Goal: Task Accomplishment & Management: Manage account settings

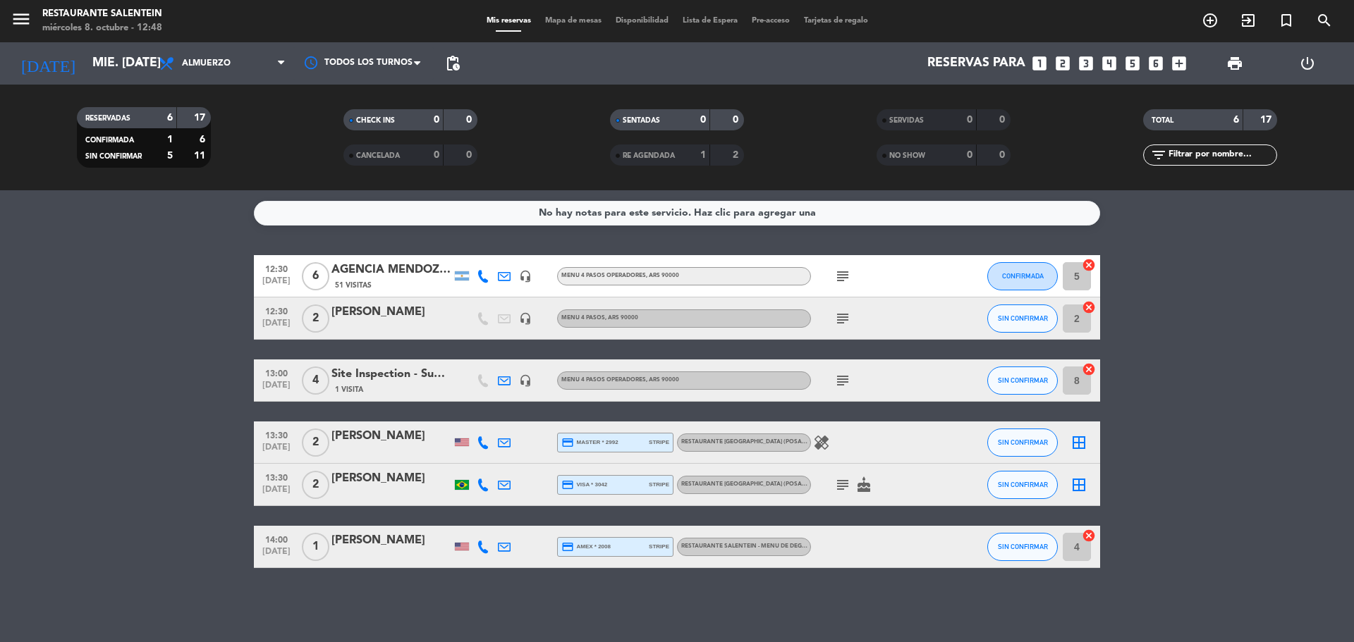
click at [593, 20] on span "Mapa de mesas" at bounding box center [573, 21] width 71 height 8
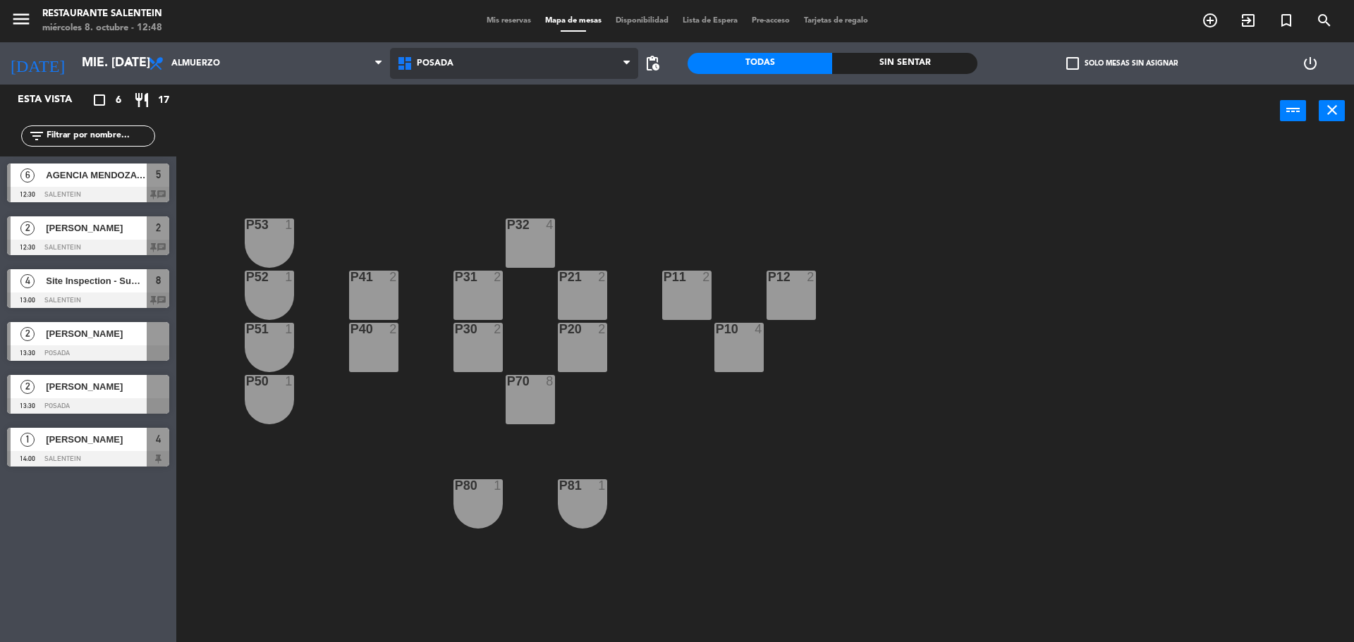
click at [536, 59] on span "Posada" at bounding box center [514, 63] width 249 height 31
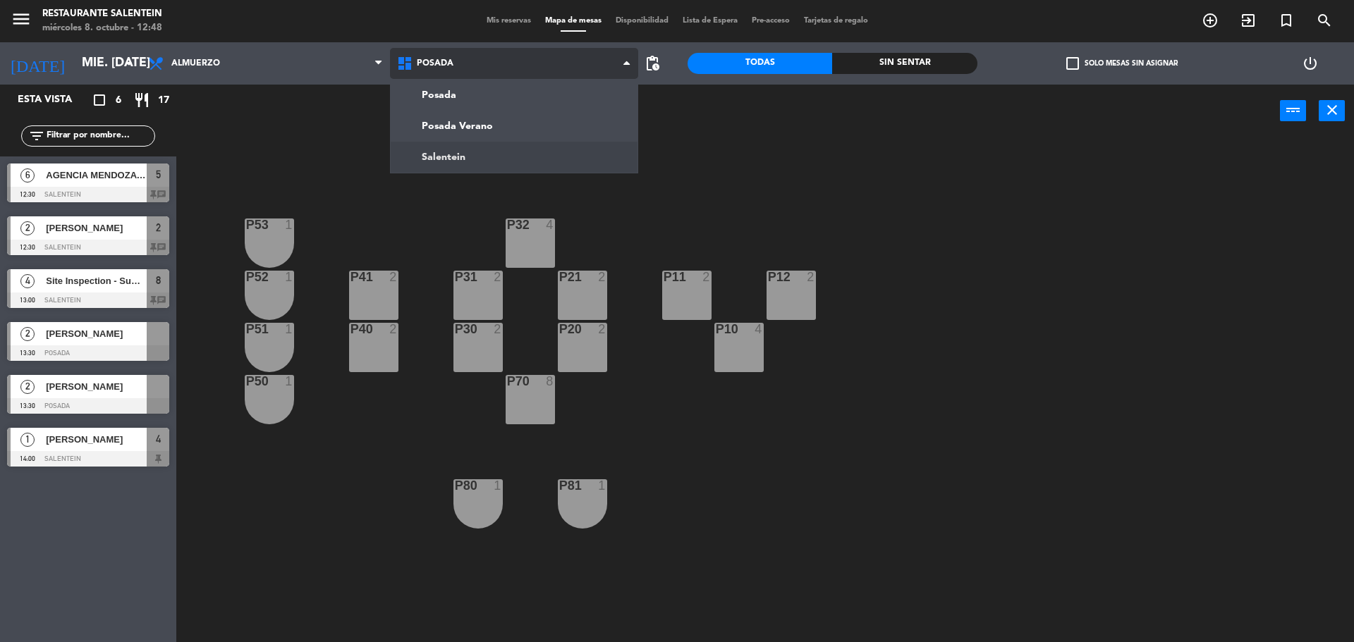
click at [519, 164] on ng-component "menu Restaurante Salentein miércoles 8. octubre - 12:48 Mis reservas Mapa de me…" at bounding box center [677, 323] width 1354 height 646
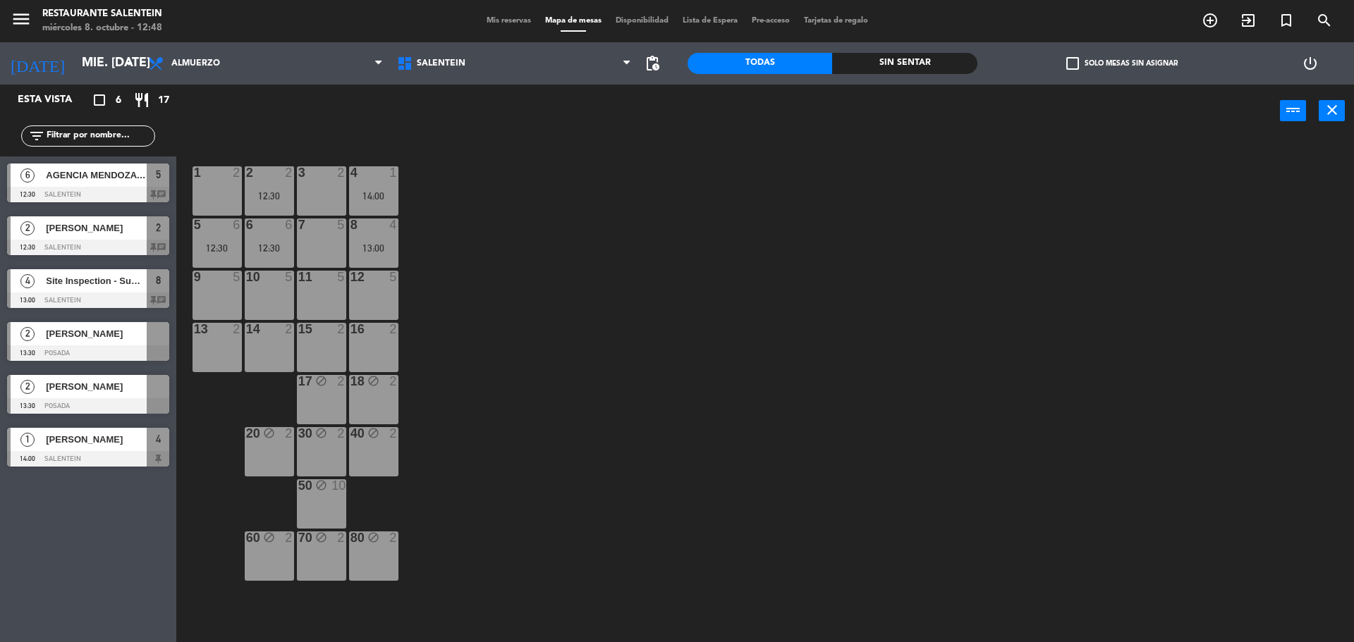
click at [489, 15] on div "Mis reservas Mapa de mesas Disponibilidad Lista de Espera Pre-acceso Tarjetas d…" at bounding box center [677, 21] width 396 height 13
click at [513, 26] on div "Mis reservas Mapa de mesas Disponibilidad Lista de Espera Pre-acceso Tarjetas d…" at bounding box center [677, 21] width 396 height 13
click at [504, 23] on span "Mis reservas" at bounding box center [508, 21] width 59 height 8
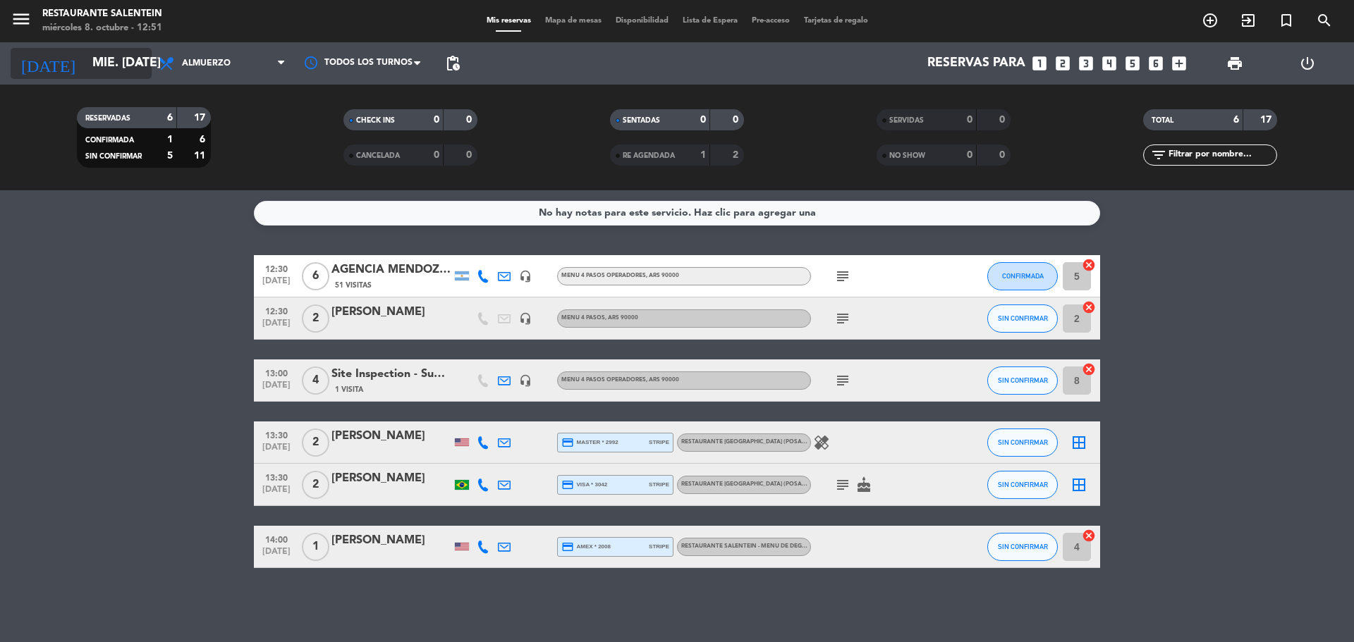
click at [123, 65] on input "mié. [DATE]" at bounding box center [167, 63] width 164 height 28
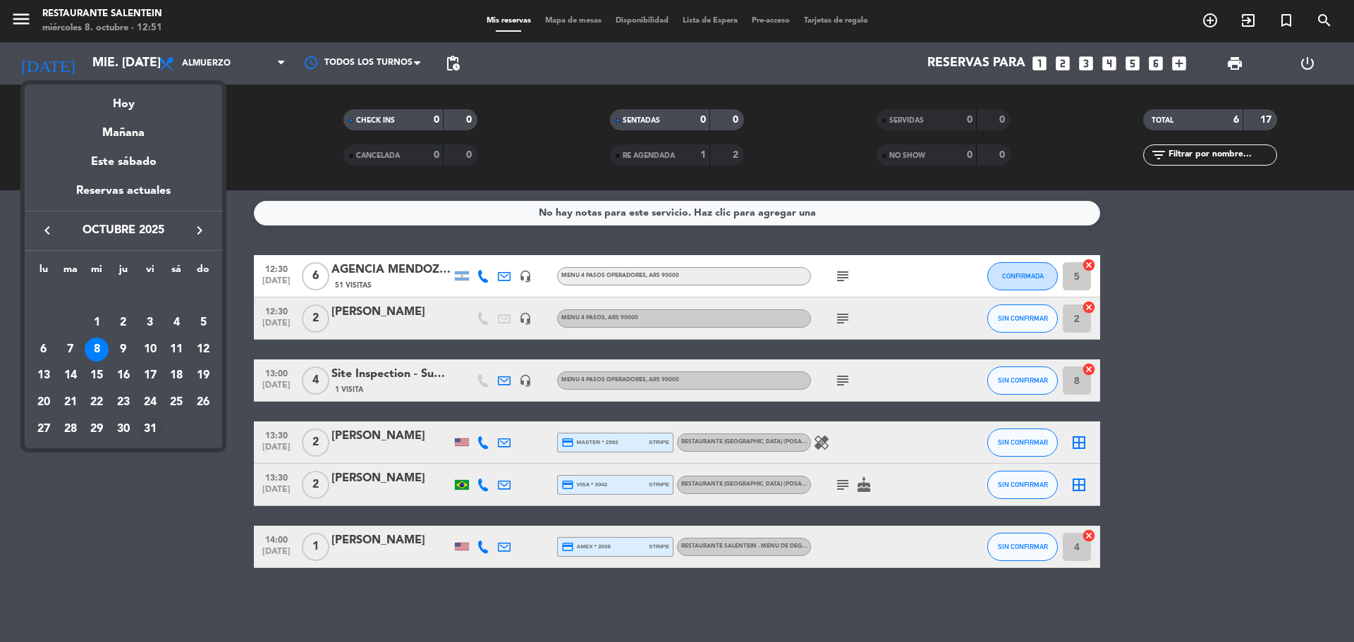
click at [160, 425] on div "31" at bounding box center [150, 429] width 24 height 24
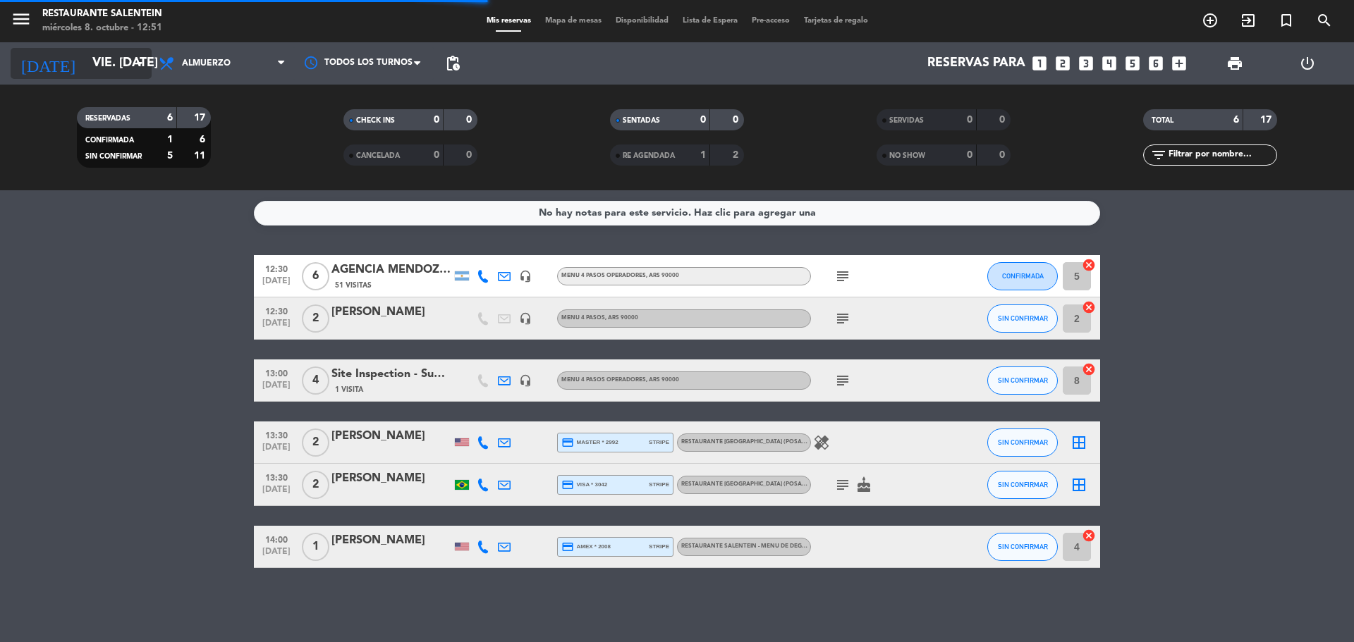
click at [111, 65] on input "vie. [DATE]" at bounding box center [167, 63] width 164 height 28
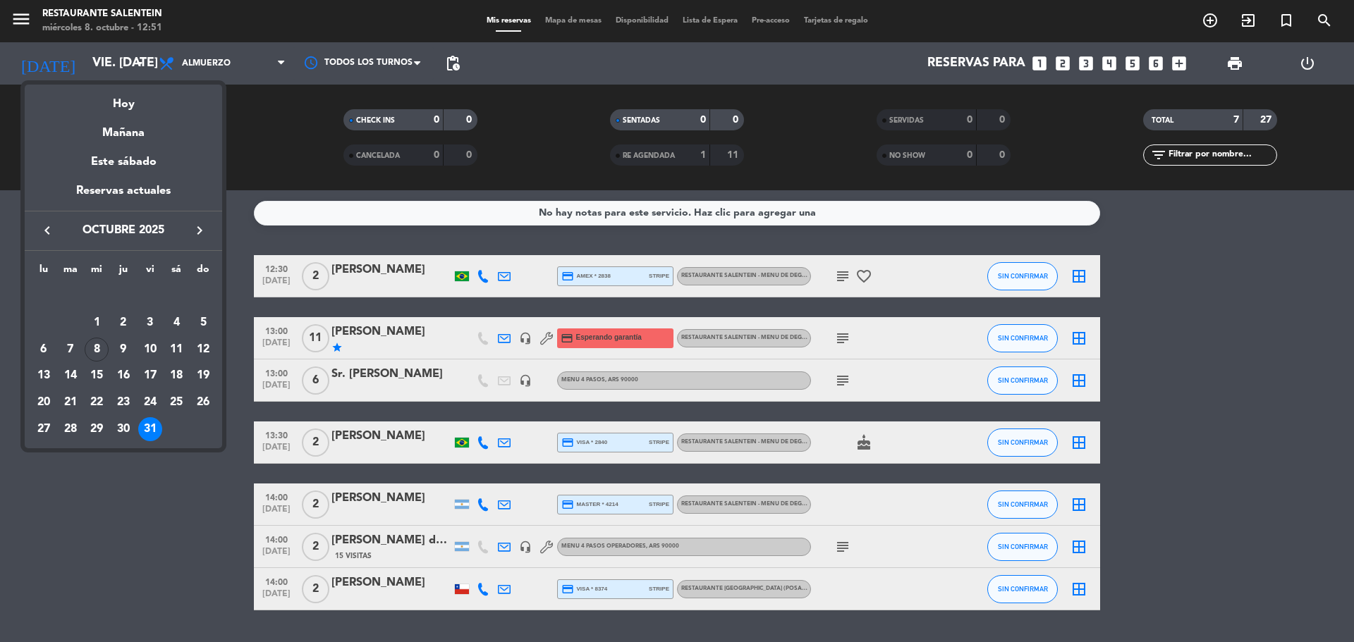
click at [204, 231] on icon "keyboard_arrow_right" at bounding box center [199, 230] width 17 height 17
click at [204, 290] on div "2" at bounding box center [203, 296] width 24 height 24
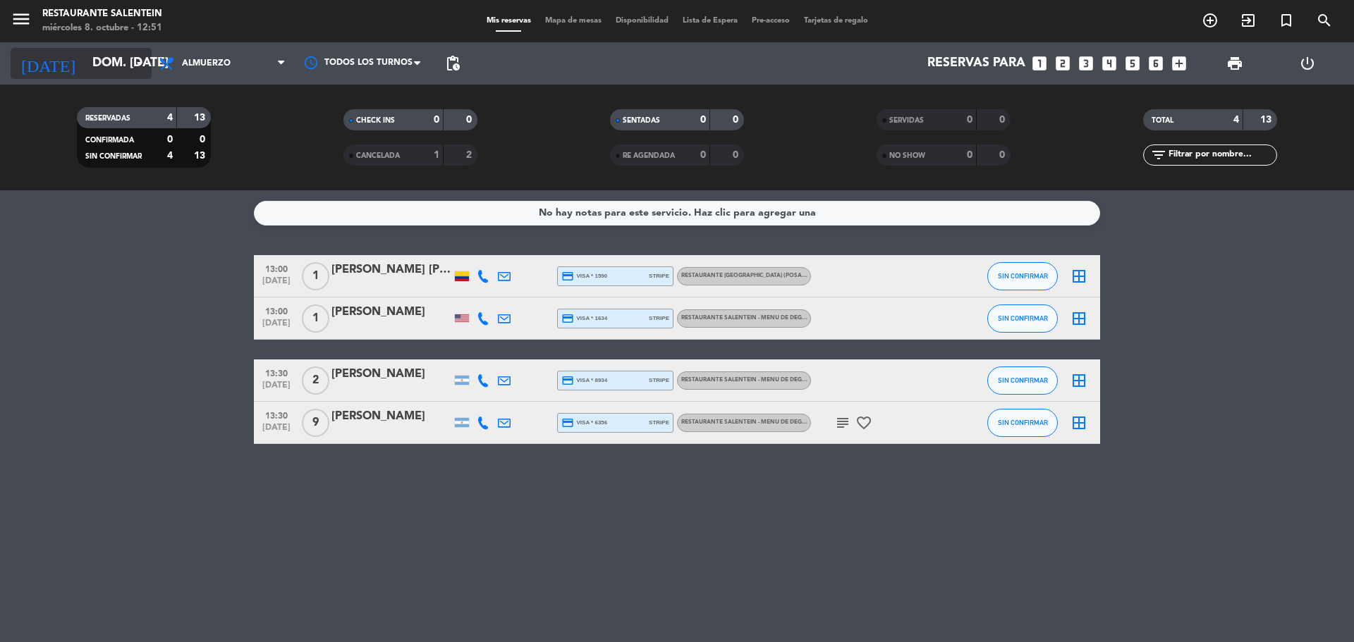
click at [128, 64] on input "dom. [DATE]" at bounding box center [167, 63] width 164 height 28
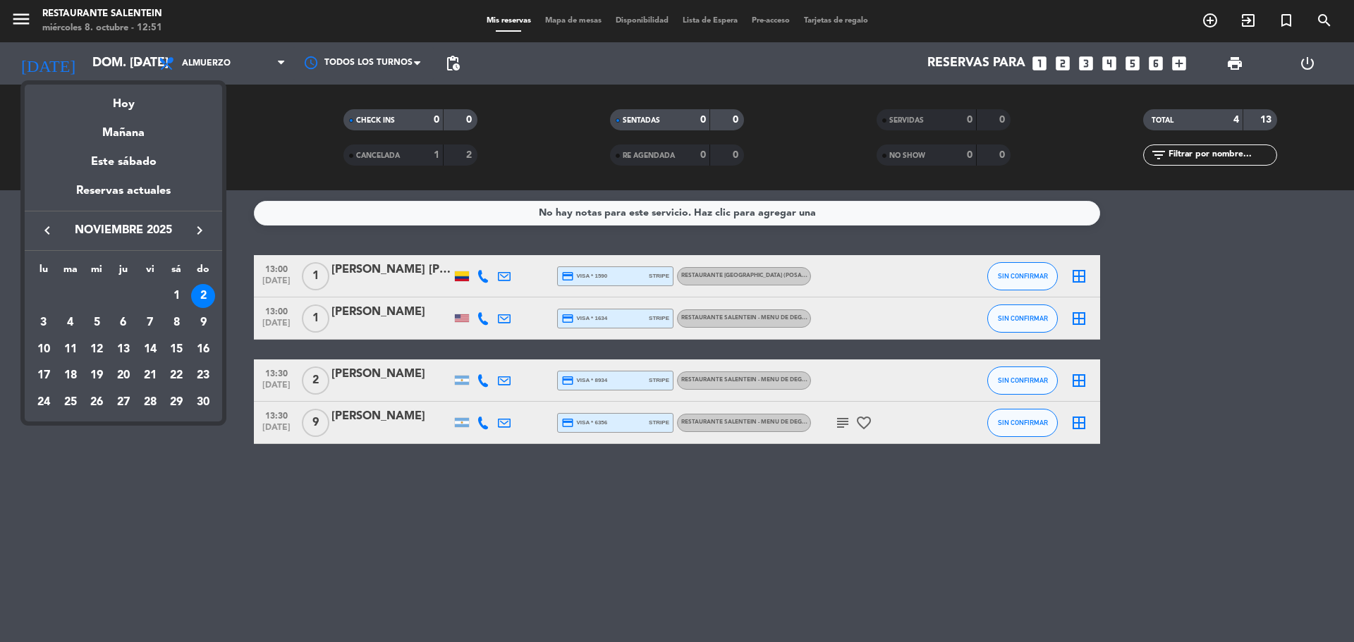
click at [54, 228] on icon "keyboard_arrow_left" at bounding box center [47, 230] width 17 height 17
click at [154, 426] on div "31" at bounding box center [150, 429] width 24 height 24
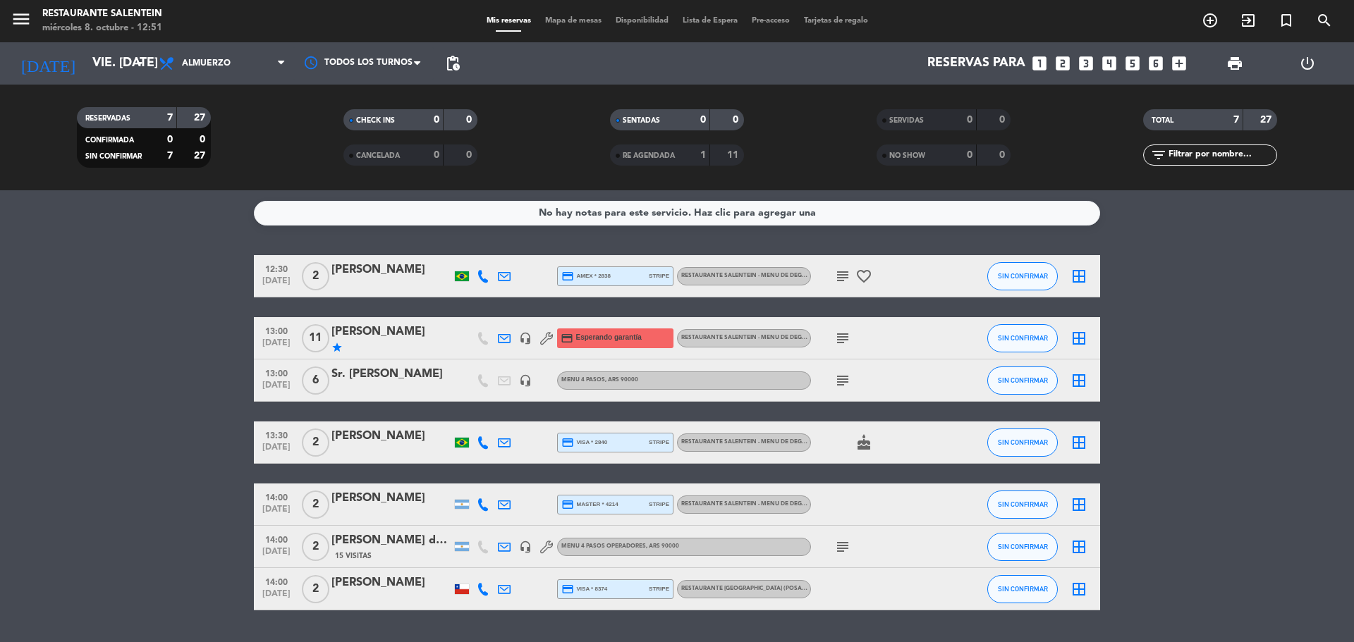
click at [526, 339] on icon "headset_mic" at bounding box center [525, 338] width 13 height 13
click at [85, 71] on input "vie. [DATE]" at bounding box center [167, 63] width 164 height 28
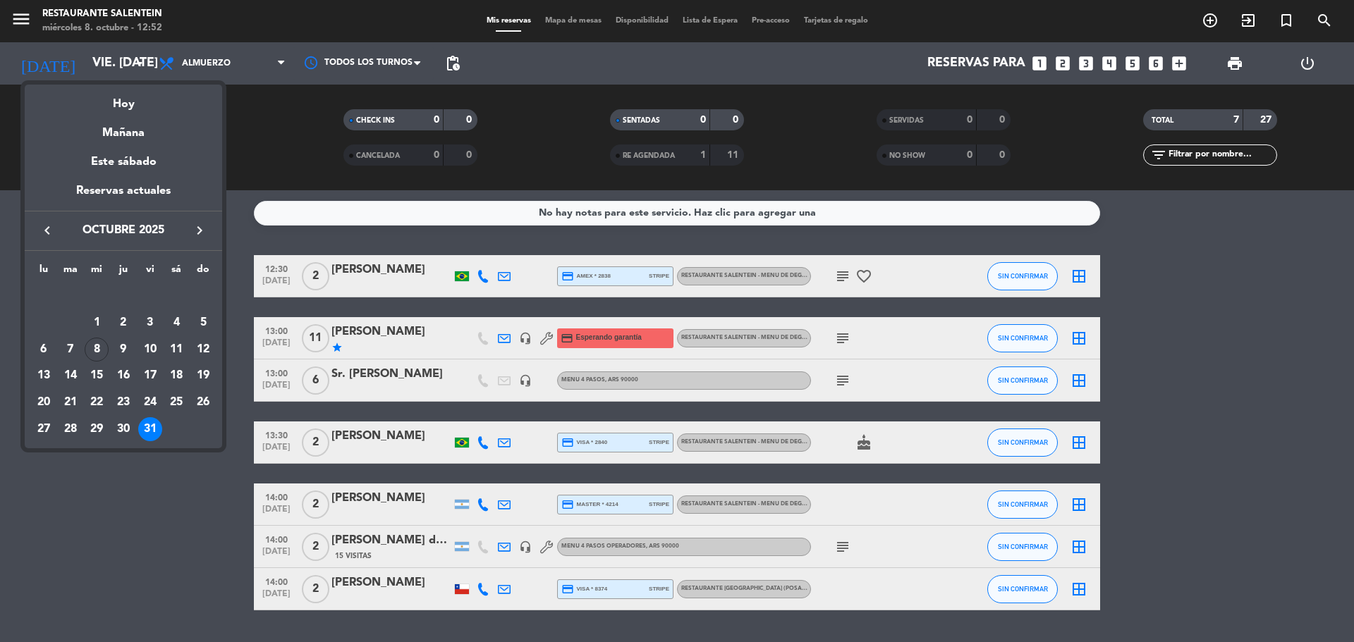
click at [193, 236] on icon "keyboard_arrow_right" at bounding box center [199, 230] width 17 height 17
click at [195, 293] on div "2" at bounding box center [203, 296] width 24 height 24
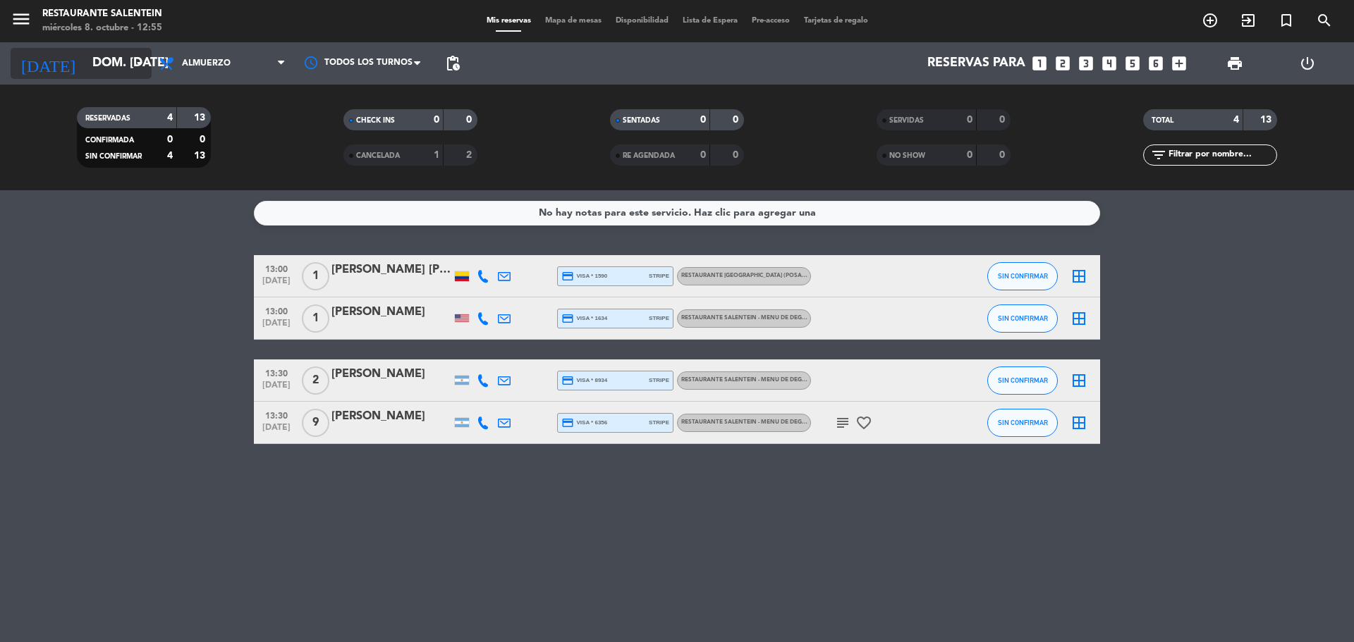
click at [134, 69] on icon "arrow_drop_down" at bounding box center [139, 63] width 17 height 17
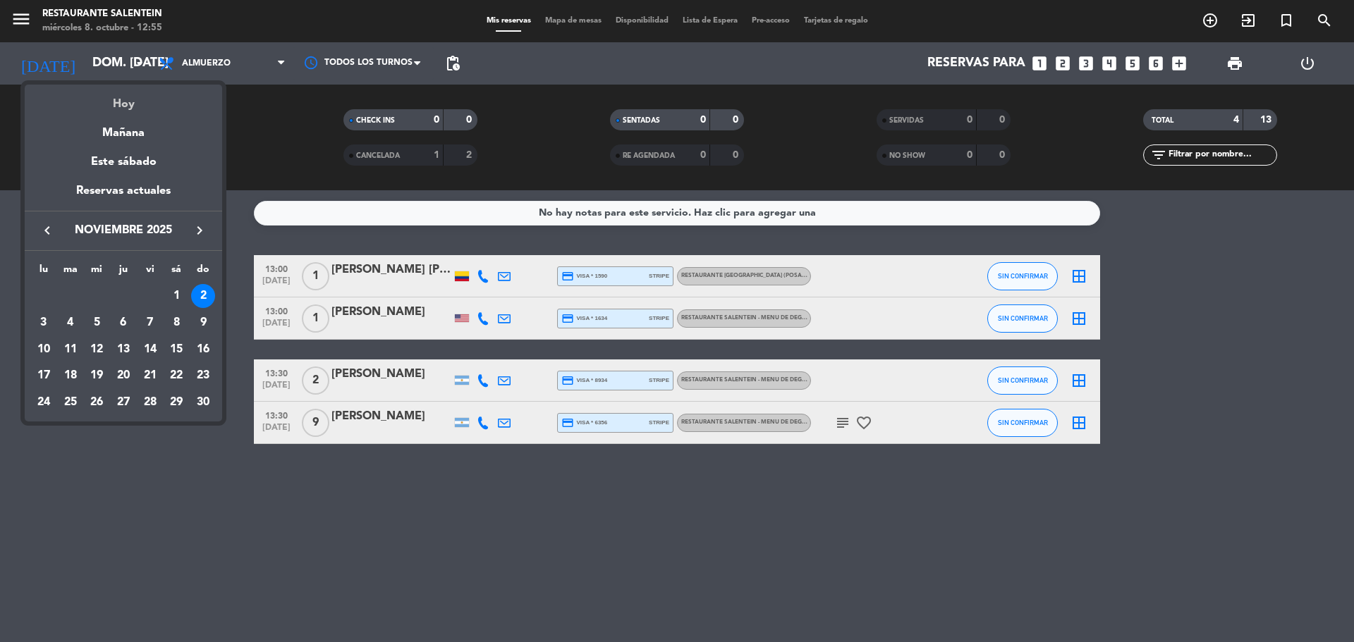
click at [130, 102] on div "Hoy" at bounding box center [123, 99] width 197 height 29
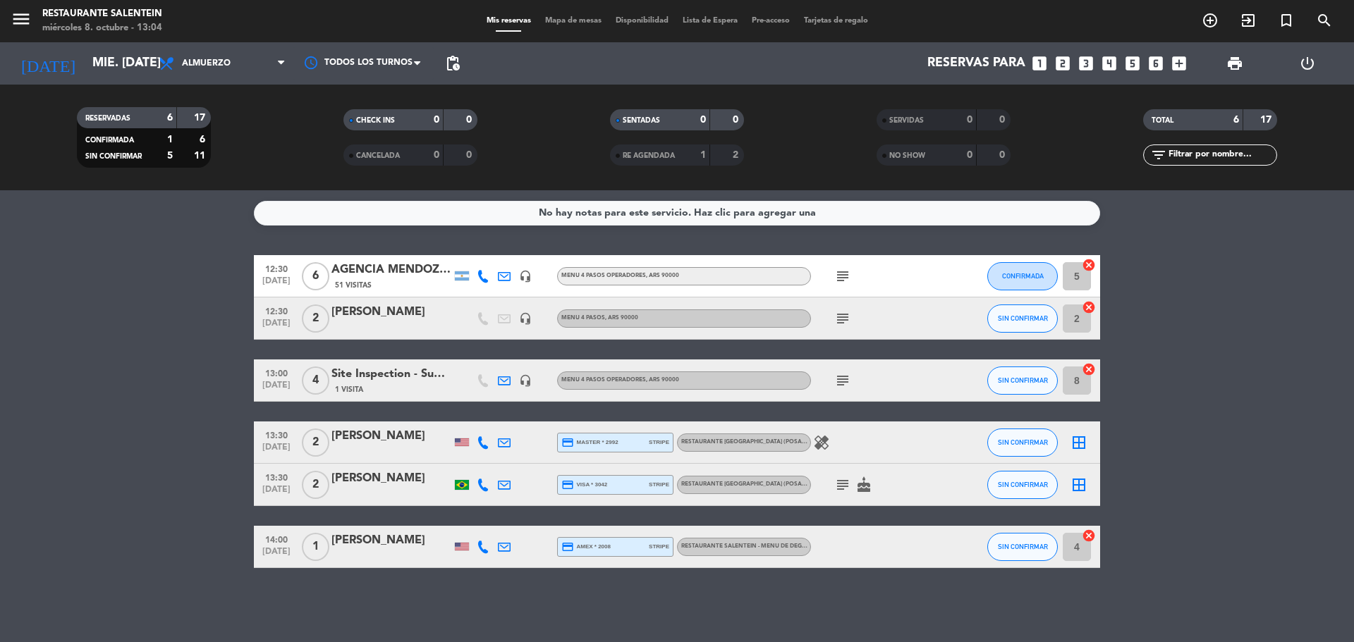
click at [837, 276] on icon "subject" at bounding box center [842, 276] width 17 height 17
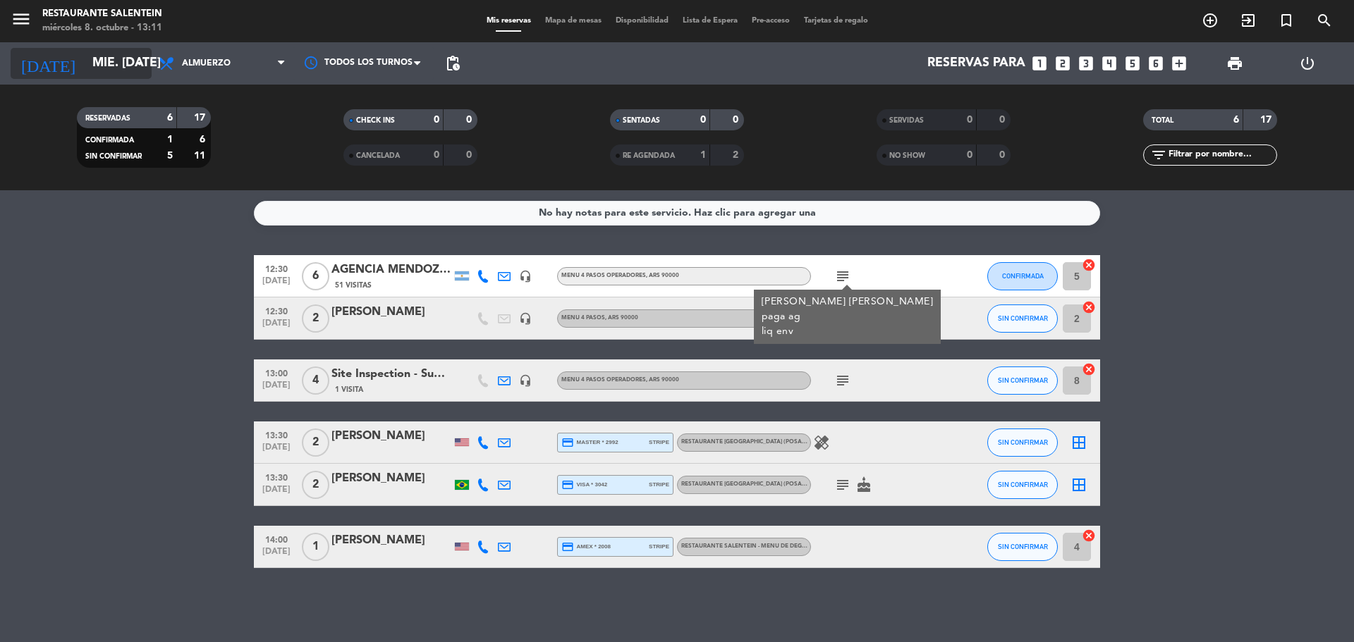
click at [85, 54] on input "mié. [DATE]" at bounding box center [167, 63] width 164 height 28
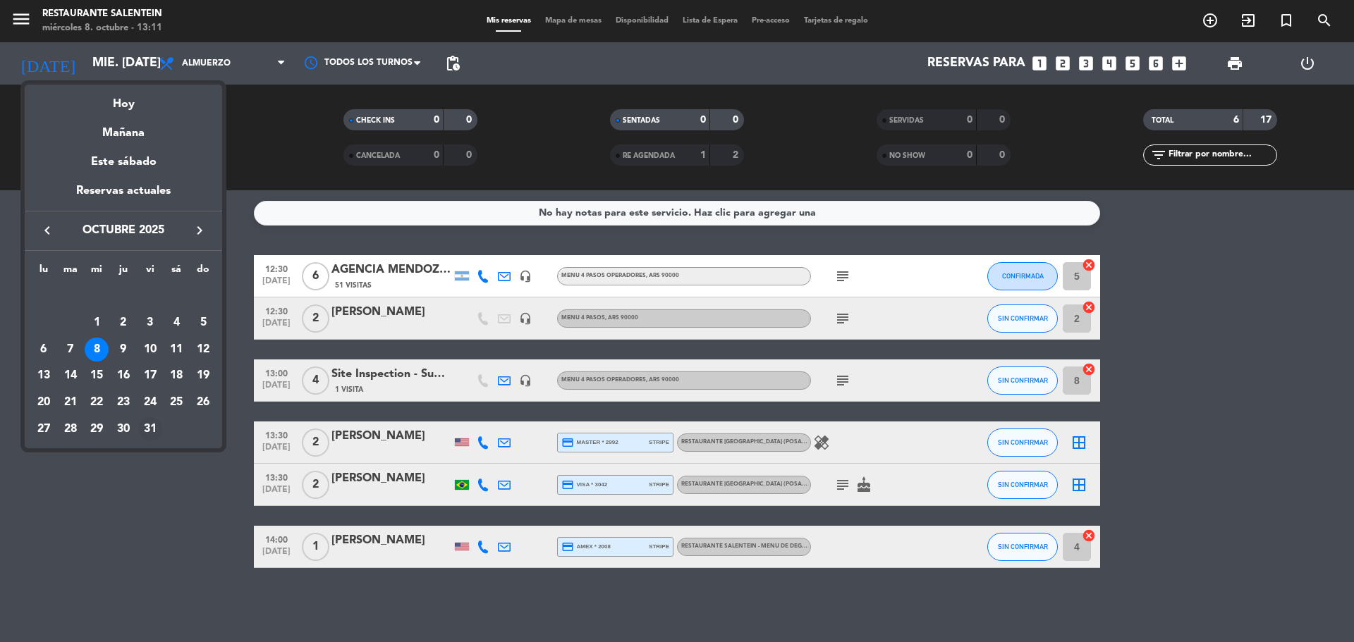
click at [154, 431] on div "31" at bounding box center [150, 429] width 24 height 24
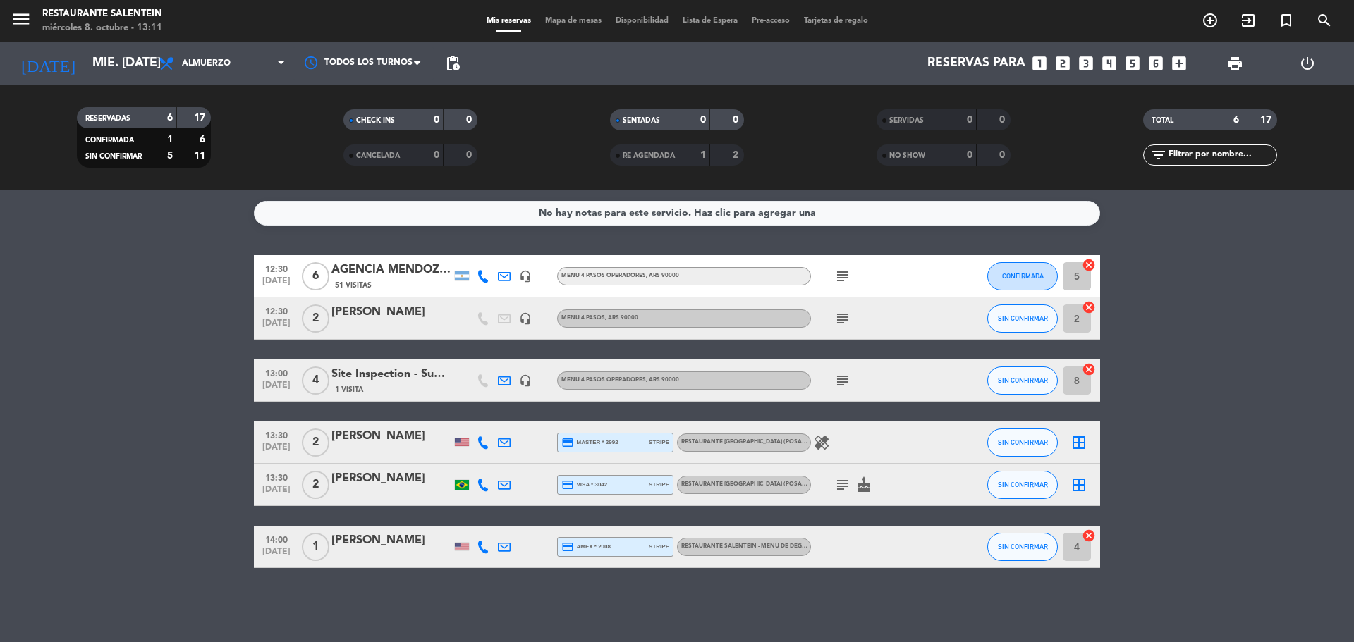
type input "vie. [DATE]"
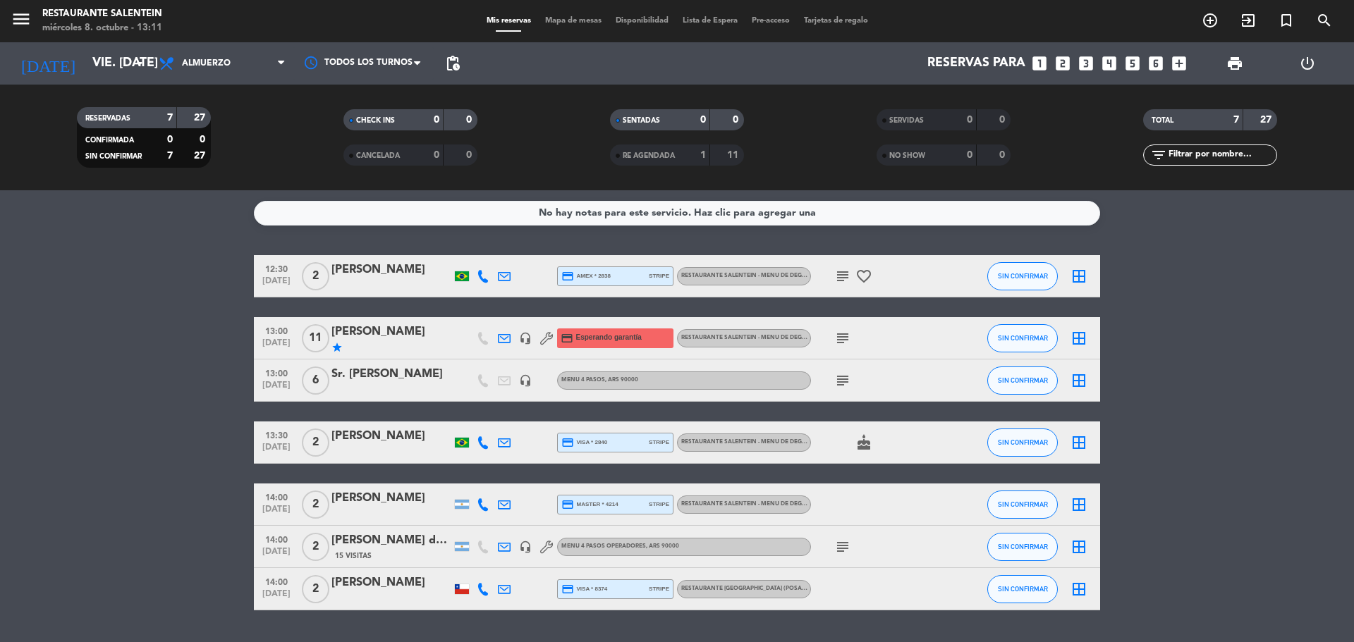
click at [528, 344] on icon "headset_mic" at bounding box center [525, 338] width 13 height 13
click at [839, 343] on icon "subject" at bounding box center [842, 338] width 17 height 17
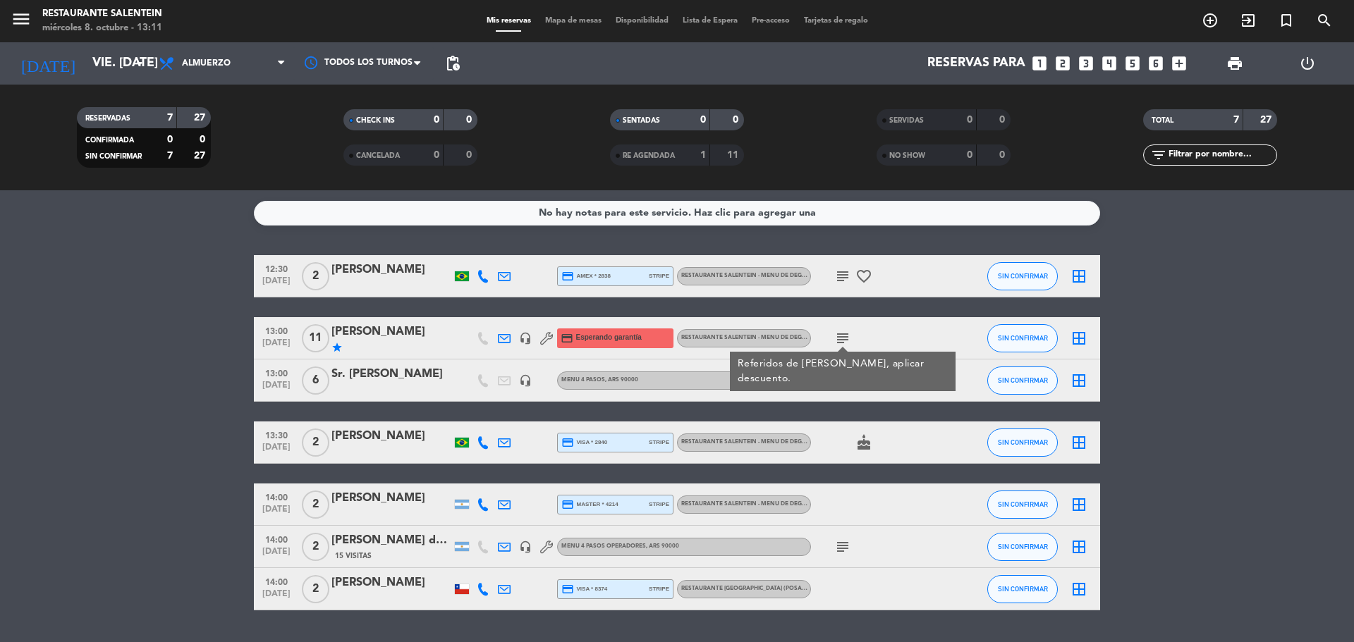
click at [411, 345] on div "star" at bounding box center [391, 347] width 120 height 11
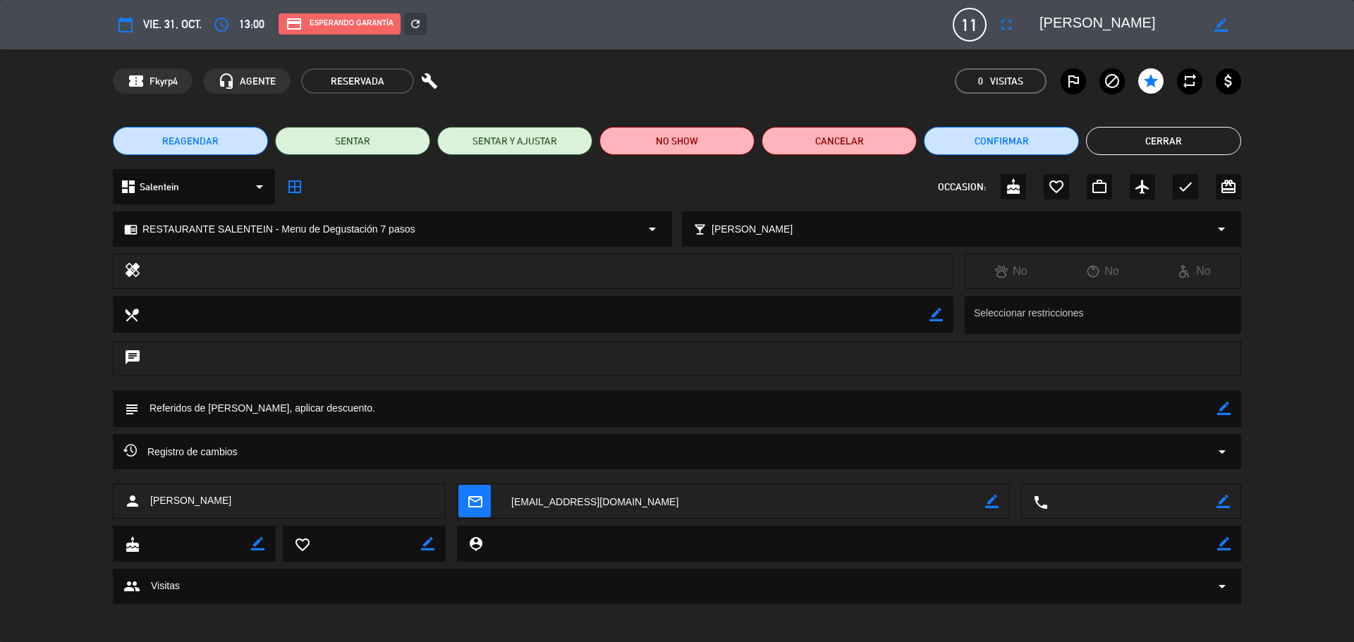
click at [204, 144] on span "REAGENDAR" at bounding box center [190, 141] width 56 height 15
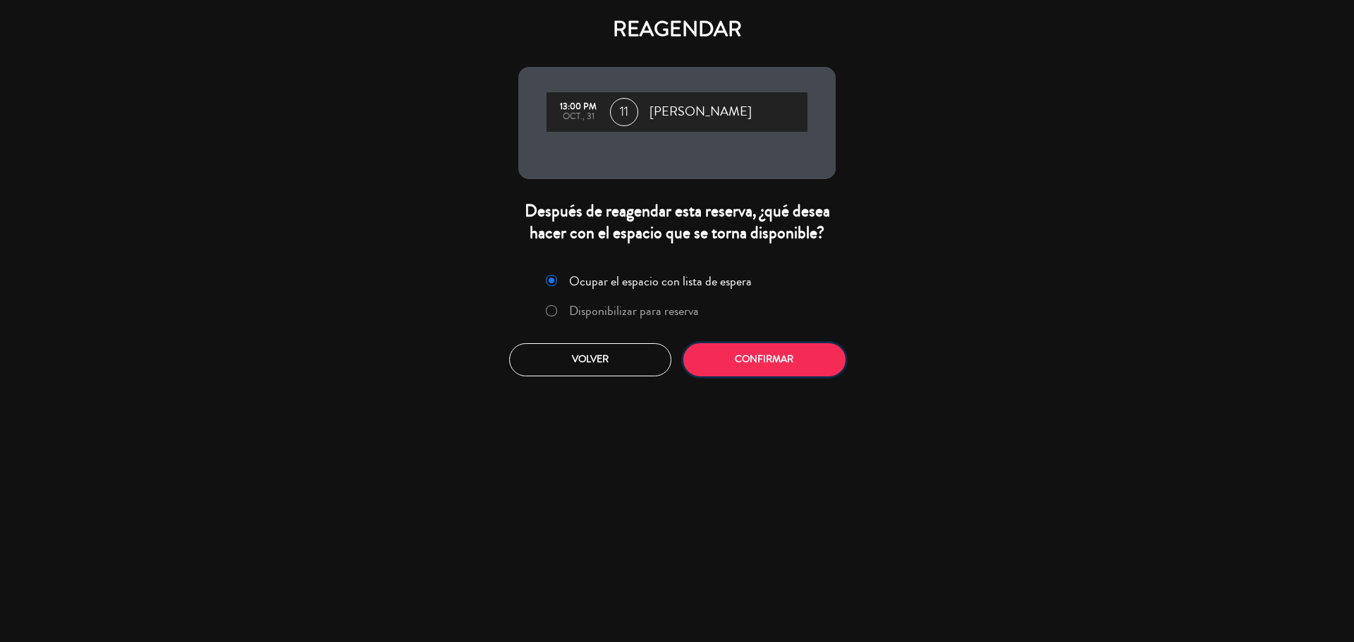
click at [774, 357] on button "Confirmar" at bounding box center [764, 359] width 162 height 33
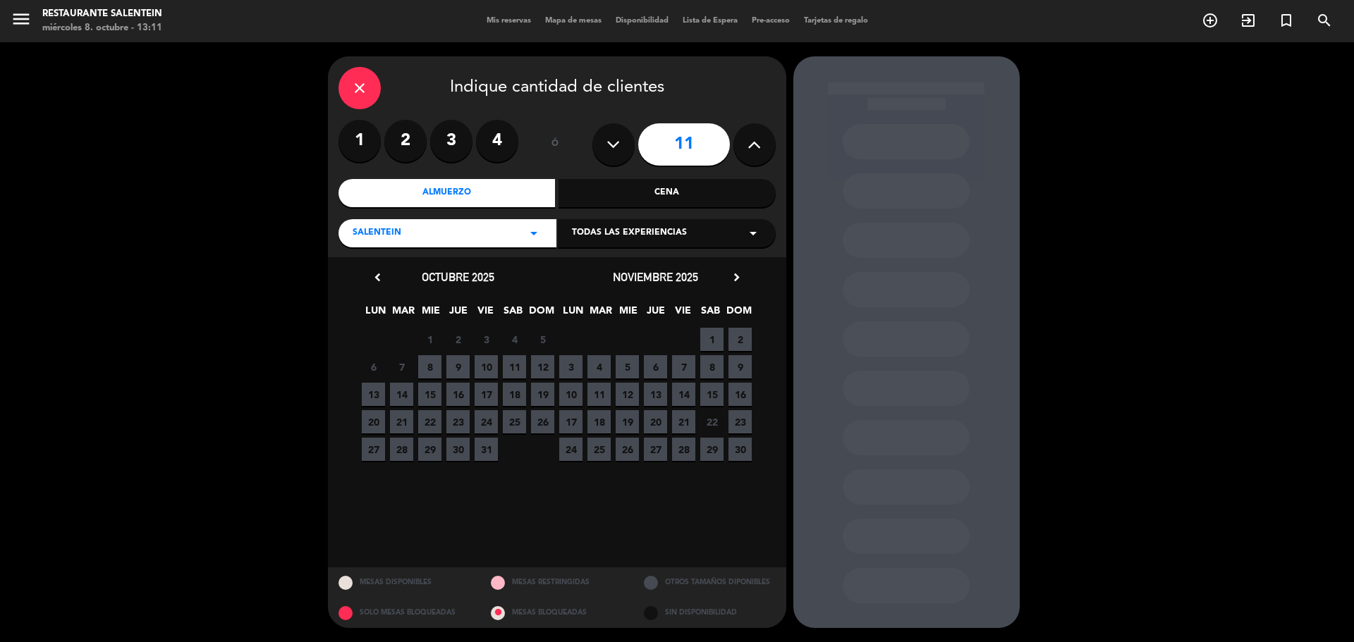
click at [604, 232] on span "Todas las experiencias" at bounding box center [629, 233] width 115 height 14
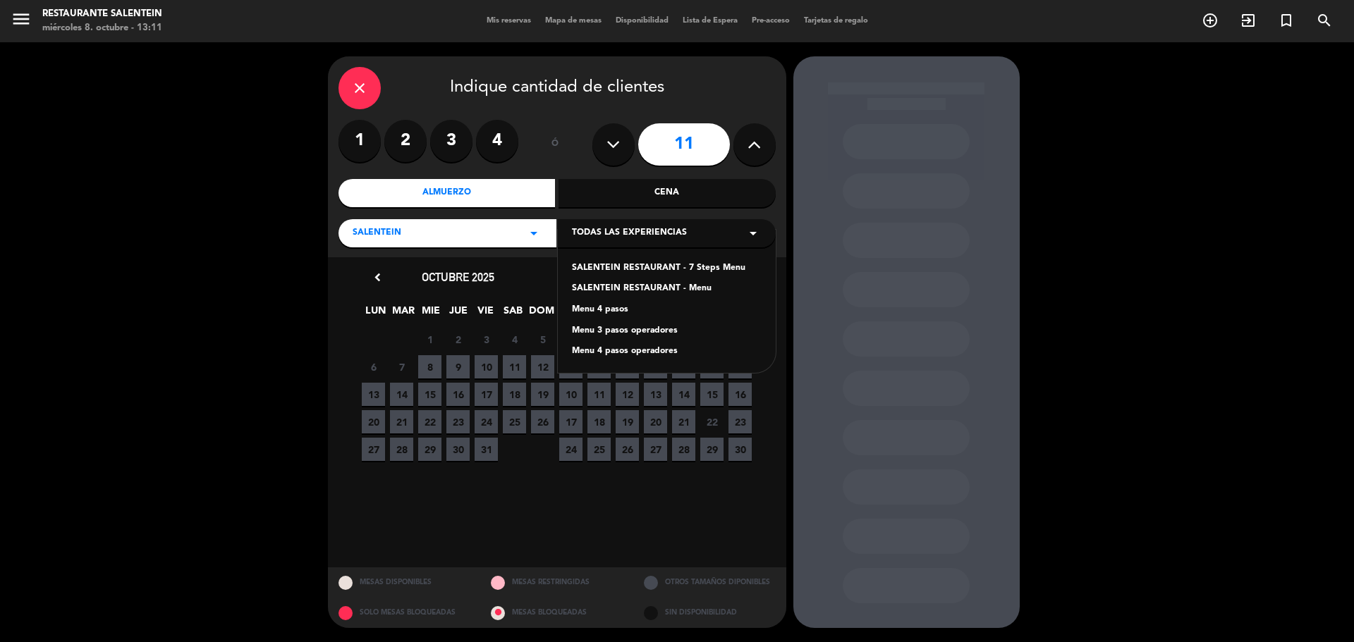
click at [626, 268] on div "SALENTEIN RESTAURANT - 7 Steps Menu" at bounding box center [667, 269] width 190 height 14
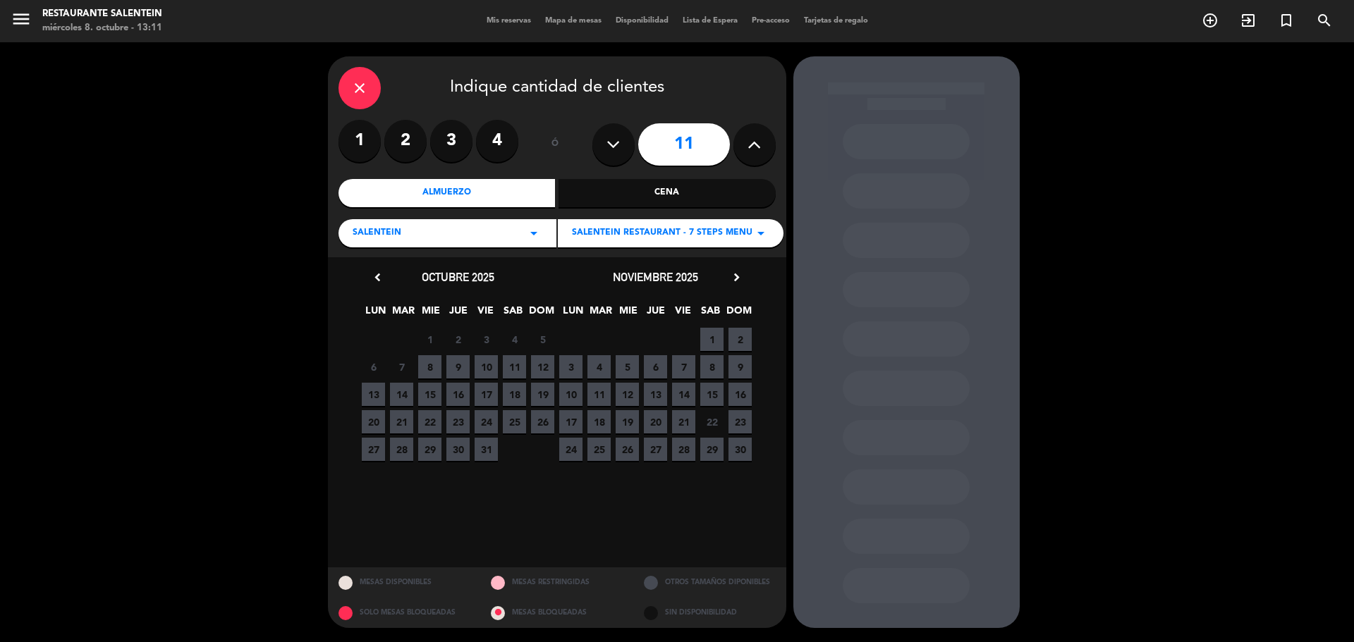
click at [742, 337] on span "2" at bounding box center [739, 339] width 23 height 23
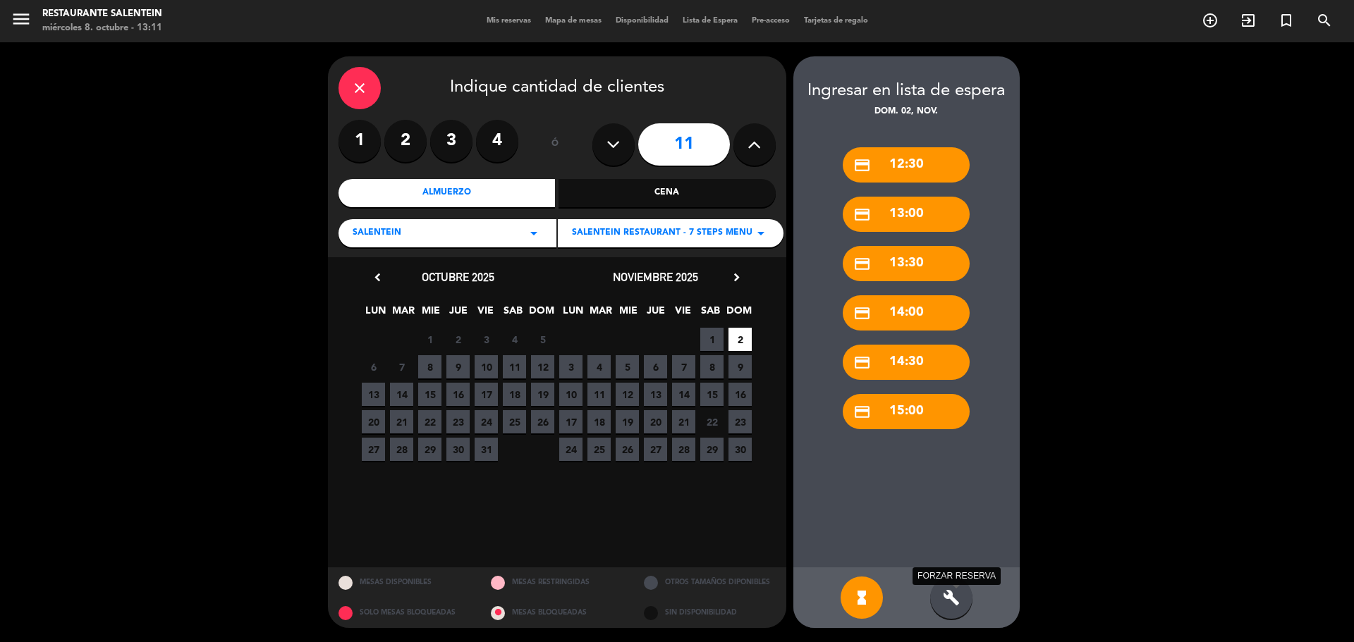
click at [950, 600] on icon "build" at bounding box center [951, 597] width 17 height 17
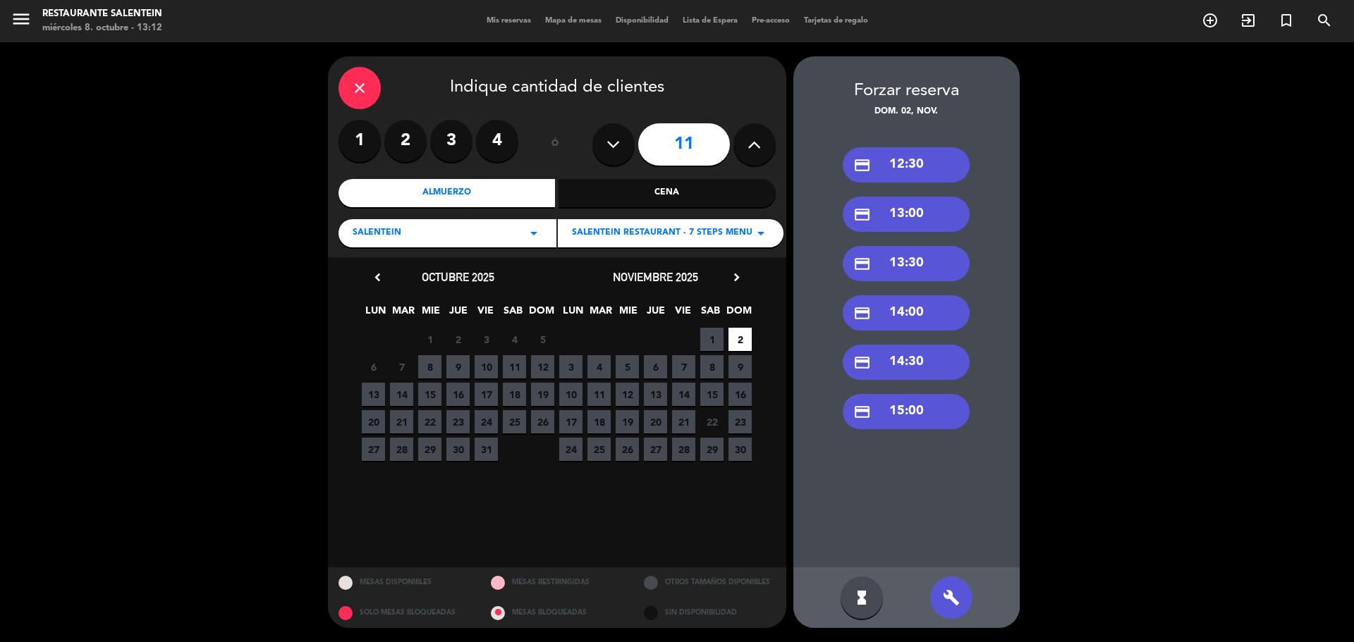
click at [908, 311] on div "credit_card 14:00" at bounding box center [906, 312] width 127 height 35
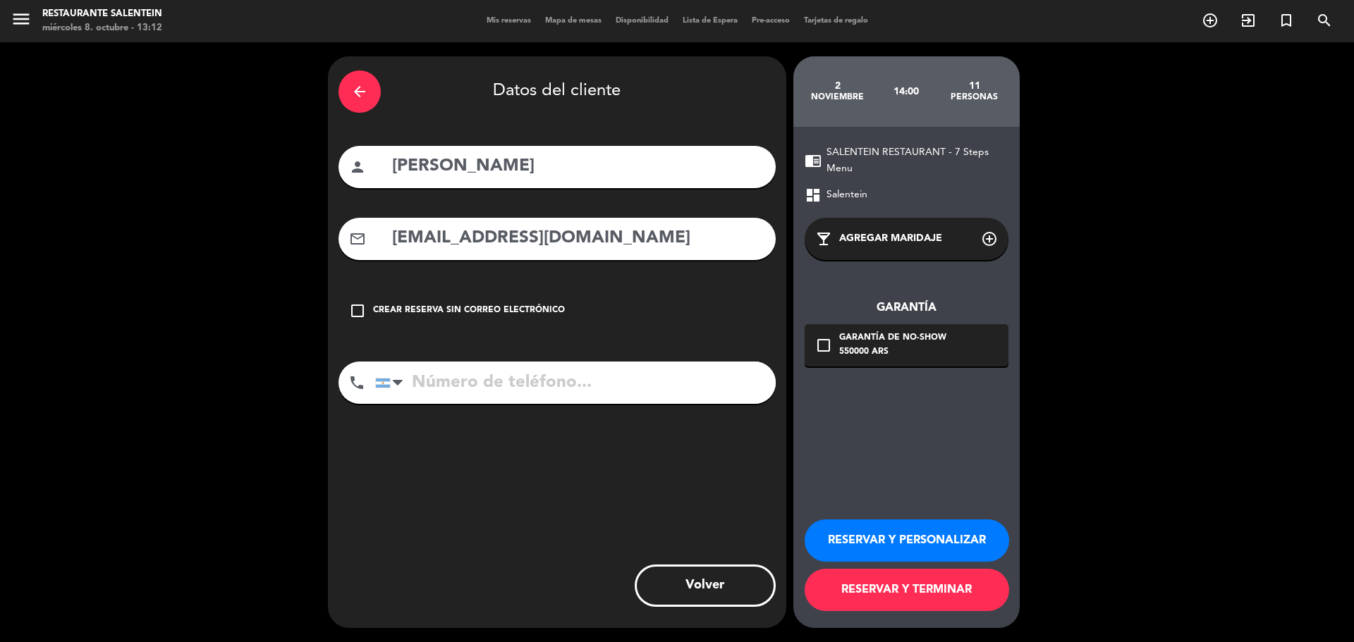
click at [989, 238] on icon "add_circle_outline" at bounding box center [989, 239] width 17 height 17
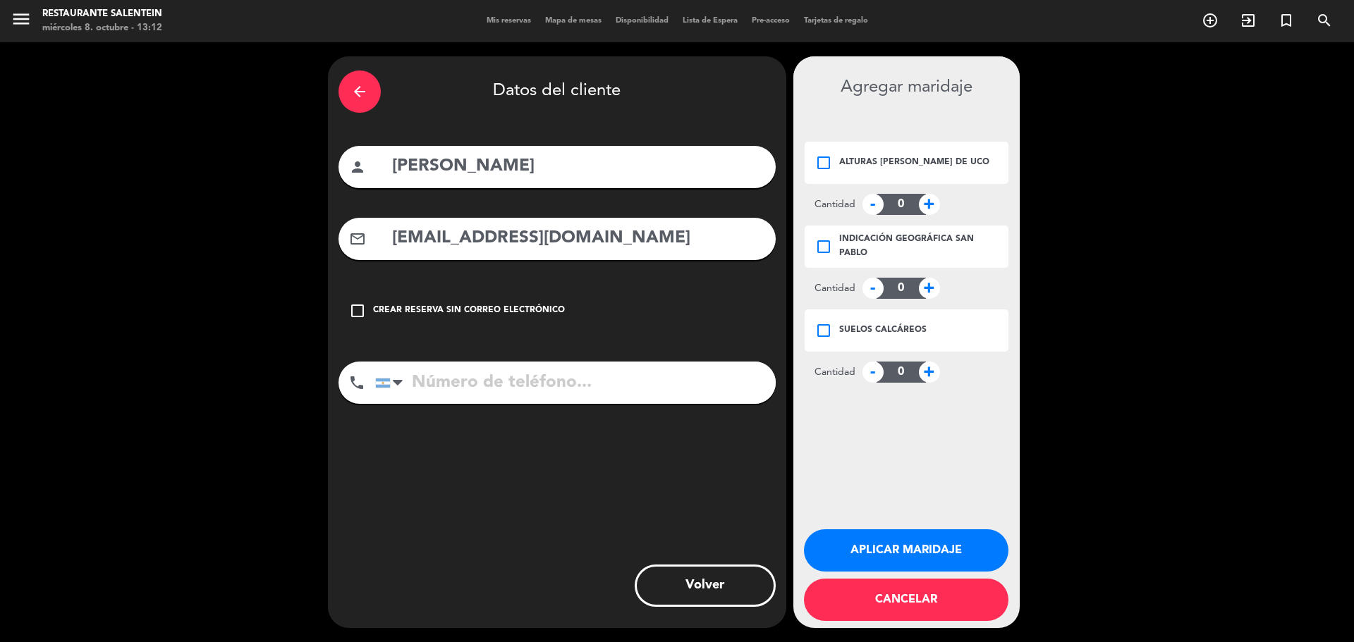
click at [823, 160] on icon "check_box_outline_blank" at bounding box center [823, 162] width 17 height 17
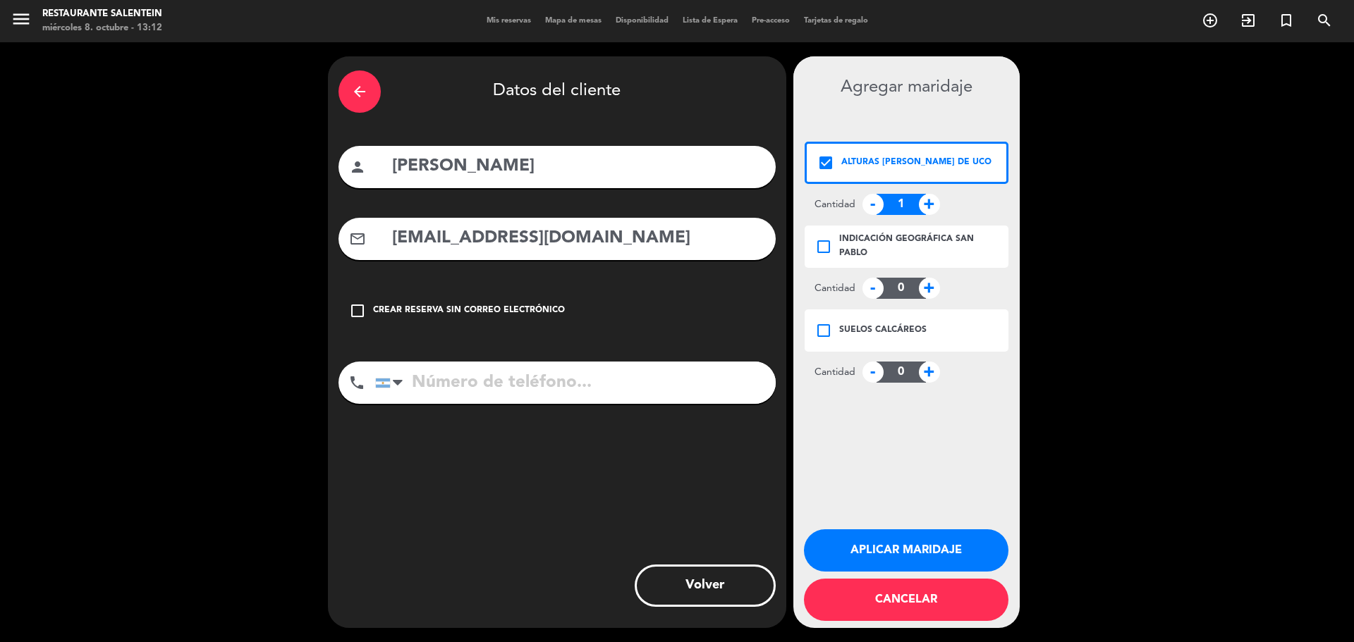
click at [931, 206] on span "+" at bounding box center [929, 204] width 21 height 21
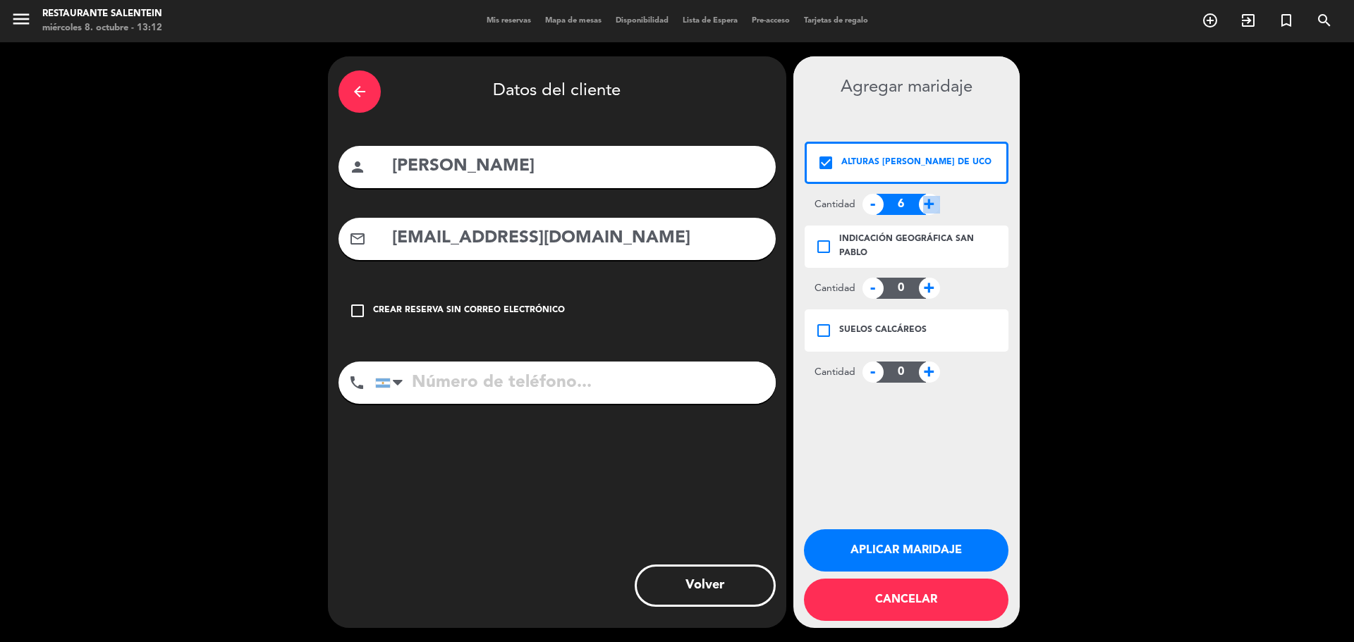
click at [931, 206] on span "+" at bounding box center [929, 204] width 21 height 21
click at [929, 204] on span "+" at bounding box center [929, 204] width 21 height 21
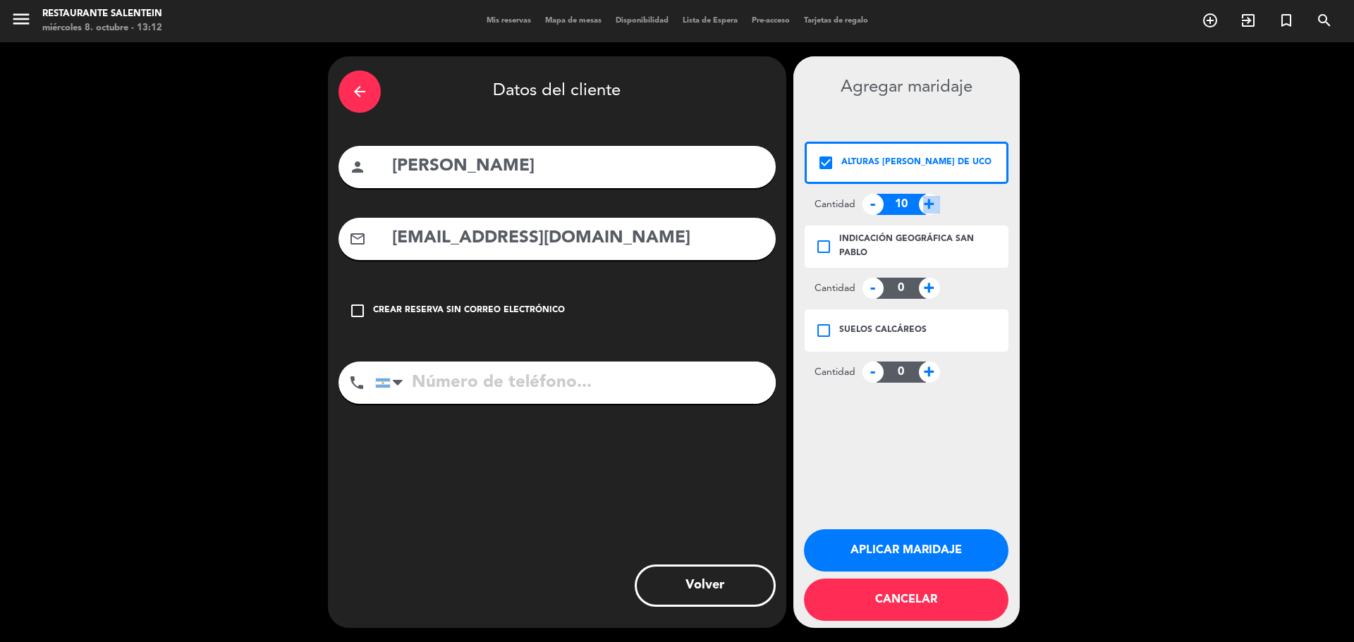
type input "11"
click at [904, 546] on button "Aplicar maridaje" at bounding box center [906, 550] width 204 height 42
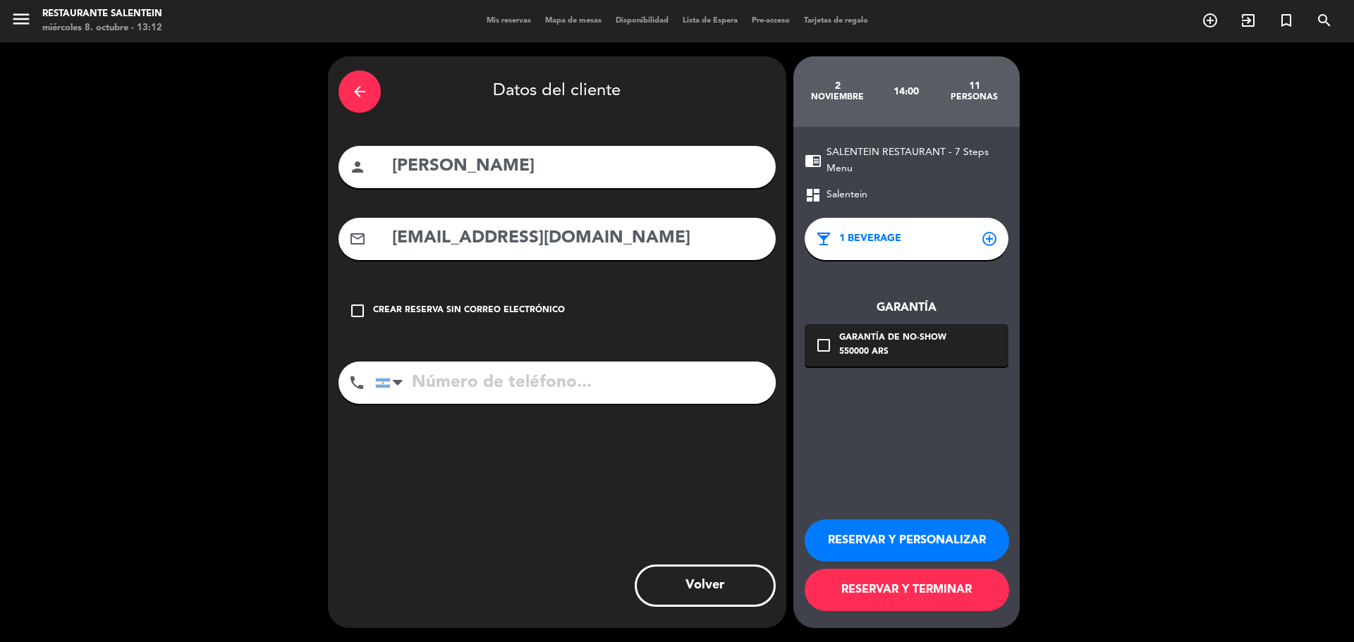
click at [909, 539] on button "RESERVAR Y PERSONALIZAR" at bounding box center [906, 541] width 204 height 42
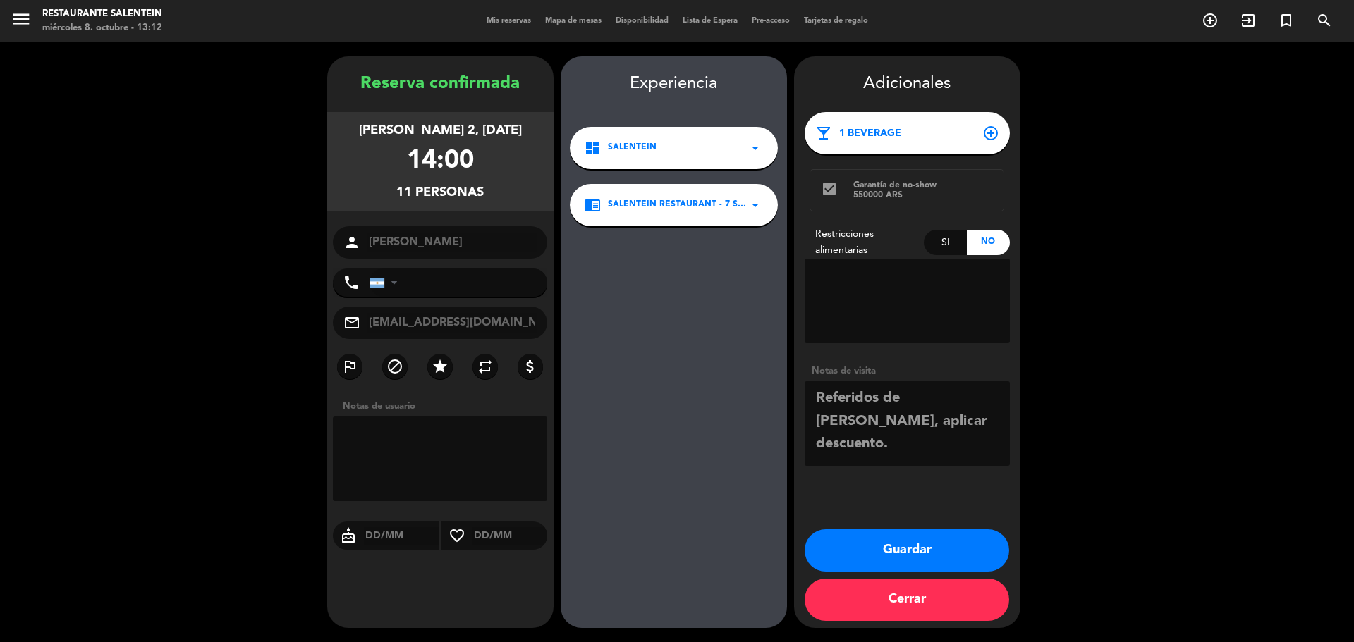
click at [919, 540] on button "Guardar" at bounding box center [906, 550] width 204 height 42
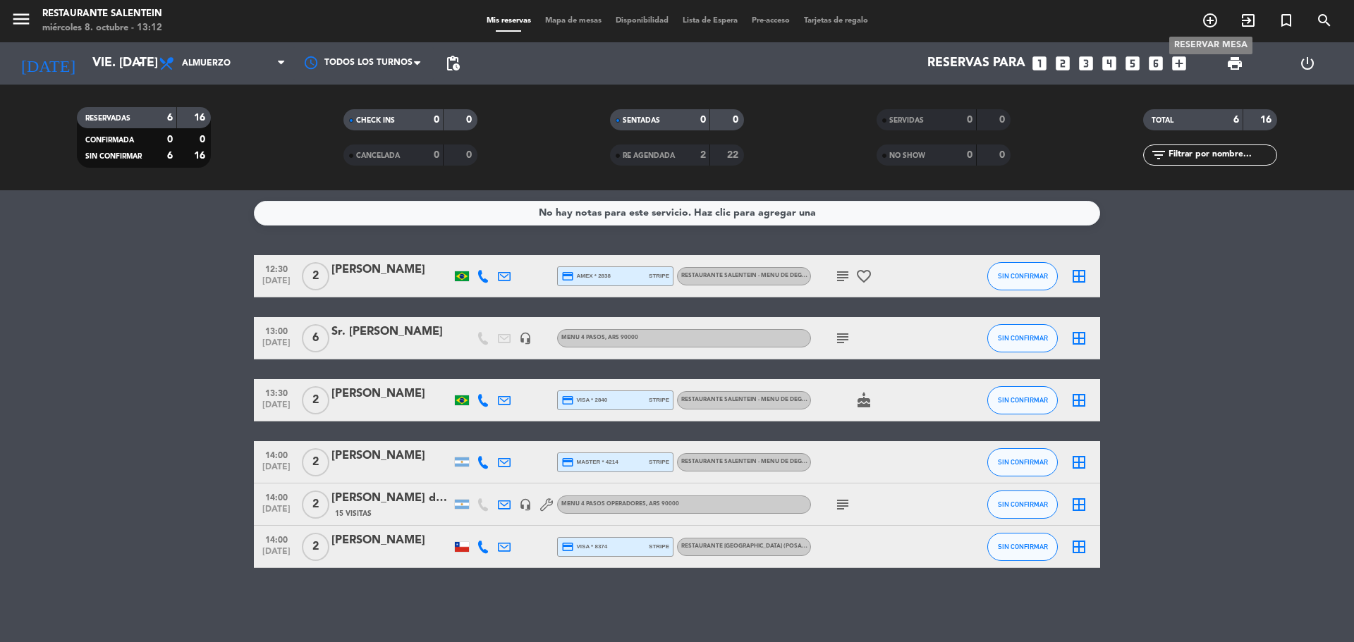
click at [1209, 25] on icon "add_circle_outline" at bounding box center [1209, 20] width 17 height 17
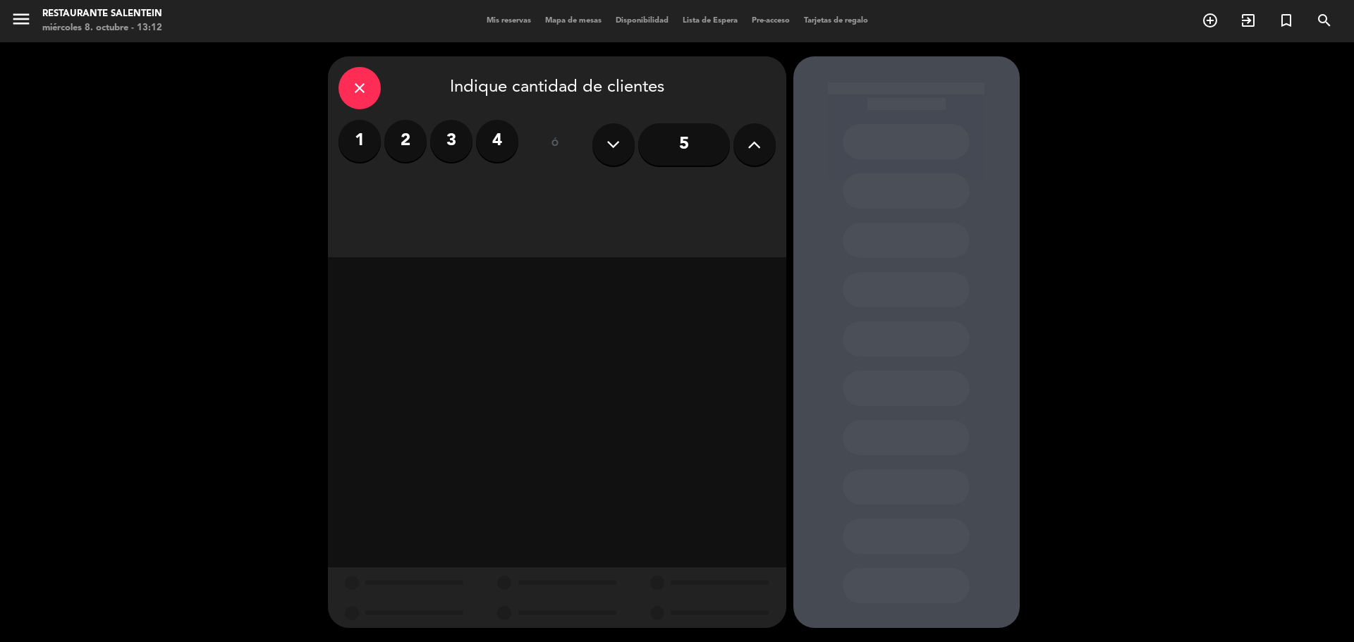
click at [752, 150] on icon at bounding box center [753, 144] width 13 height 21
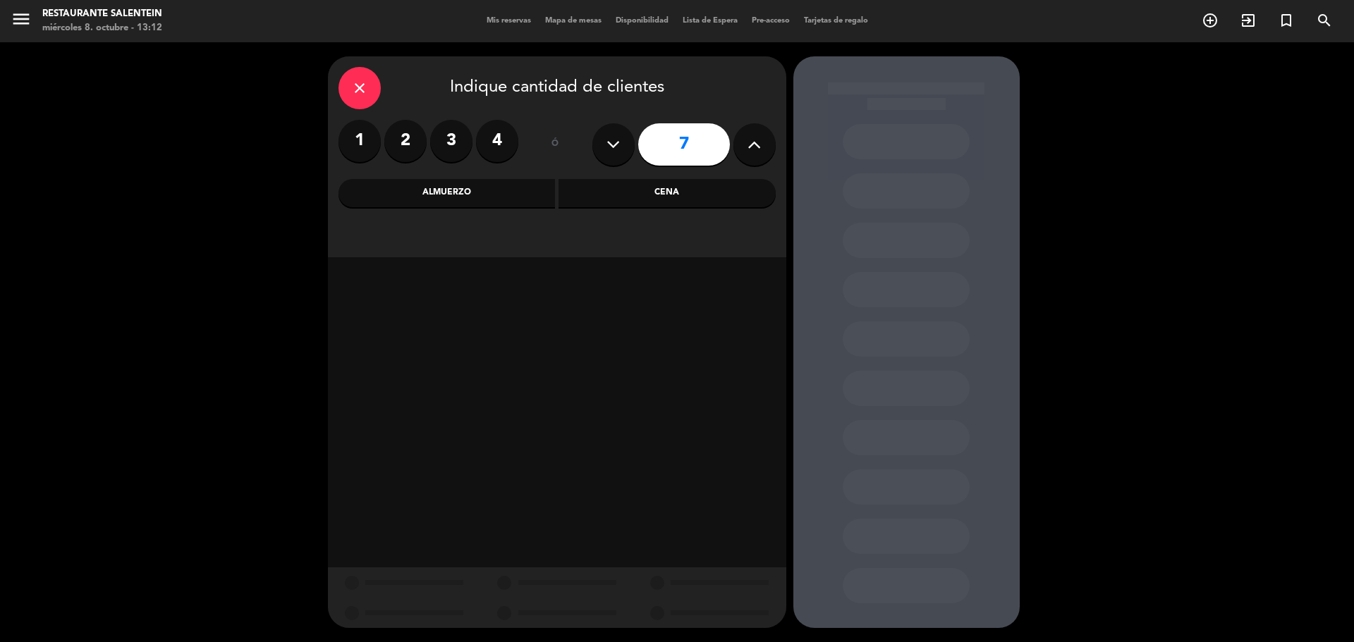
click at [752, 150] on icon at bounding box center [753, 144] width 13 height 21
type input "10"
click at [752, 150] on icon at bounding box center [753, 144] width 13 height 21
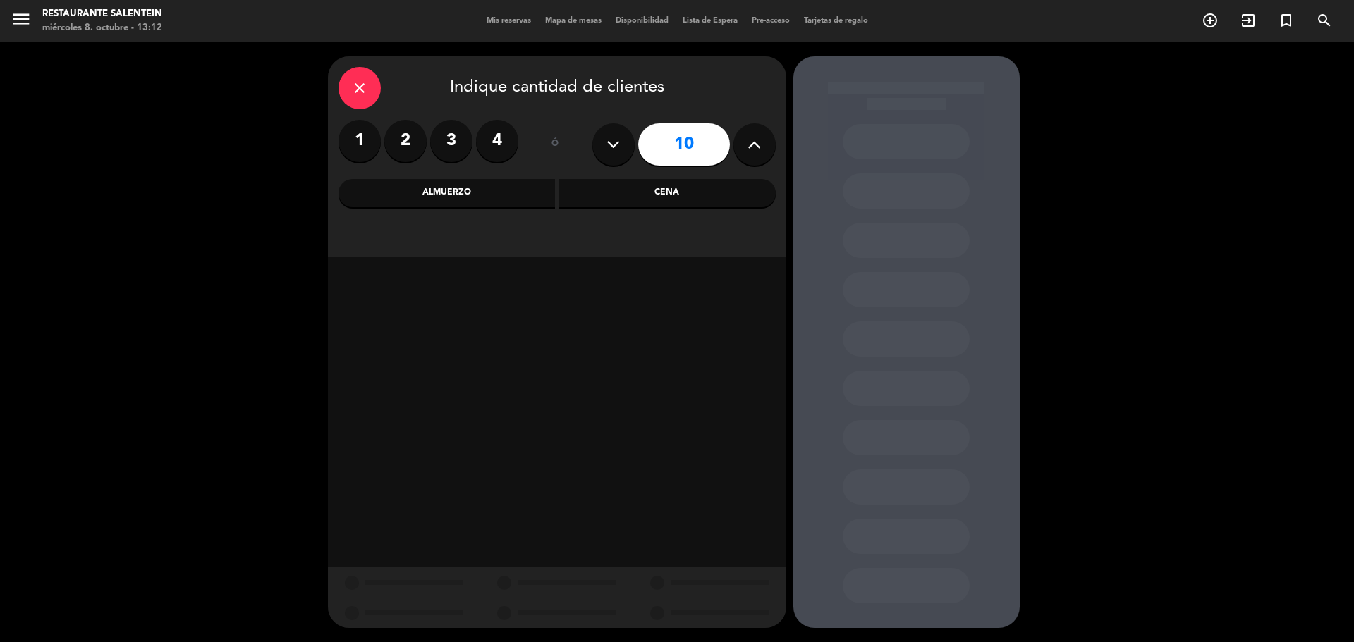
click at [351, 81] on icon "close" at bounding box center [359, 88] width 17 height 17
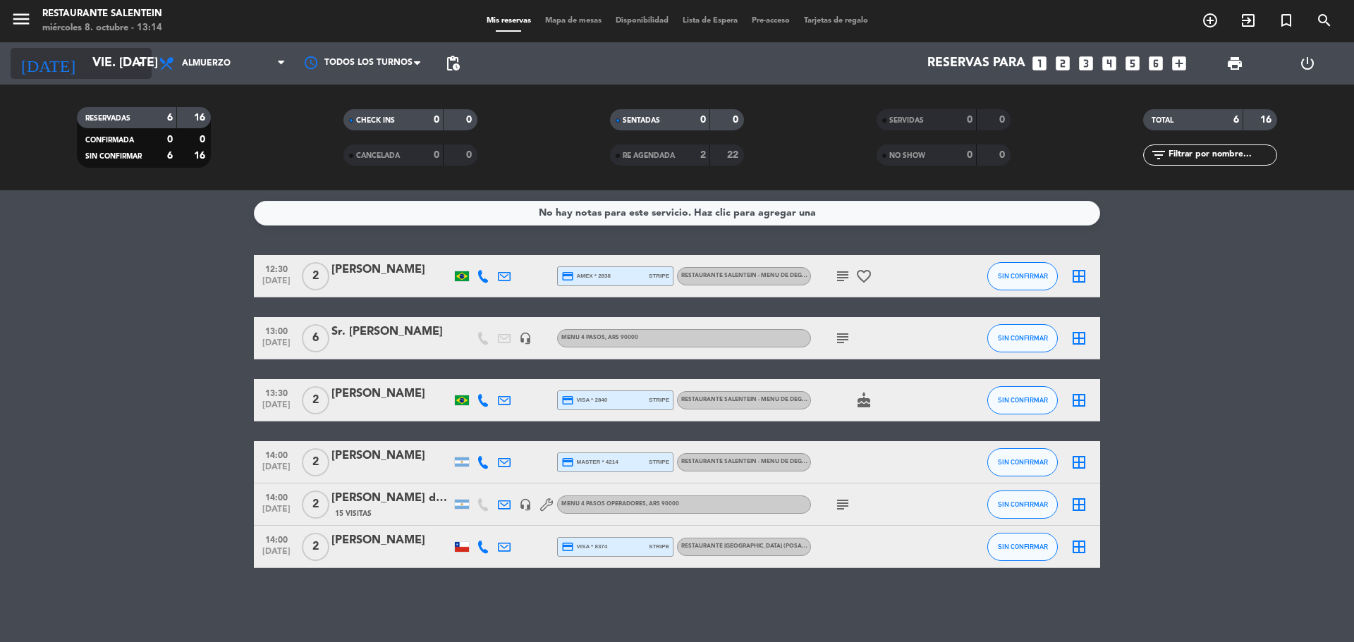
click at [99, 59] on input "vie. [DATE]" at bounding box center [167, 63] width 164 height 28
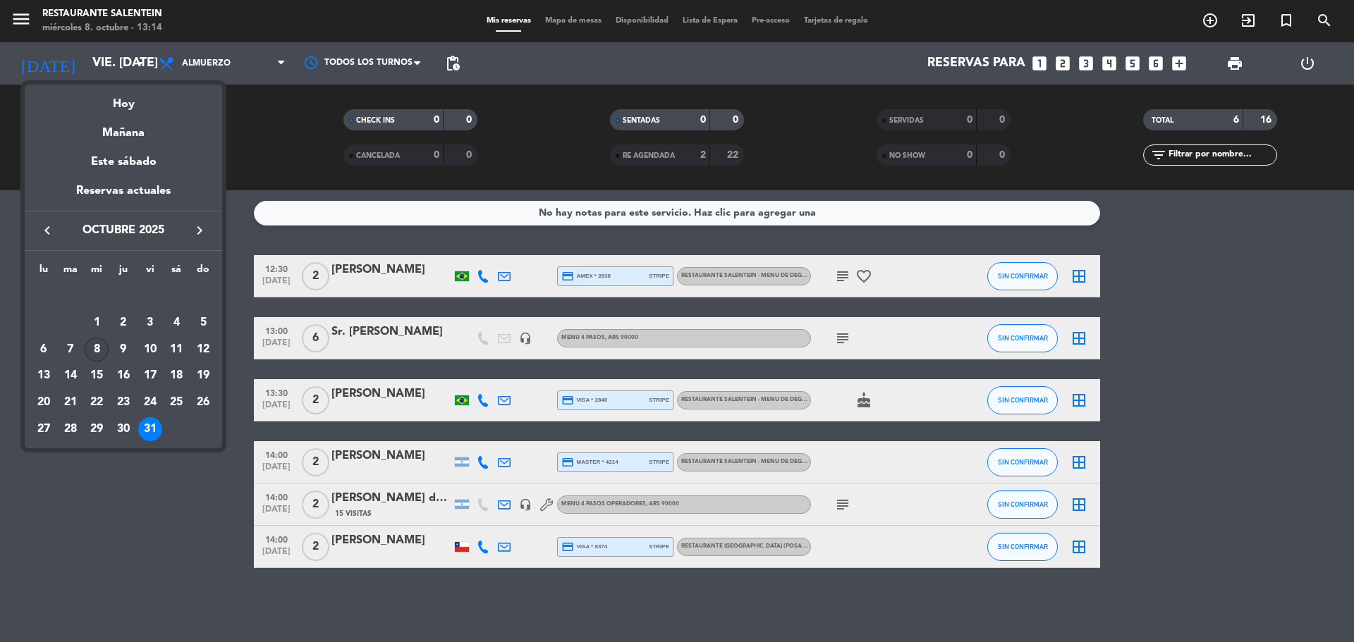
click at [97, 346] on div "8" at bounding box center [97, 350] width 24 height 24
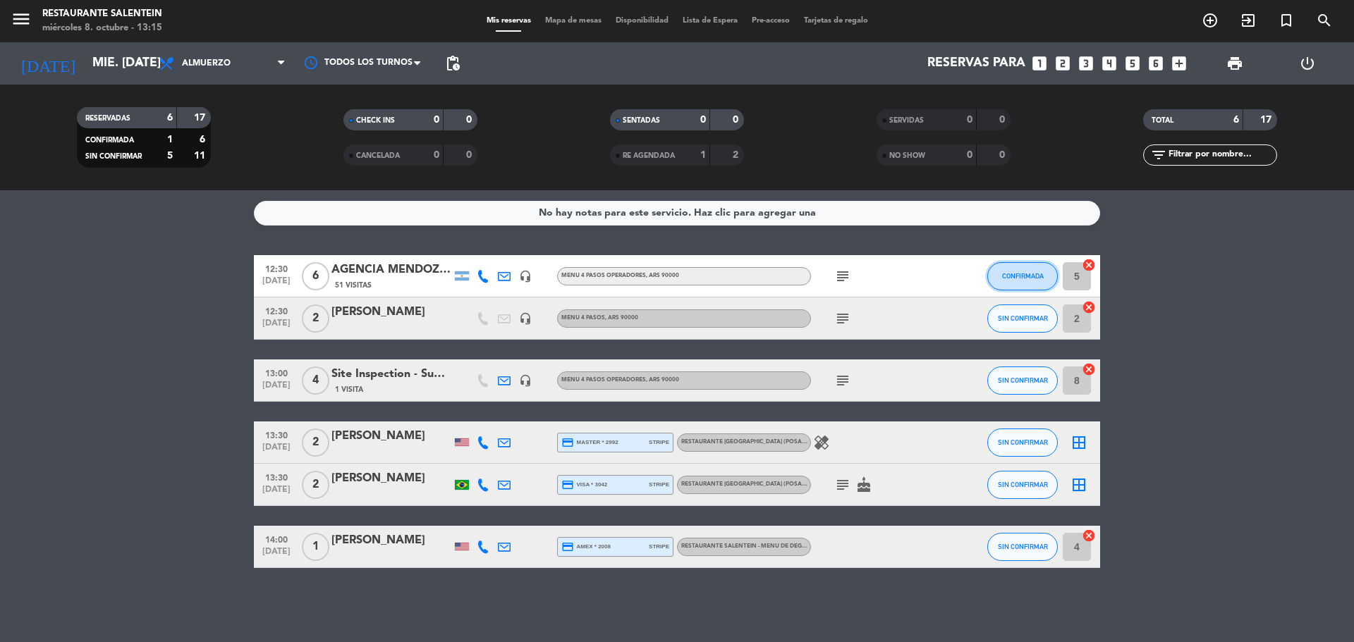
click at [1012, 274] on span "CONFIRMADA" at bounding box center [1023, 276] width 42 height 8
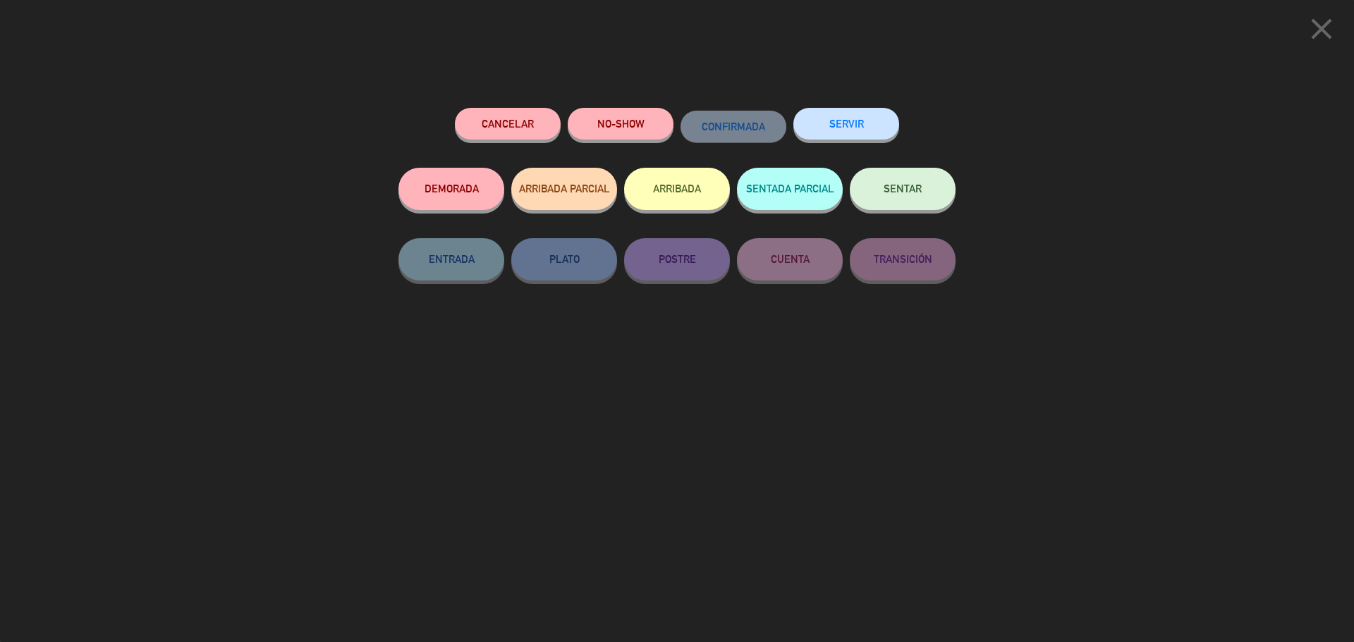
click at [908, 206] on button "SENTAR" at bounding box center [903, 189] width 106 height 42
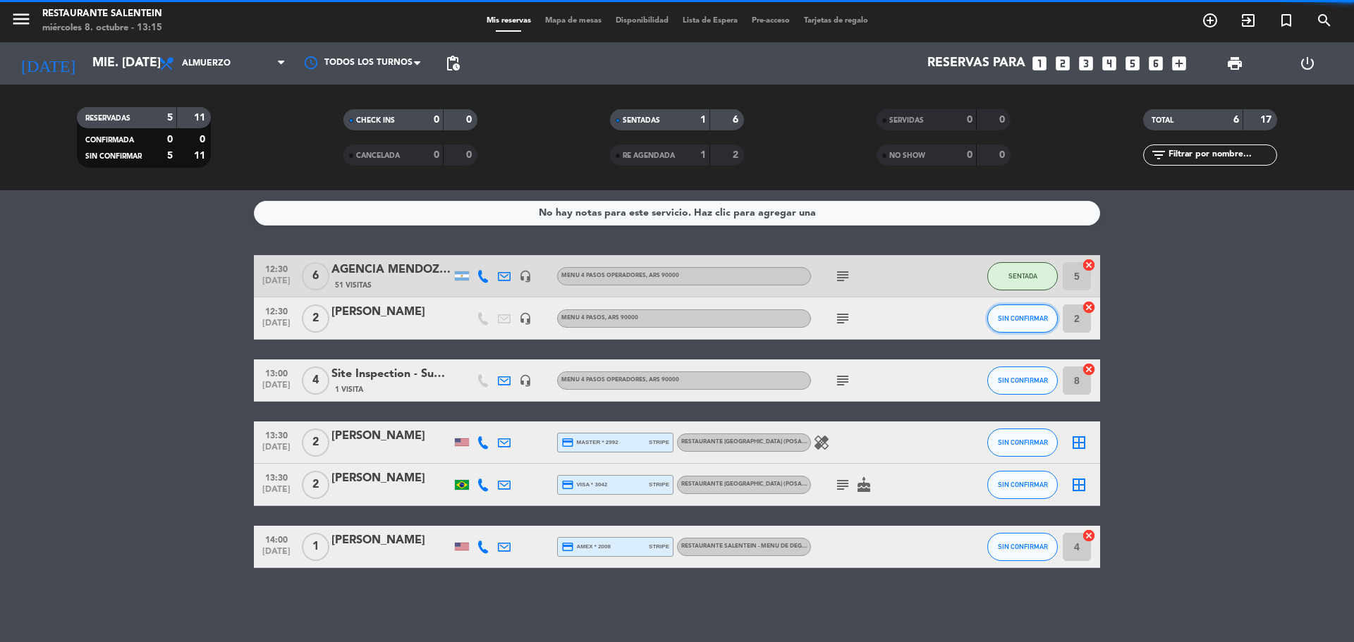
click at [1006, 319] on span "SIN CONFIRMAR" at bounding box center [1023, 318] width 50 height 8
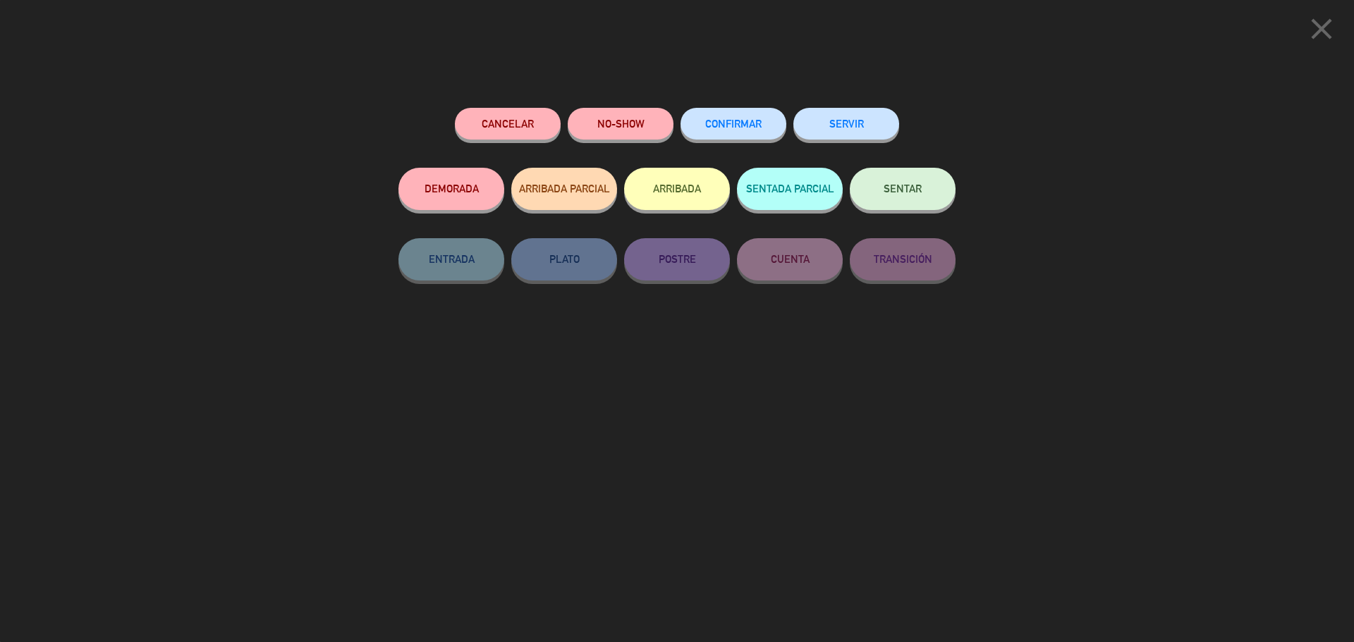
click at [896, 186] on span "SENTAR" at bounding box center [902, 189] width 38 height 12
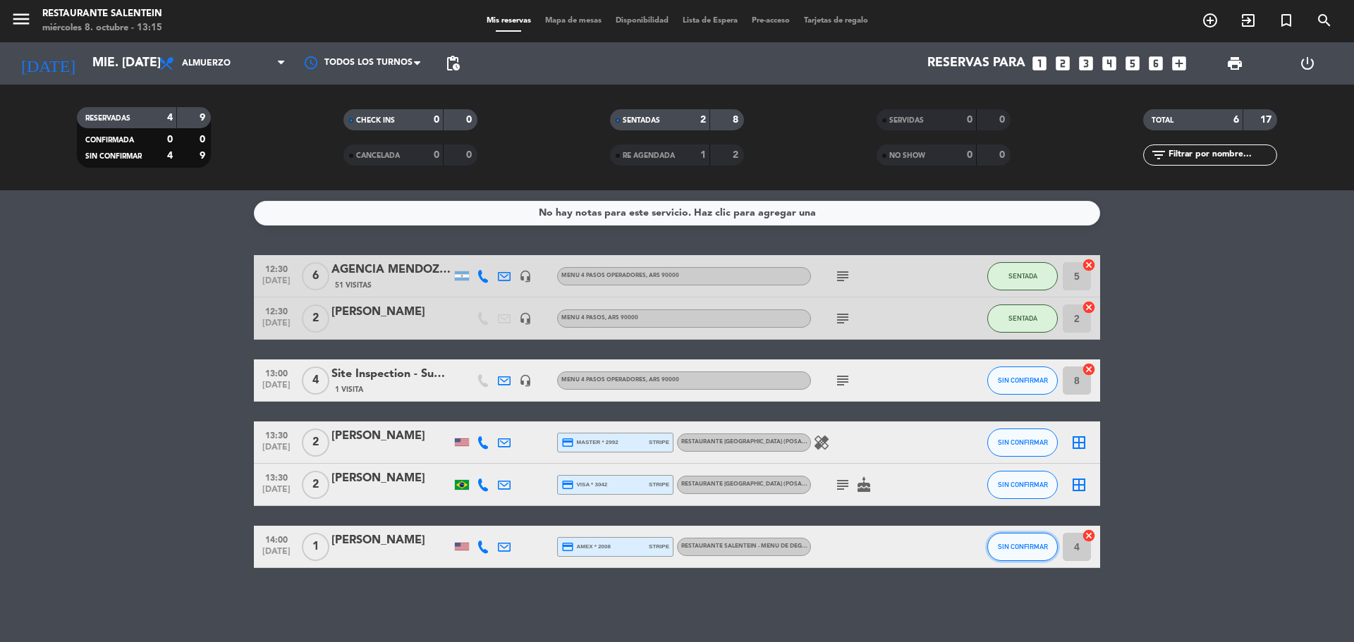
click at [1010, 545] on span "SIN CONFIRMAR" at bounding box center [1023, 547] width 50 height 8
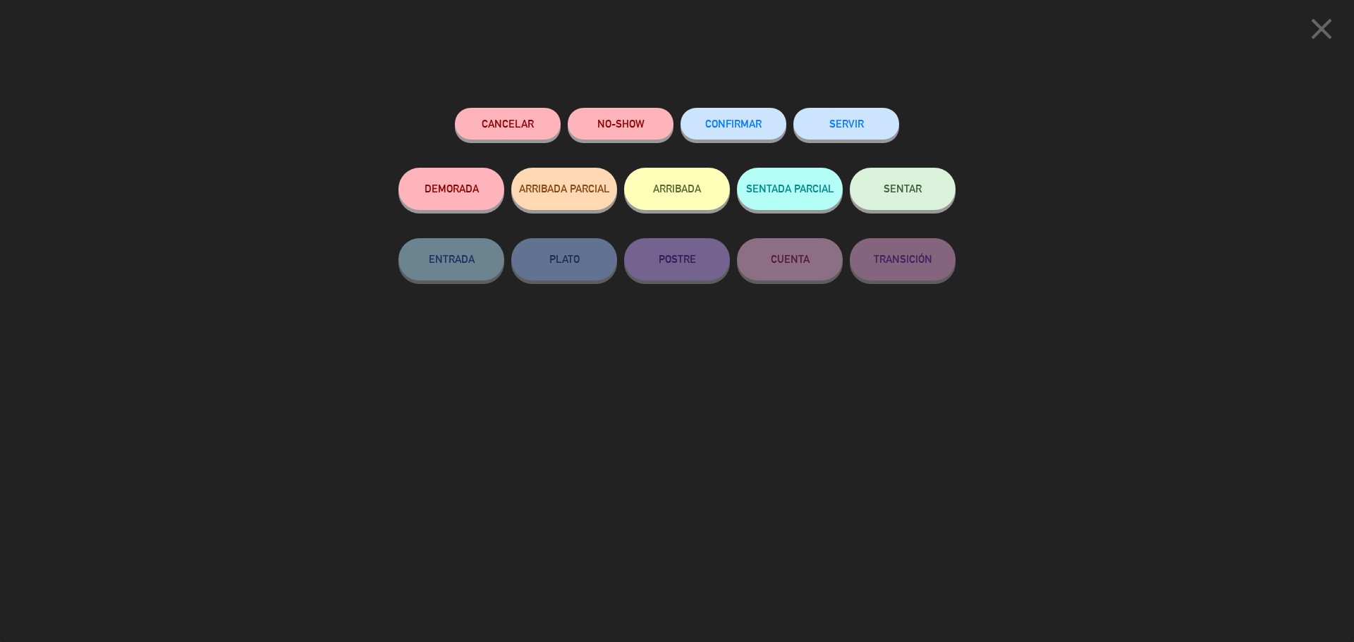
click at [920, 192] on span "SENTAR" at bounding box center [902, 189] width 38 height 12
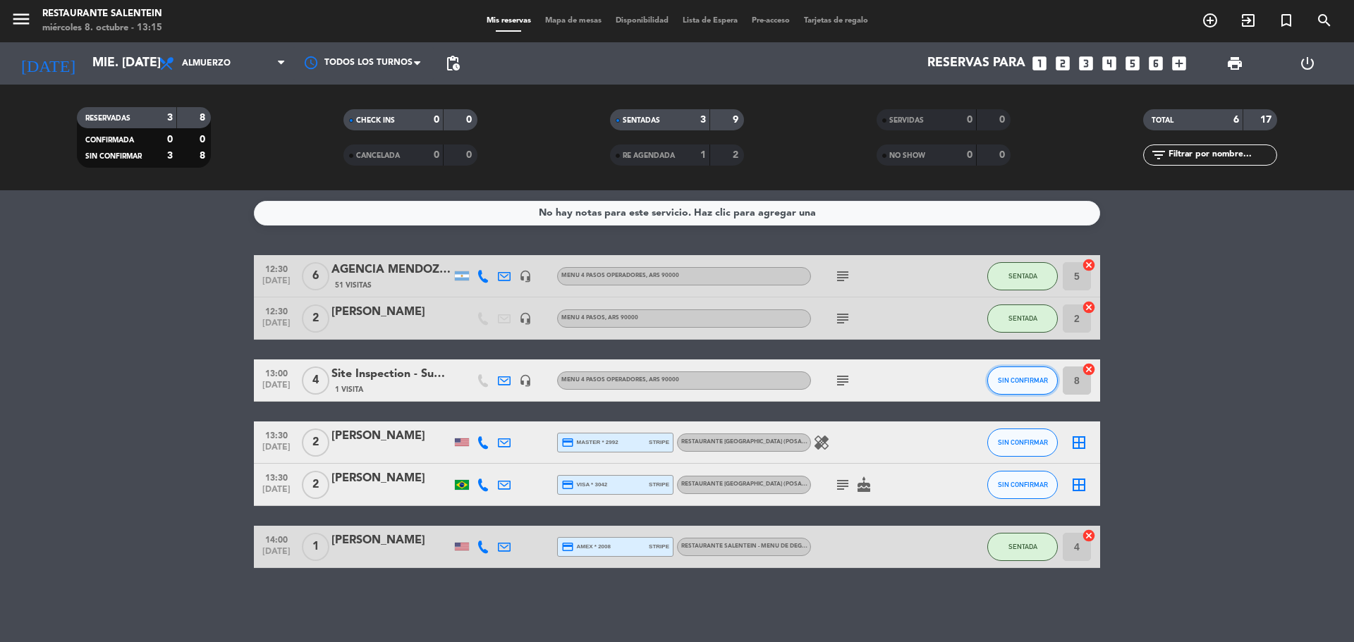
click at [1045, 384] on button "SIN CONFIRMAR" at bounding box center [1022, 381] width 71 height 28
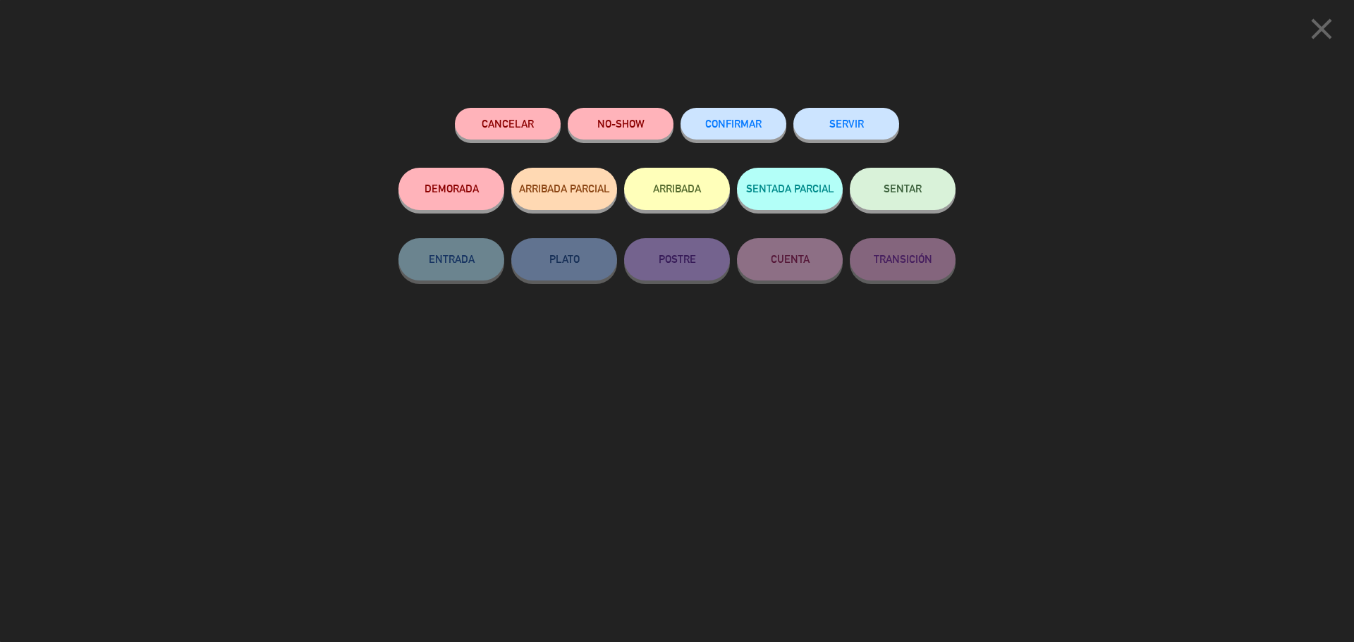
click at [902, 186] on span "SENTAR" at bounding box center [902, 189] width 38 height 12
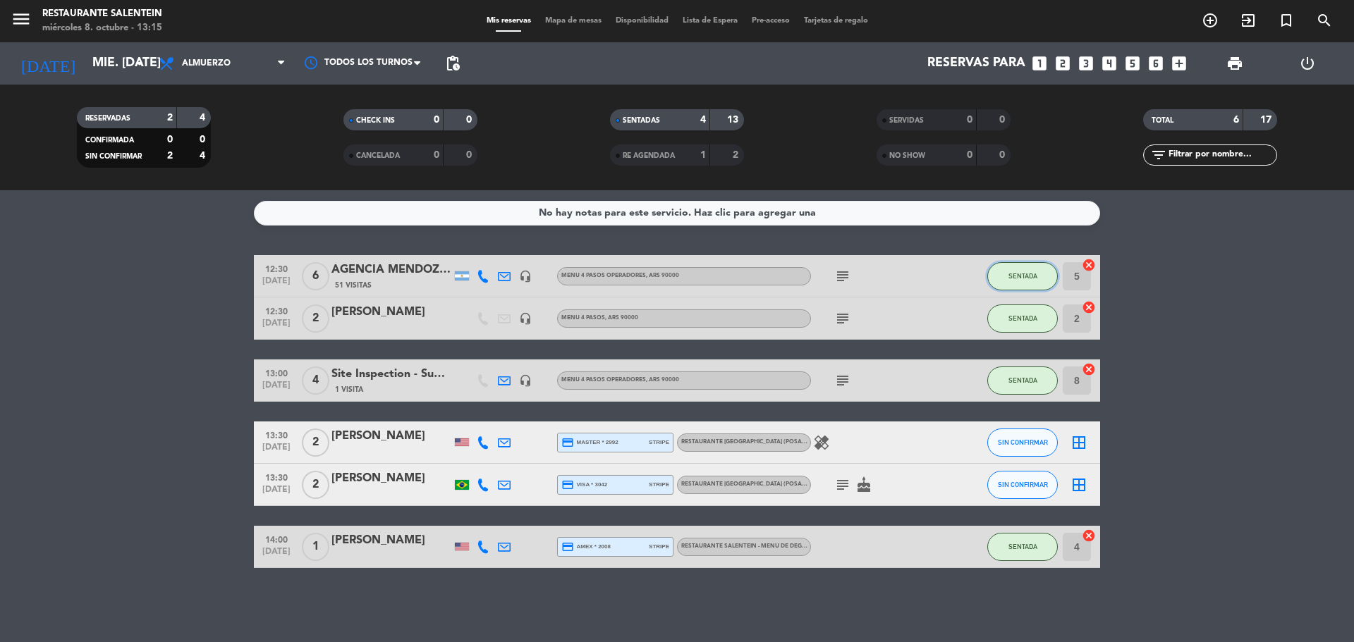
click at [1025, 283] on button "SENTADA" at bounding box center [1022, 276] width 71 height 28
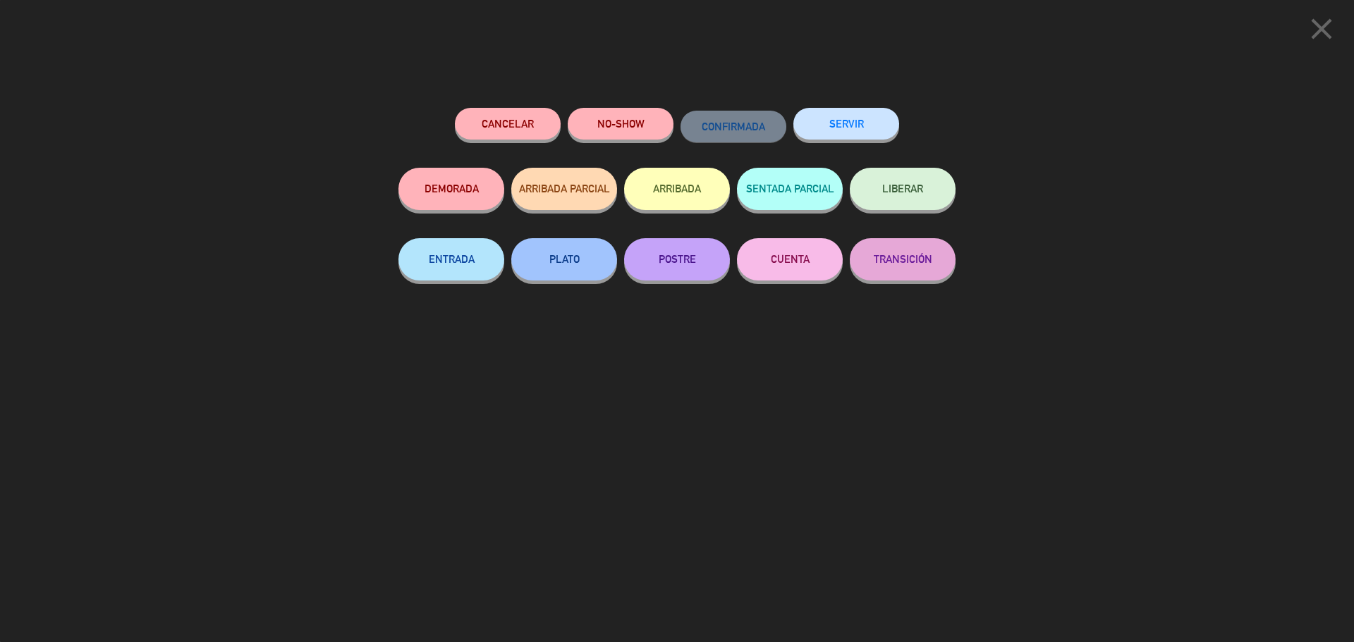
click at [843, 121] on button "SERVIR" at bounding box center [846, 124] width 106 height 32
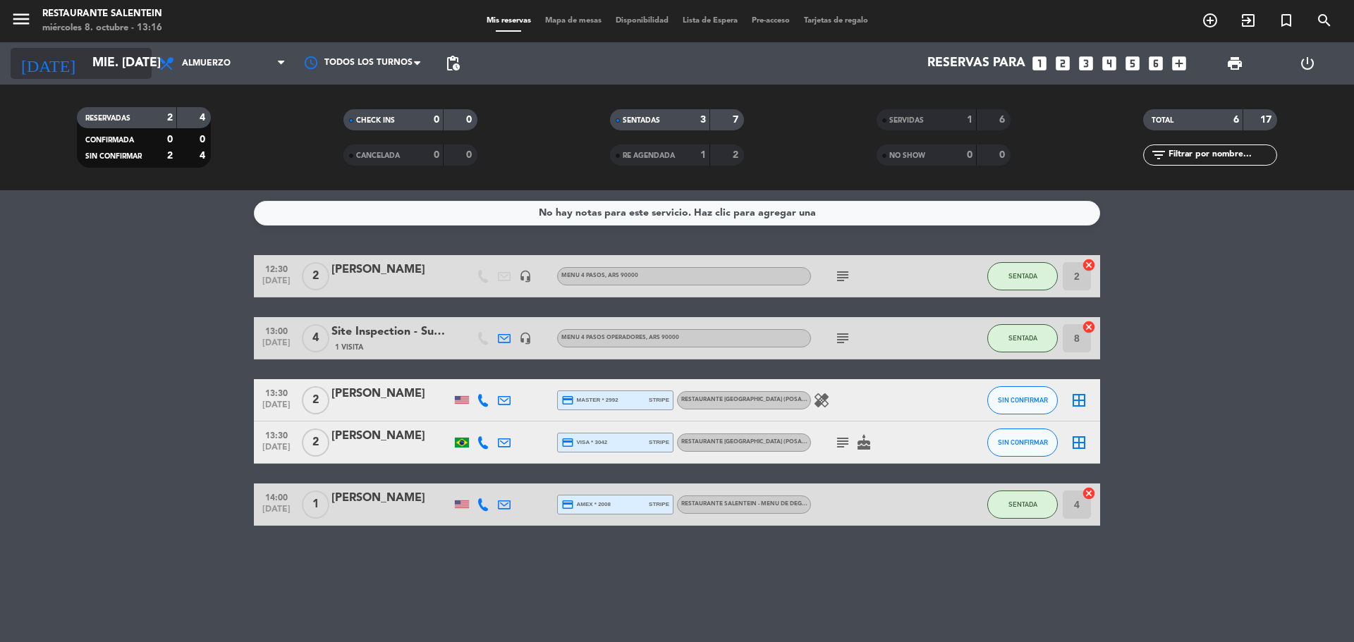
click at [89, 49] on input "mié. [DATE]" at bounding box center [167, 63] width 164 height 28
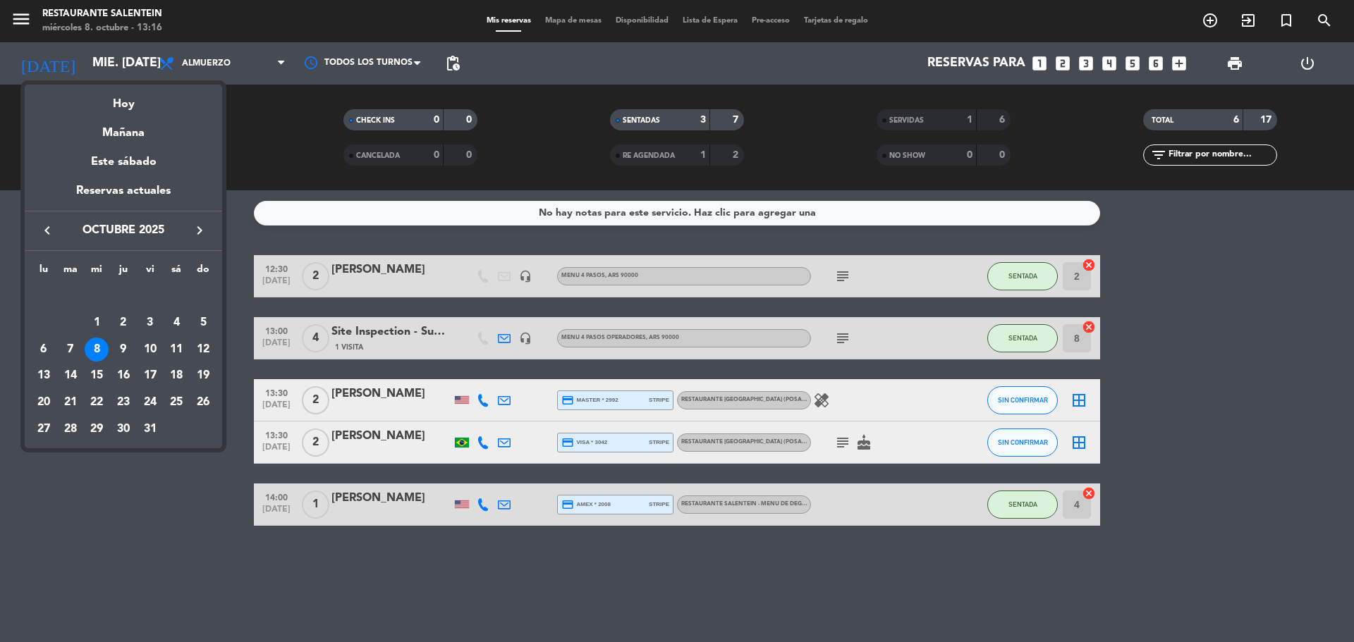
click at [190, 227] on button "keyboard_arrow_right" at bounding box center [199, 230] width 25 height 18
click at [195, 298] on div "2" at bounding box center [203, 296] width 24 height 24
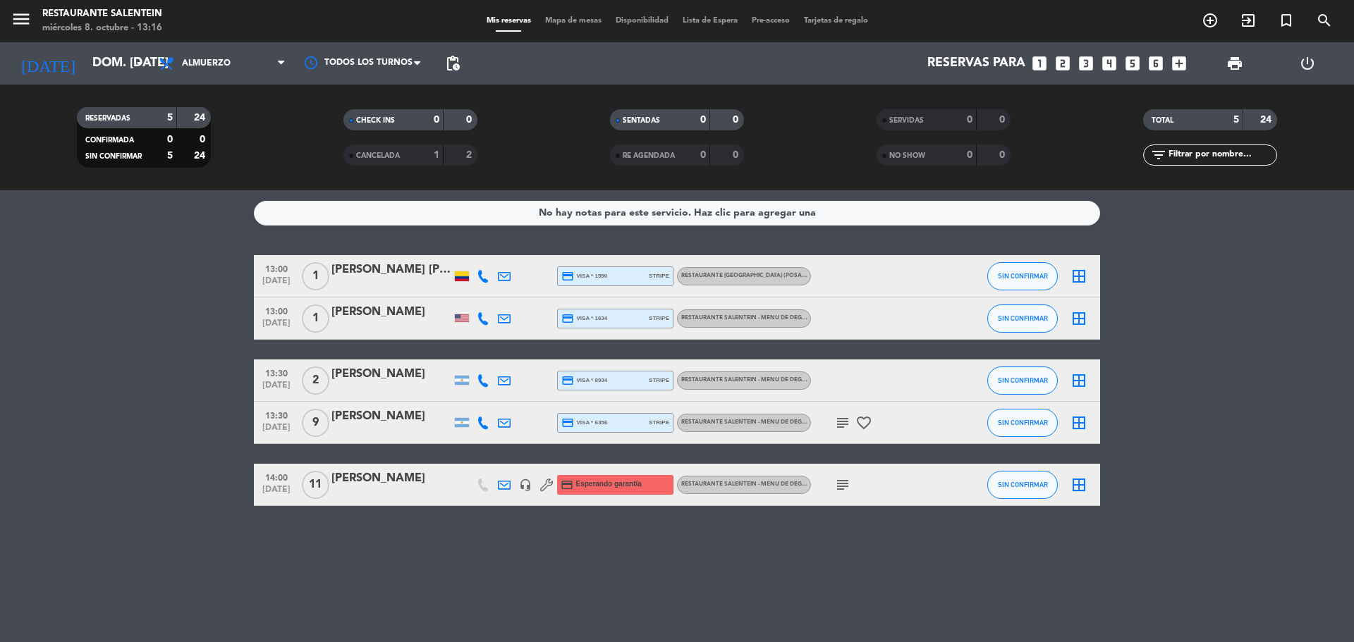
click at [381, 486] on div "[PERSON_NAME]" at bounding box center [391, 479] width 120 height 18
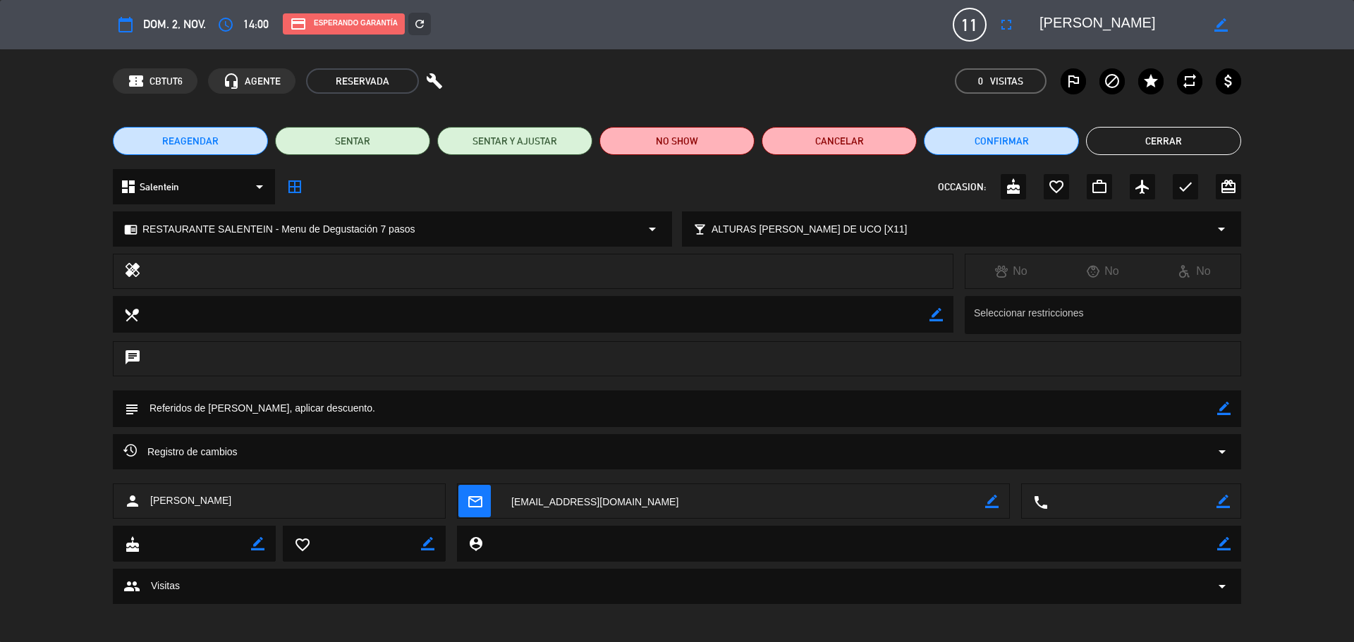
click at [1162, 137] on button "Cerrar" at bounding box center [1163, 141] width 155 height 28
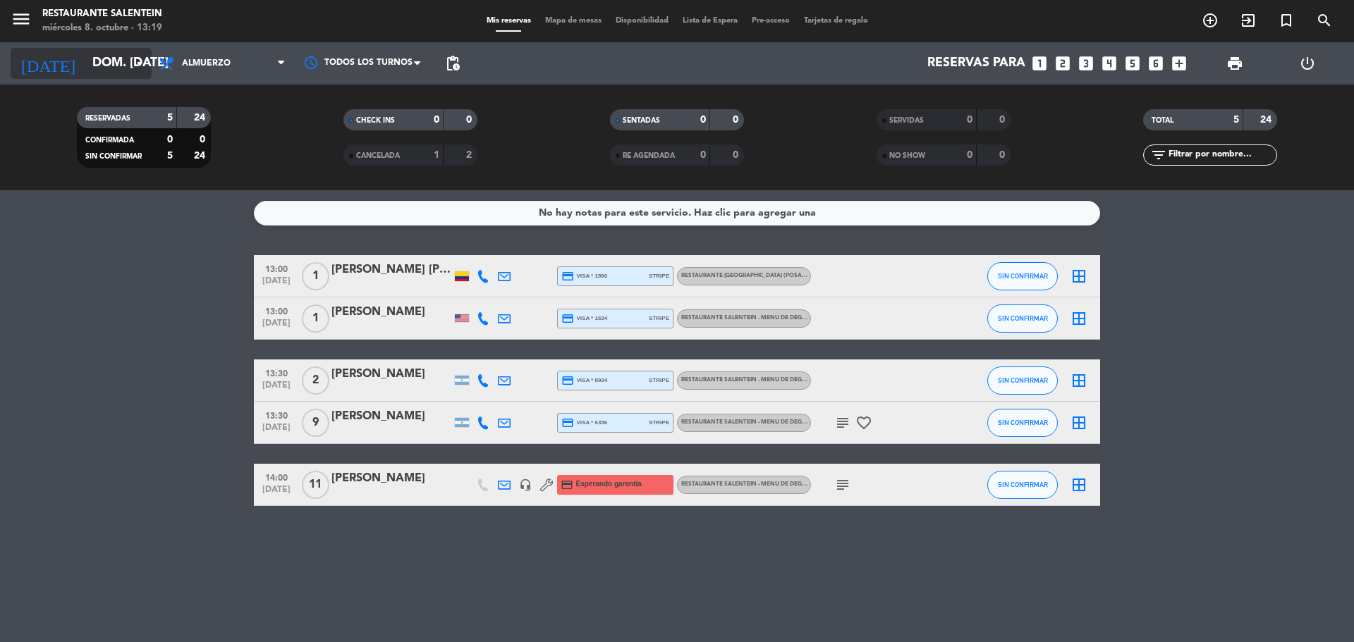
click at [99, 71] on input "dom. [DATE]" at bounding box center [167, 63] width 164 height 28
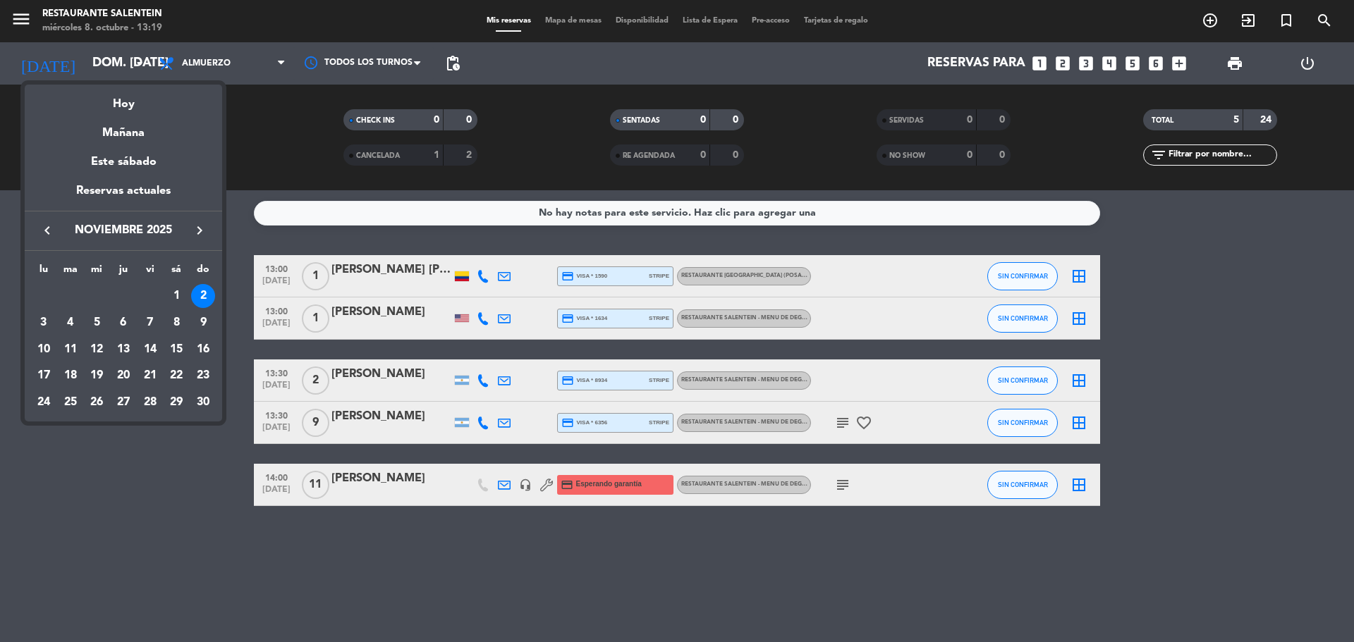
click at [48, 231] on icon "keyboard_arrow_left" at bounding box center [47, 230] width 17 height 17
click at [92, 355] on div "8" at bounding box center [97, 350] width 24 height 24
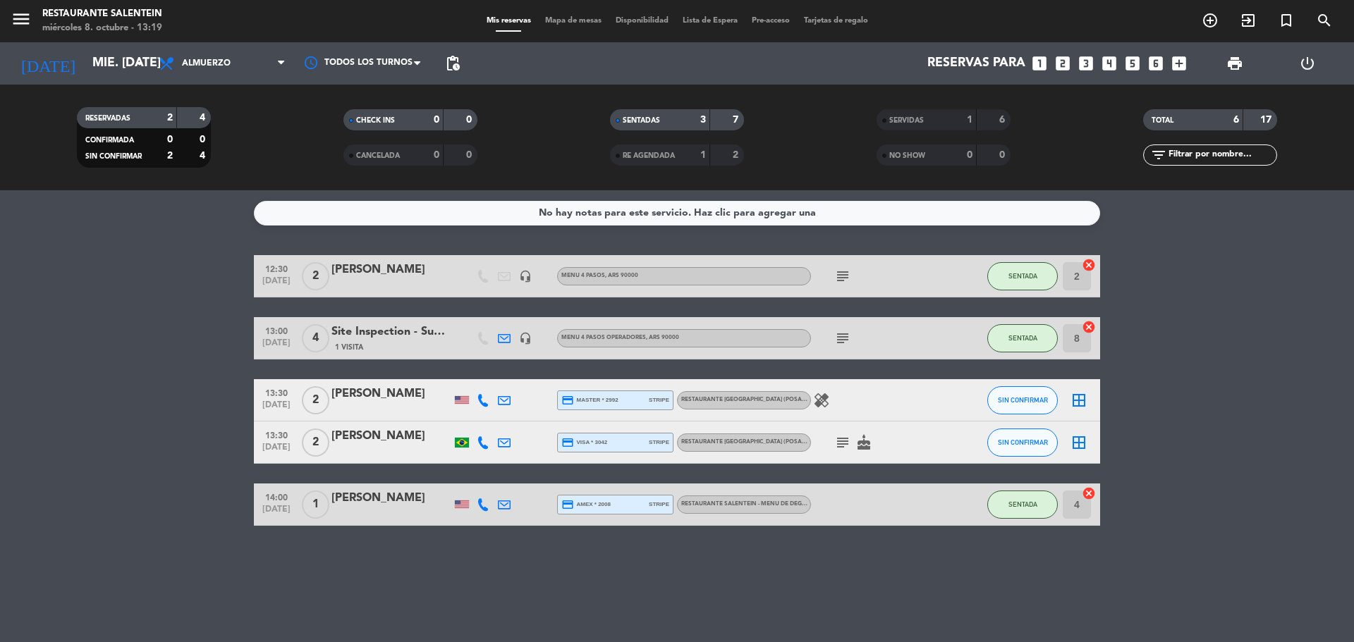
click at [400, 397] on div "[PERSON_NAME]" at bounding box center [391, 394] width 120 height 18
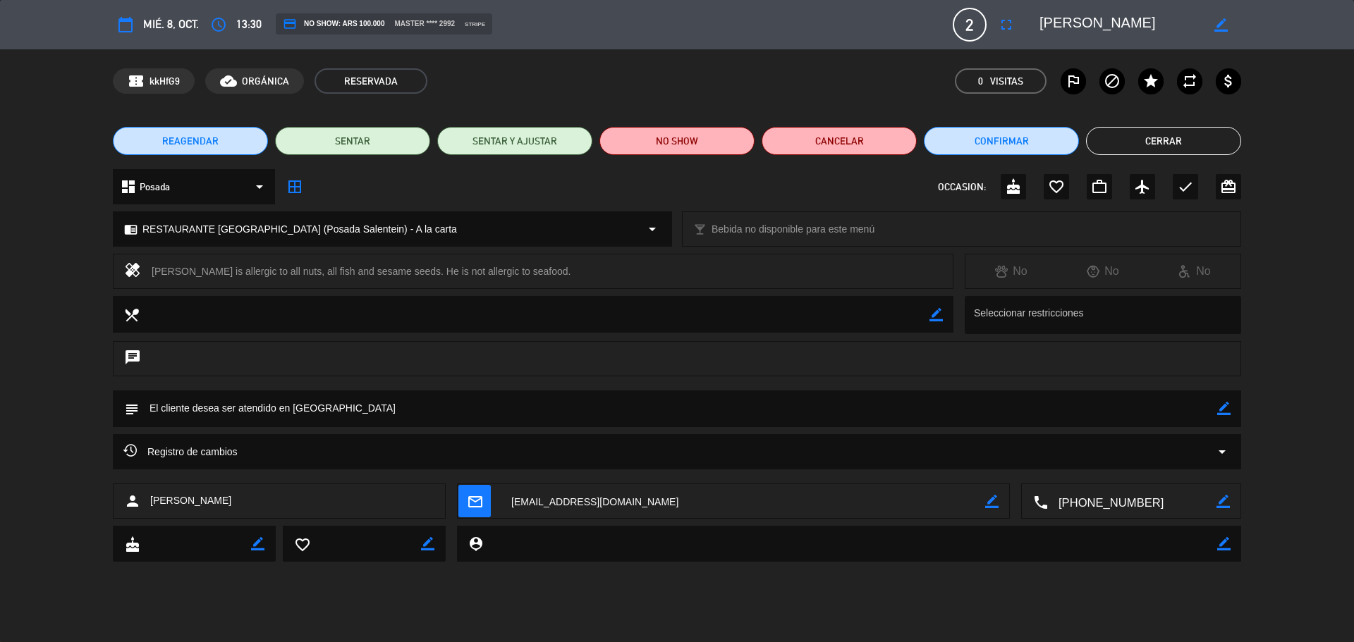
click at [1128, 142] on button "Cerrar" at bounding box center [1163, 141] width 155 height 28
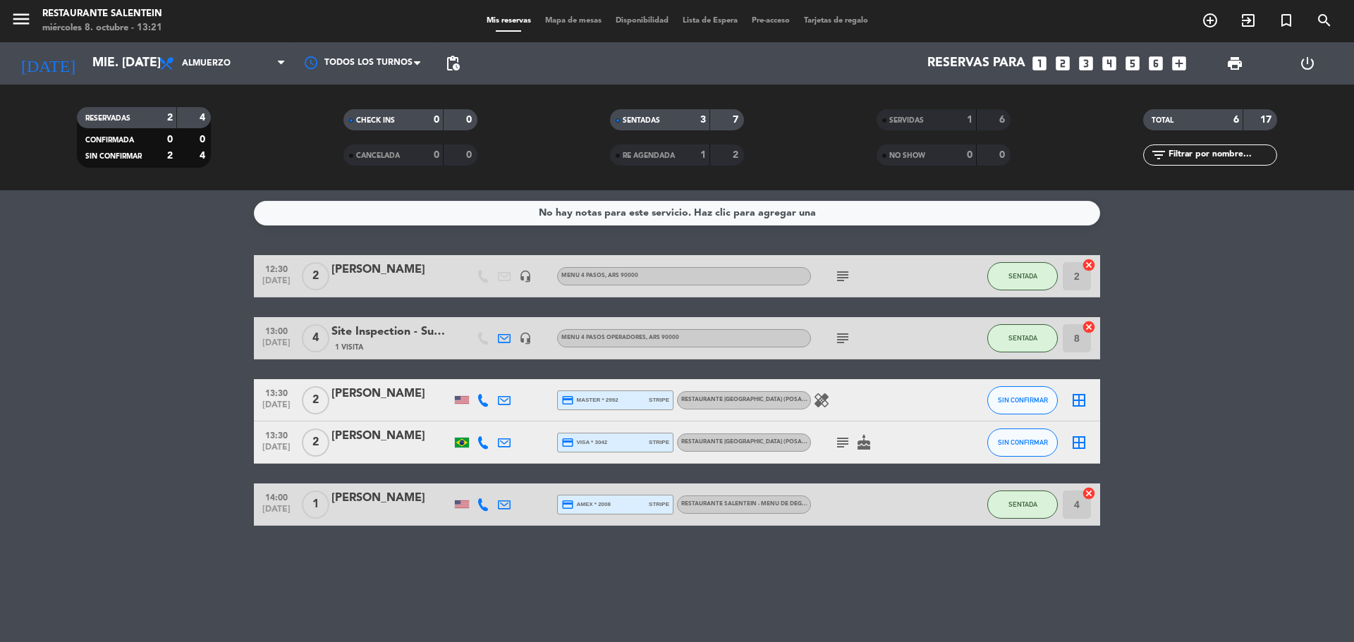
click at [891, 119] on span "SERVIDAS" at bounding box center [906, 120] width 35 height 7
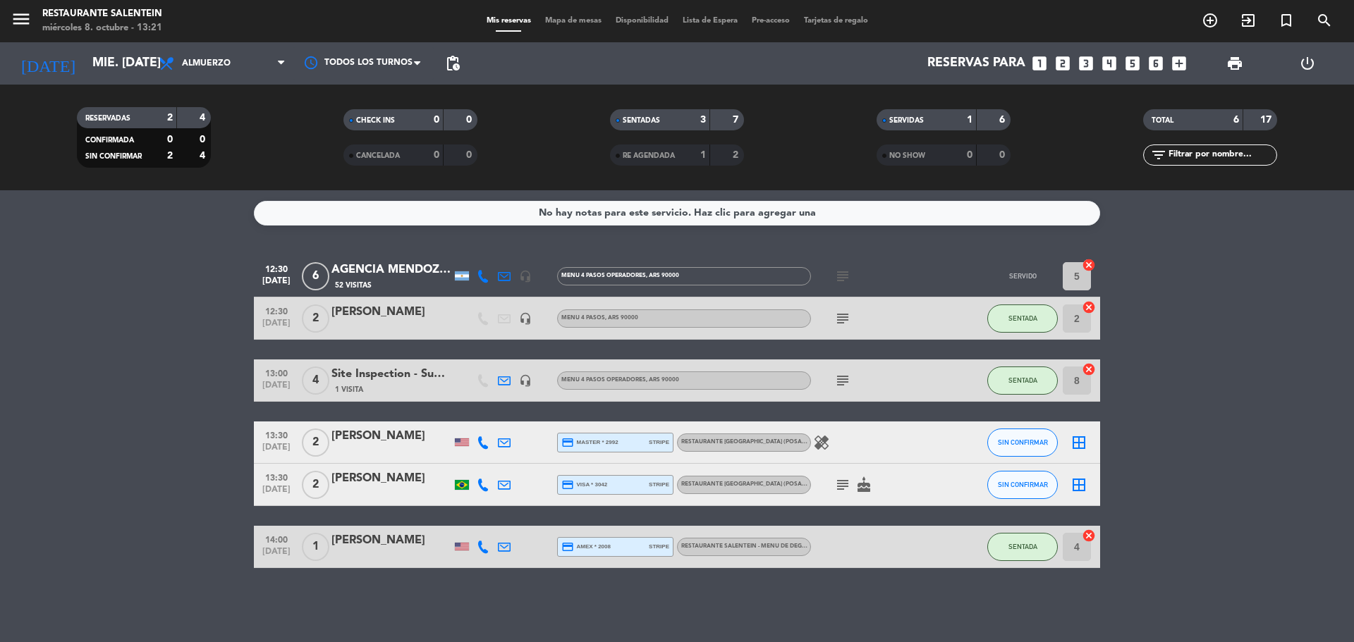
click at [851, 276] on span "subject" at bounding box center [842, 276] width 21 height 17
click at [844, 277] on icon "subject" at bounding box center [842, 276] width 17 height 17
click at [346, 276] on div "AGENCIA MENDOZA WINE CAMP" at bounding box center [391, 270] width 120 height 18
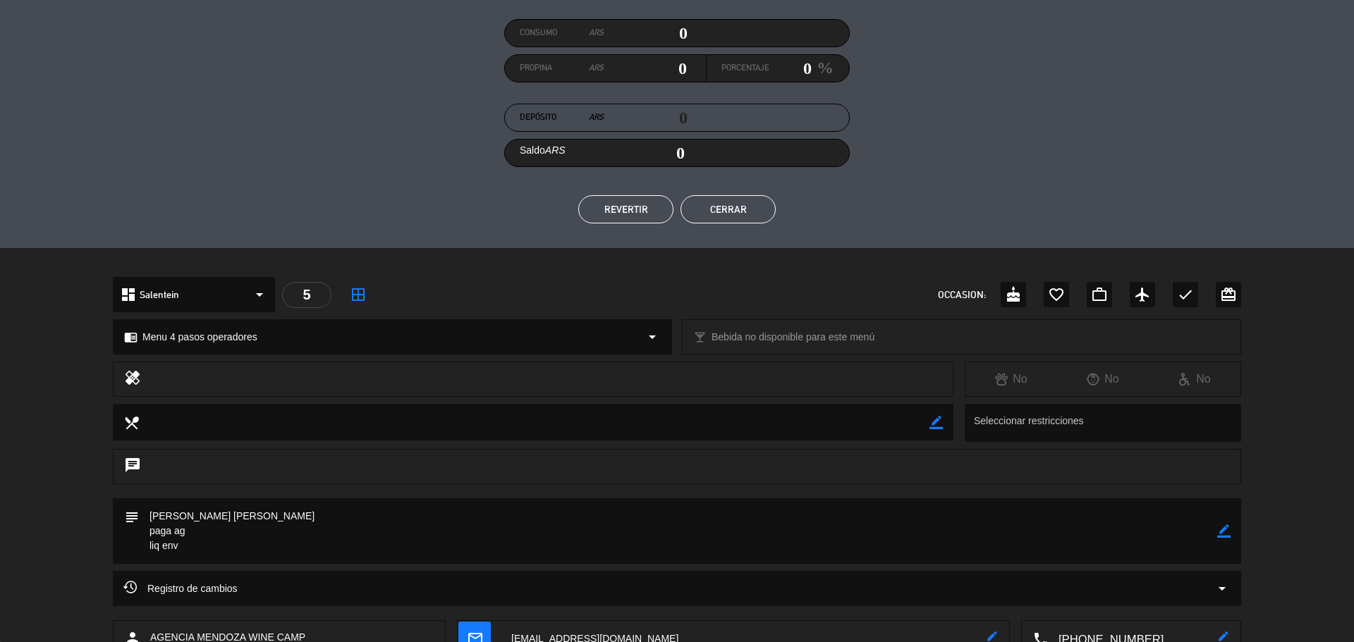
scroll to position [27, 0]
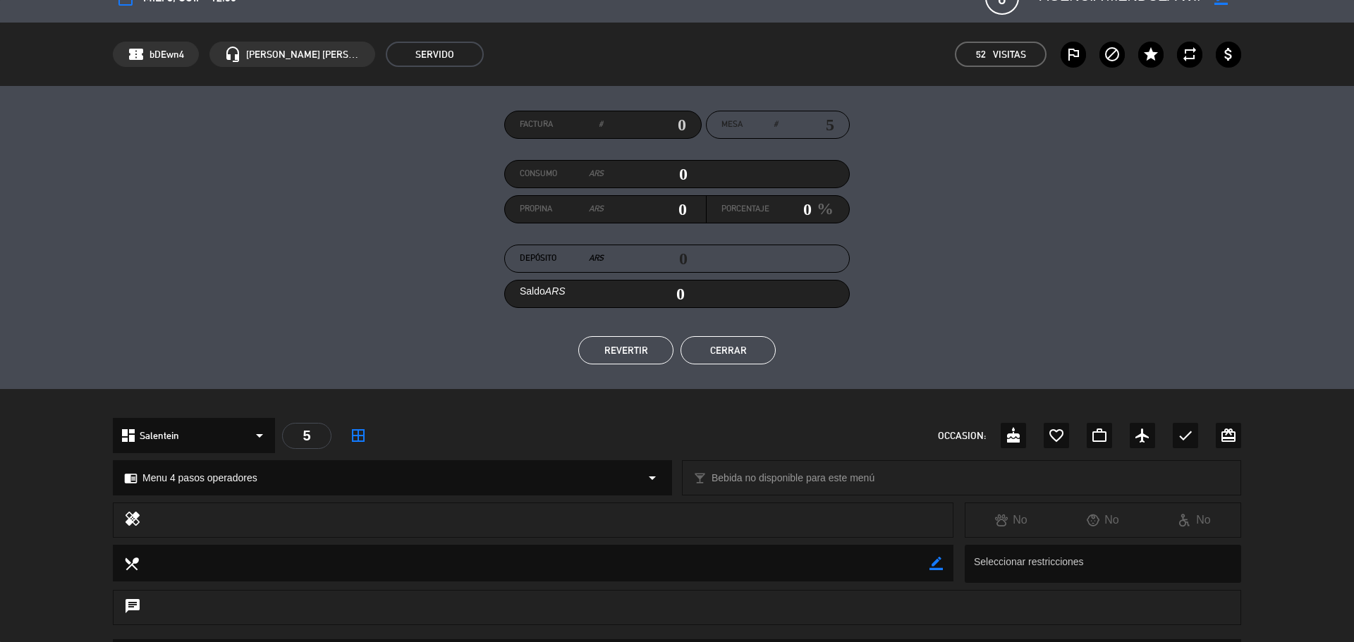
click at [733, 370] on div "Factura # Mesa # 5 Consumo ARS 0 Propina ARS 0 Porcentaje 0 % Depósito ARS 0 Sa…" at bounding box center [677, 237] width 1354 height 303
click at [735, 357] on button "Cerrar" at bounding box center [727, 350] width 95 height 28
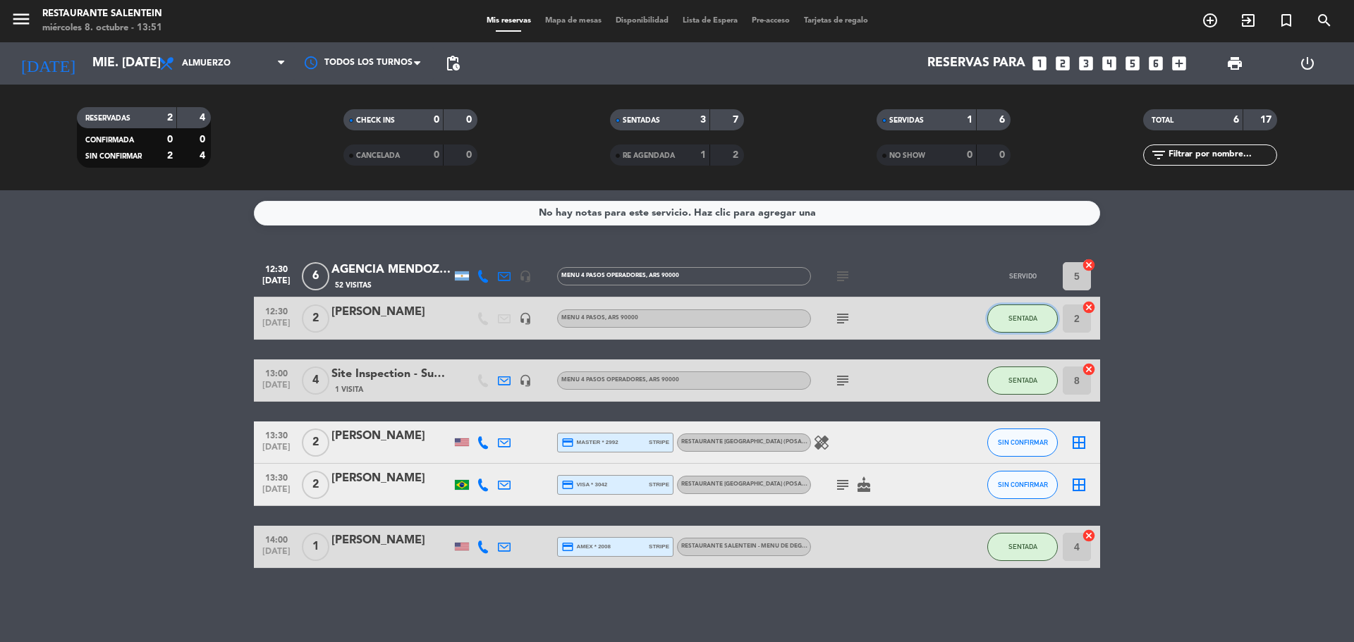
click at [1020, 312] on button "SENTADA" at bounding box center [1022, 319] width 71 height 28
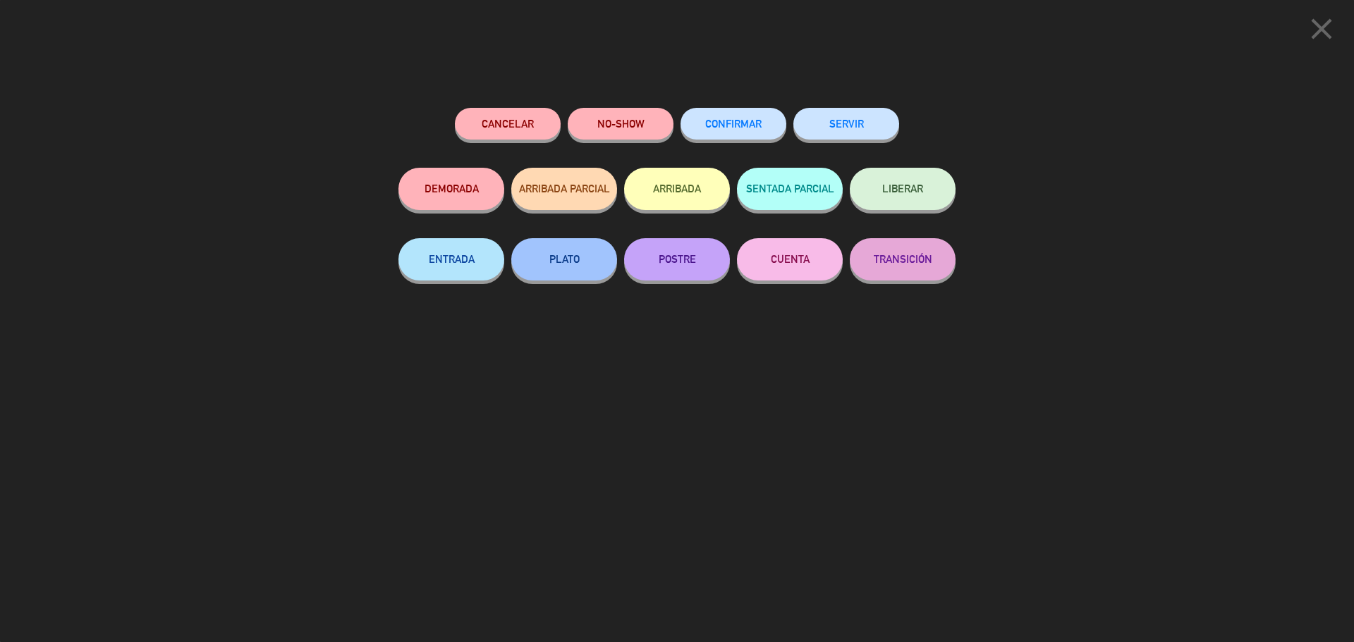
click at [818, 128] on button "SERVIR" at bounding box center [846, 124] width 106 height 32
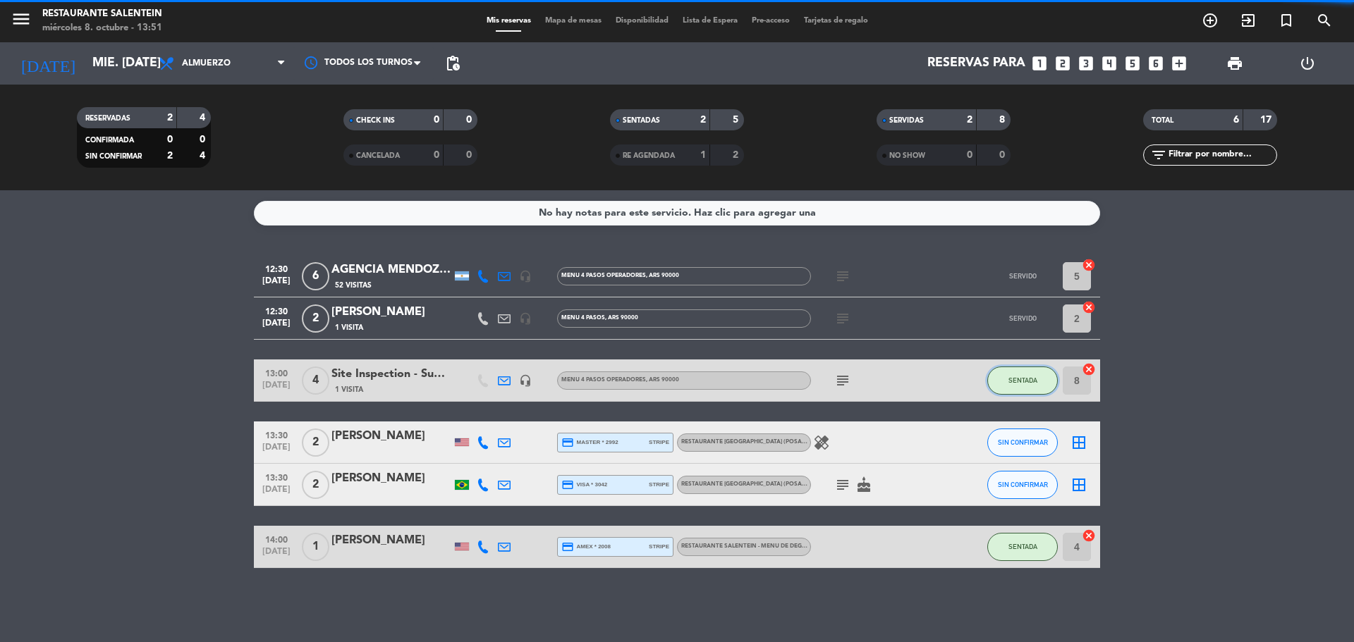
click at [1018, 384] on span "SENTADA" at bounding box center [1022, 380] width 29 height 8
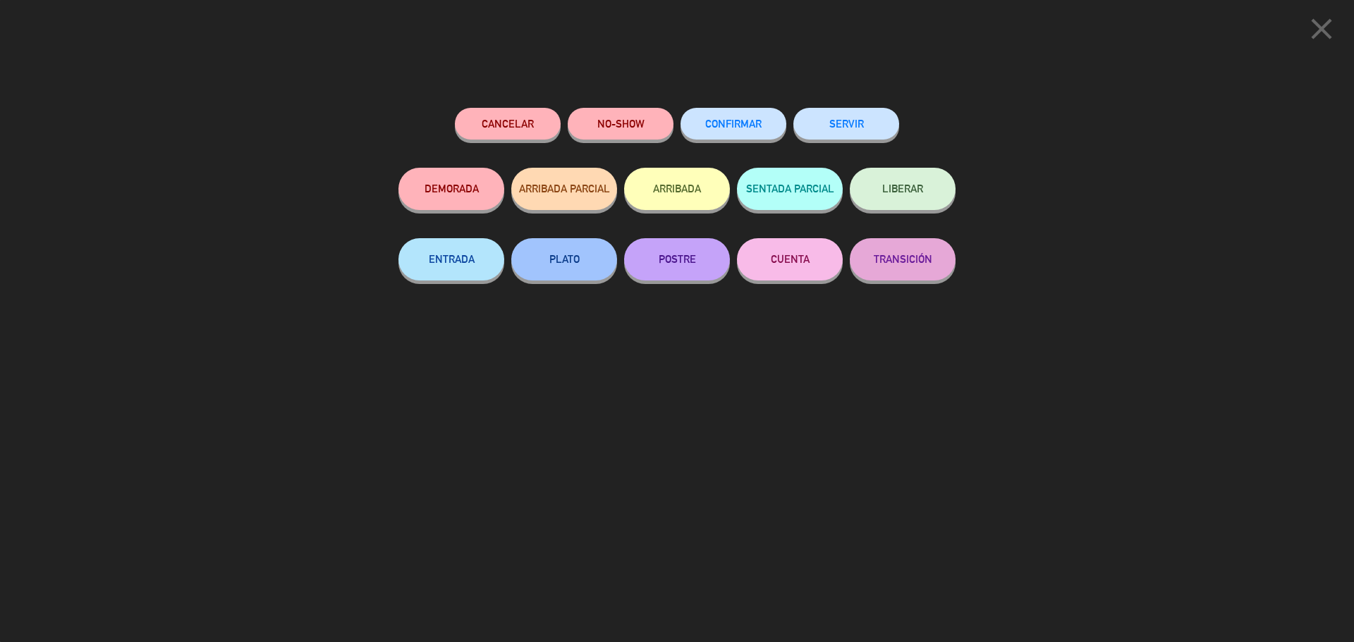
click at [812, 130] on button "SERVIR" at bounding box center [846, 124] width 106 height 32
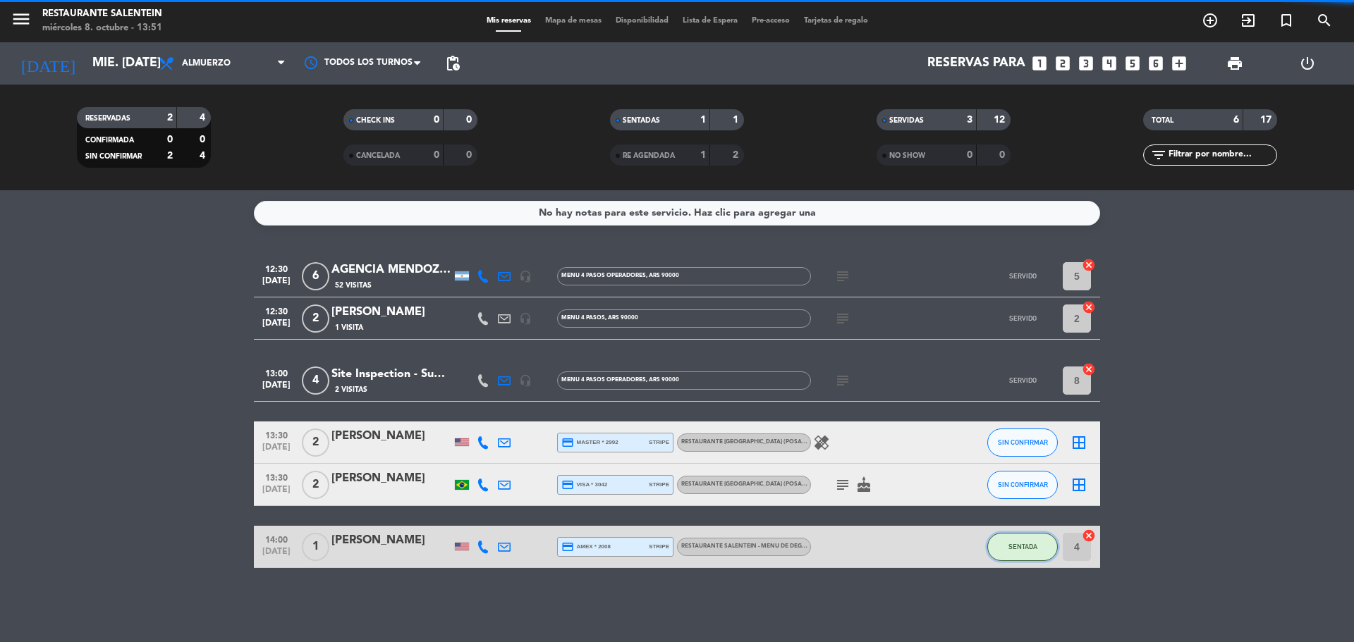
click at [1021, 560] on button "SENTADA" at bounding box center [1022, 547] width 71 height 28
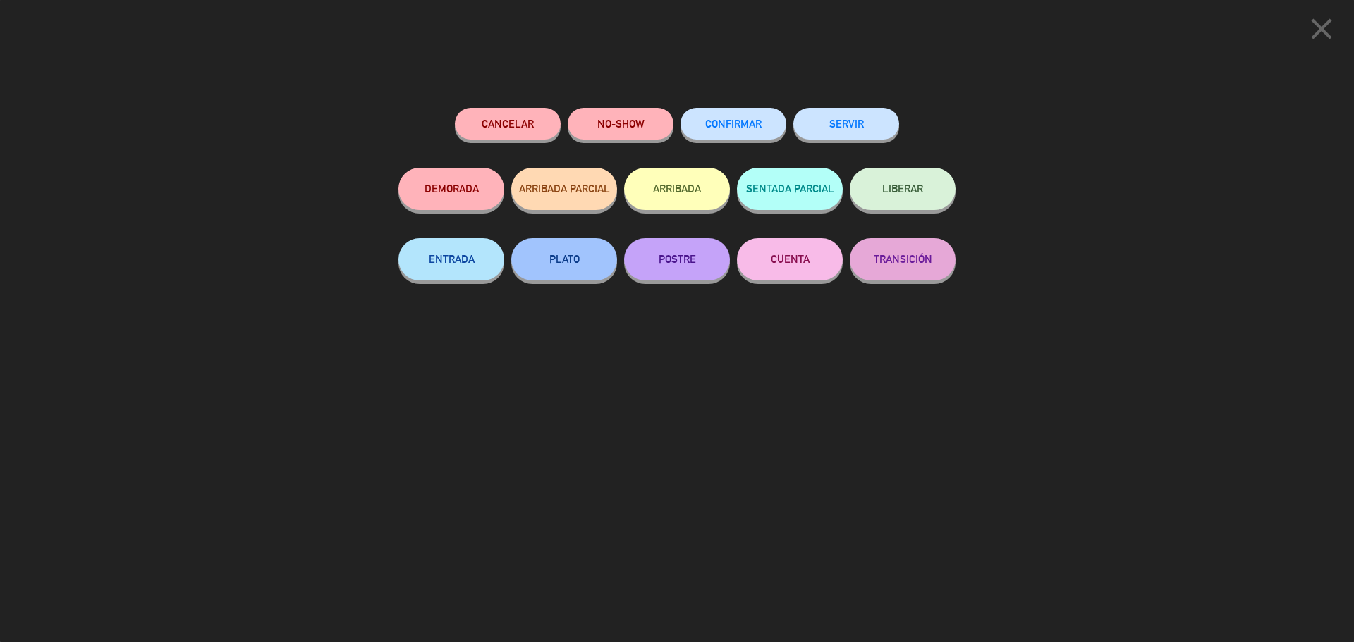
click at [857, 132] on button "SERVIR" at bounding box center [846, 124] width 106 height 32
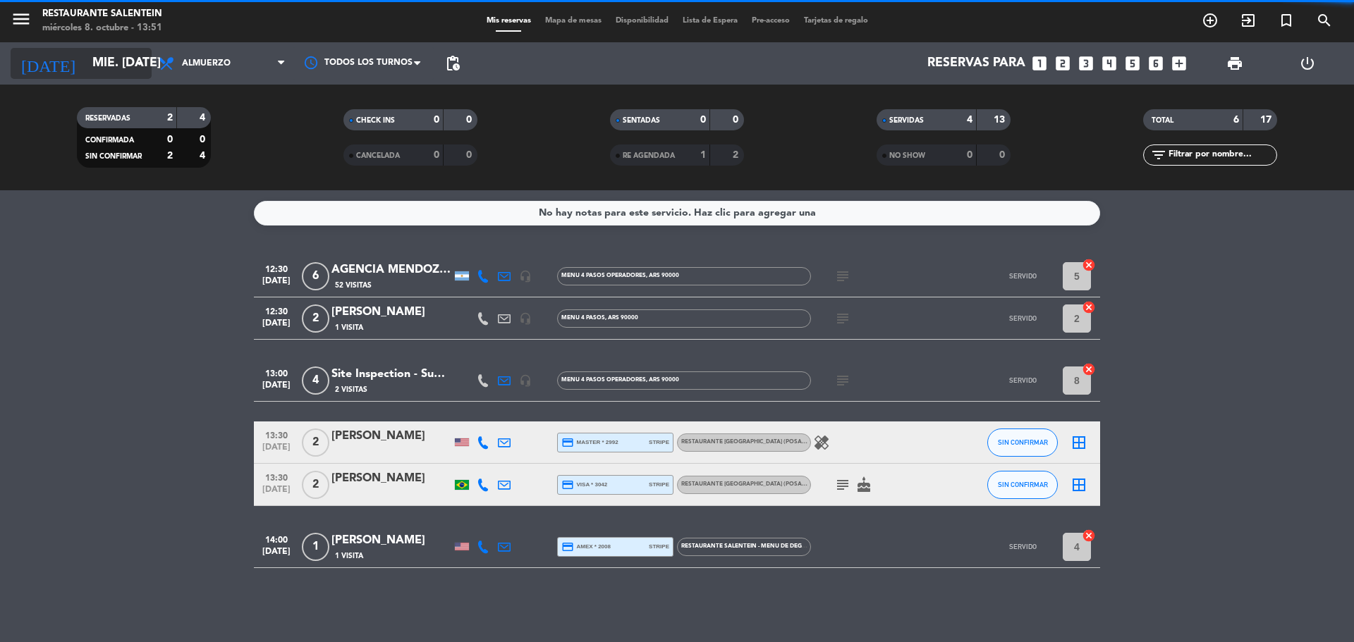
click at [93, 54] on input "mié. [DATE]" at bounding box center [167, 63] width 164 height 28
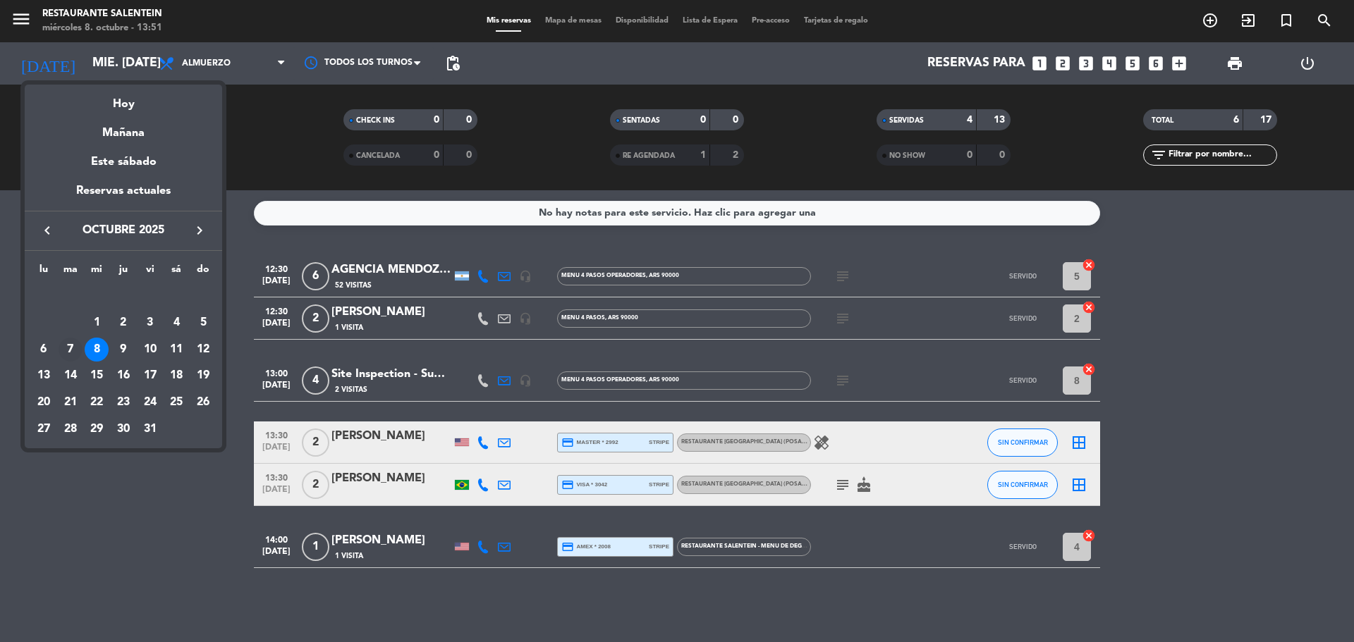
click at [73, 342] on div "7" at bounding box center [71, 350] width 24 height 24
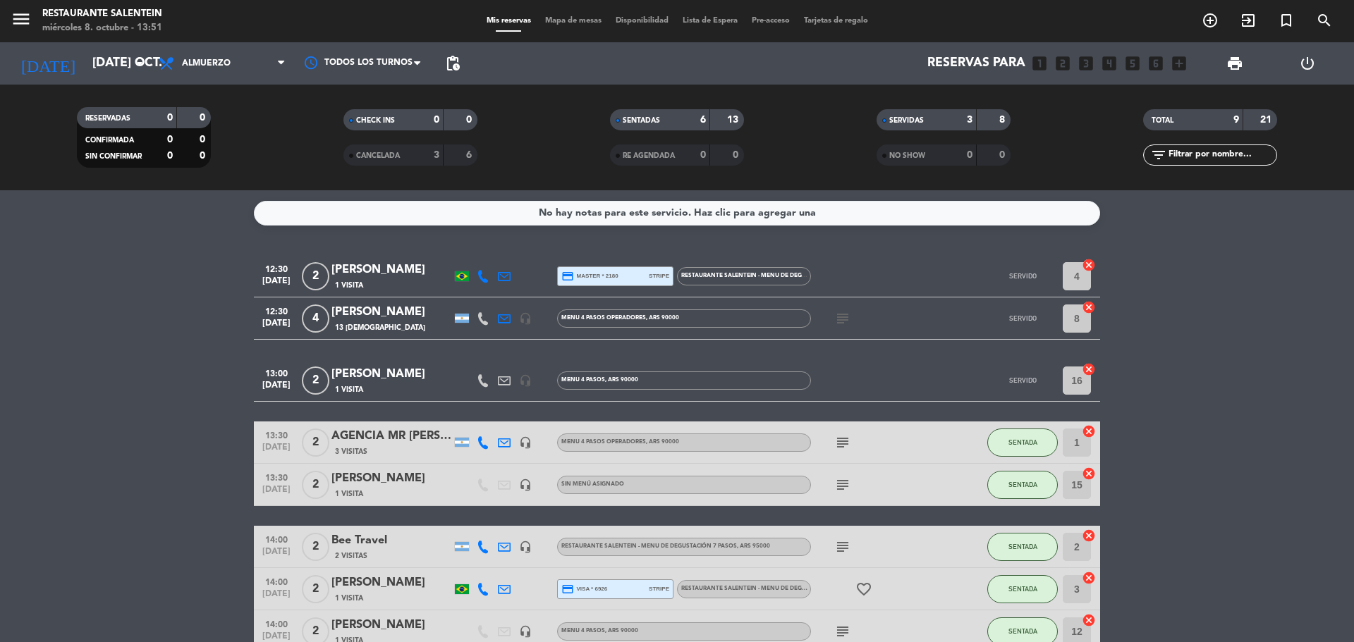
scroll to position [123, 0]
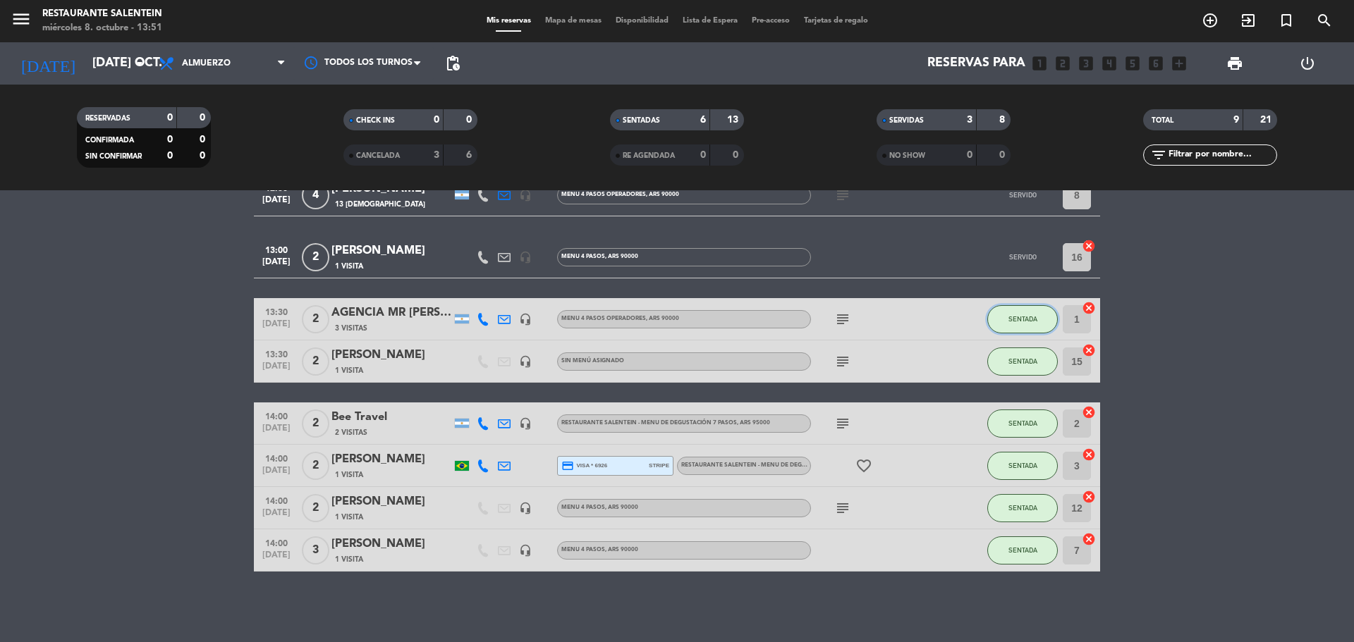
click at [1006, 319] on button "SENTADA" at bounding box center [1022, 319] width 71 height 28
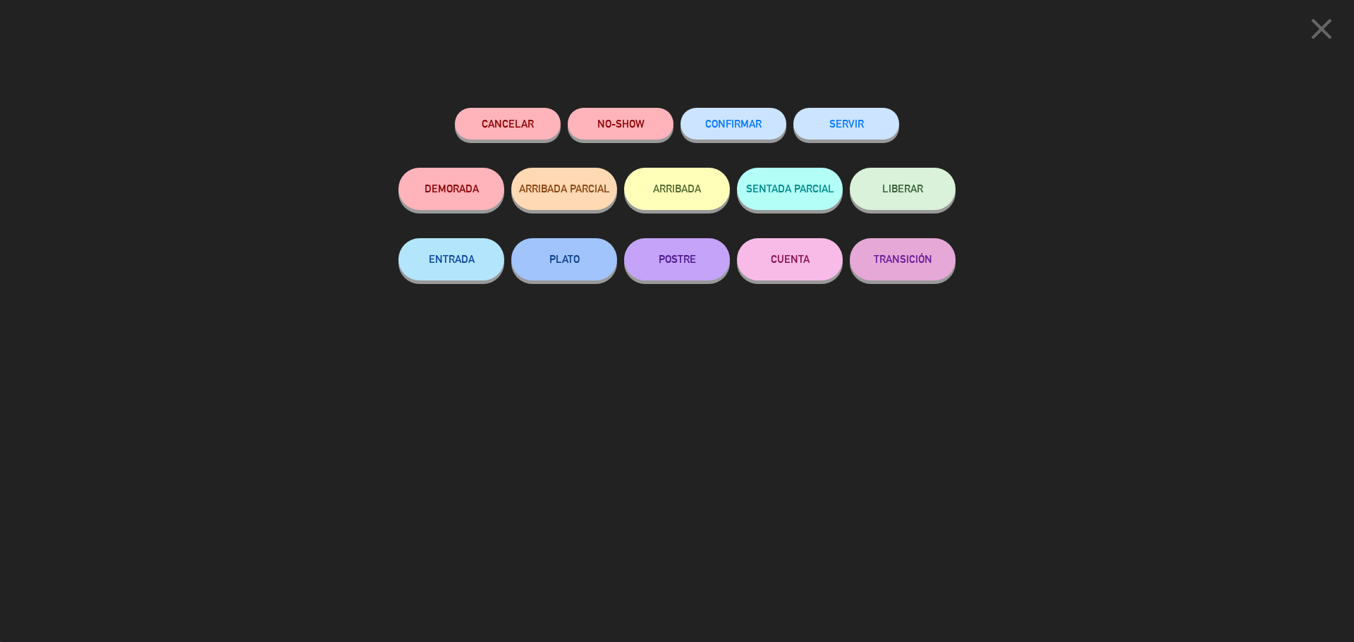
click at [832, 131] on button "SERVIR" at bounding box center [846, 124] width 106 height 32
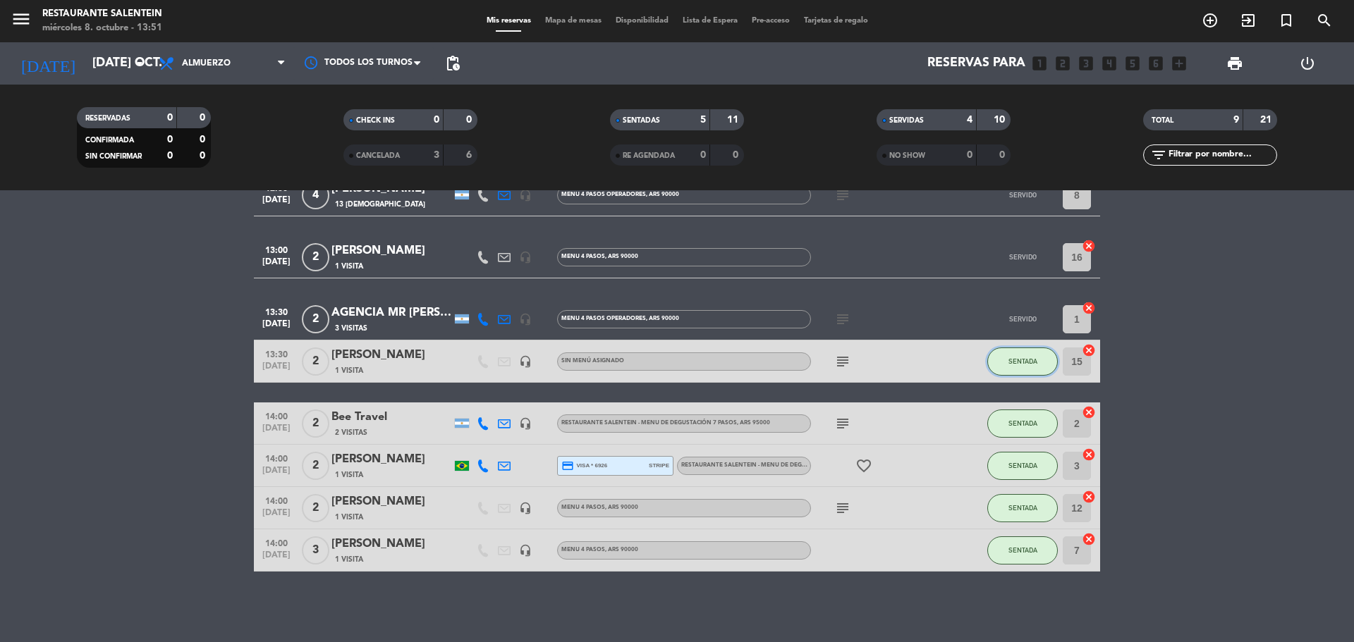
click at [1017, 368] on button "SENTADA" at bounding box center [1022, 362] width 71 height 28
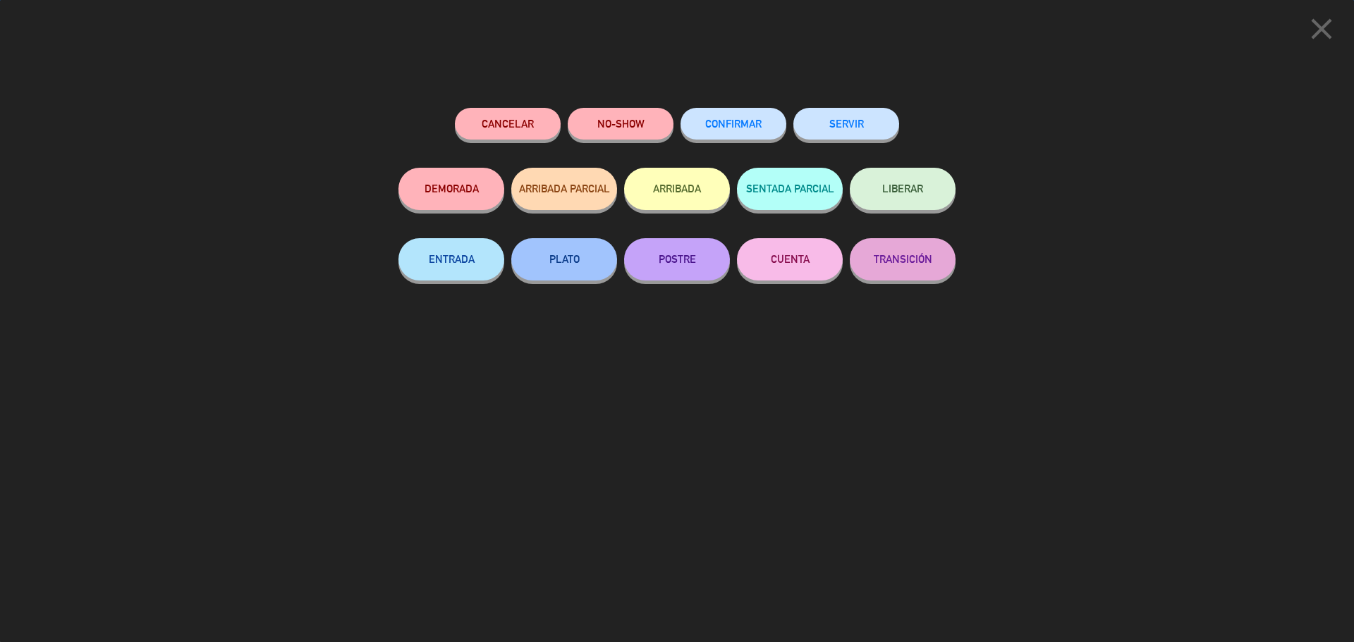
click at [876, 114] on button "SERVIR" at bounding box center [846, 124] width 106 height 32
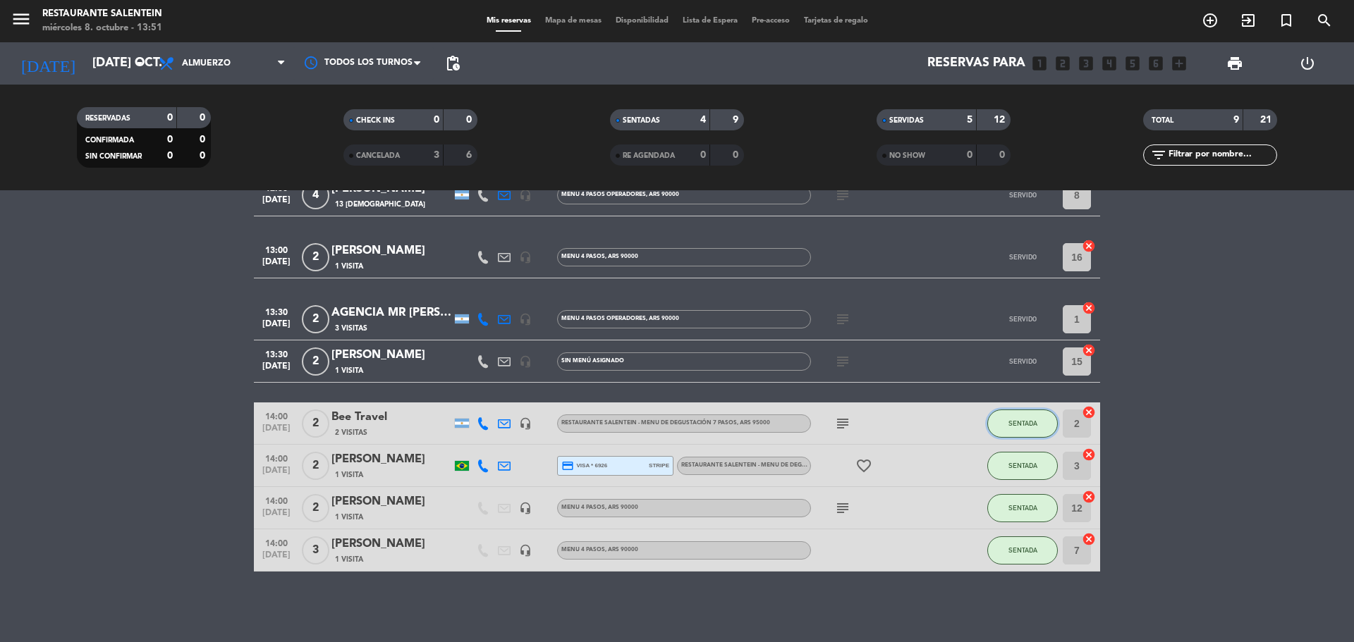
click at [1035, 415] on button "SENTADA" at bounding box center [1022, 424] width 71 height 28
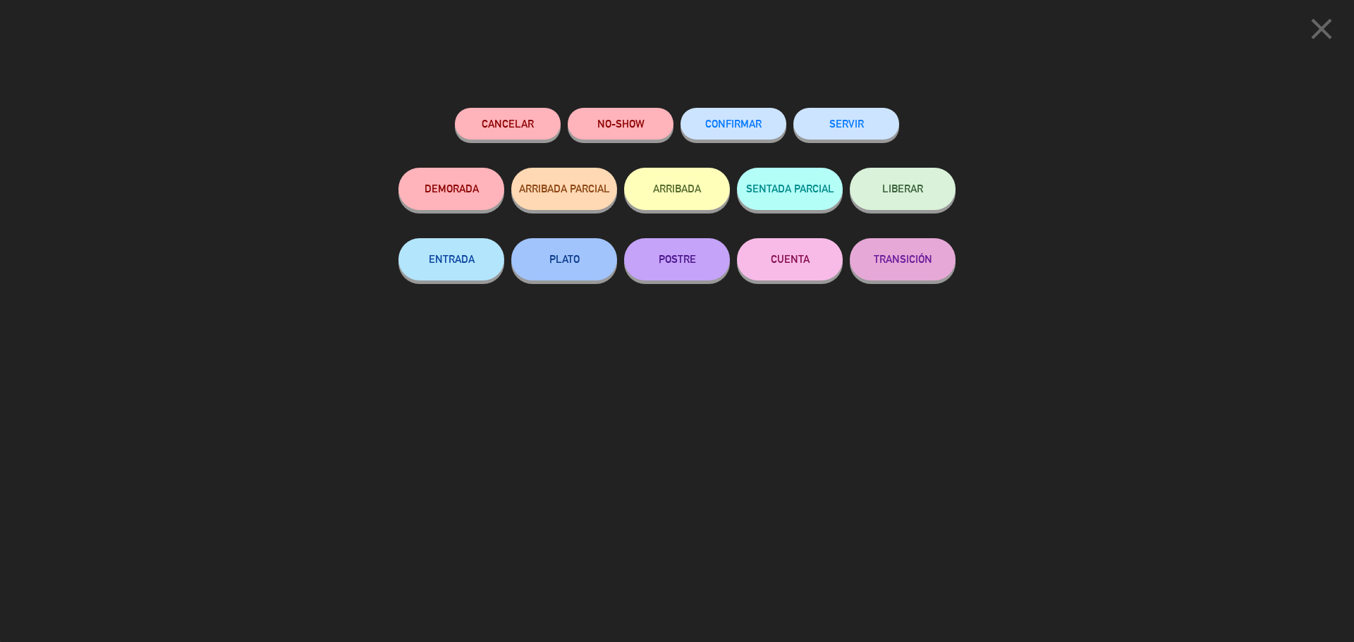
click at [829, 125] on button "SERVIR" at bounding box center [846, 124] width 106 height 32
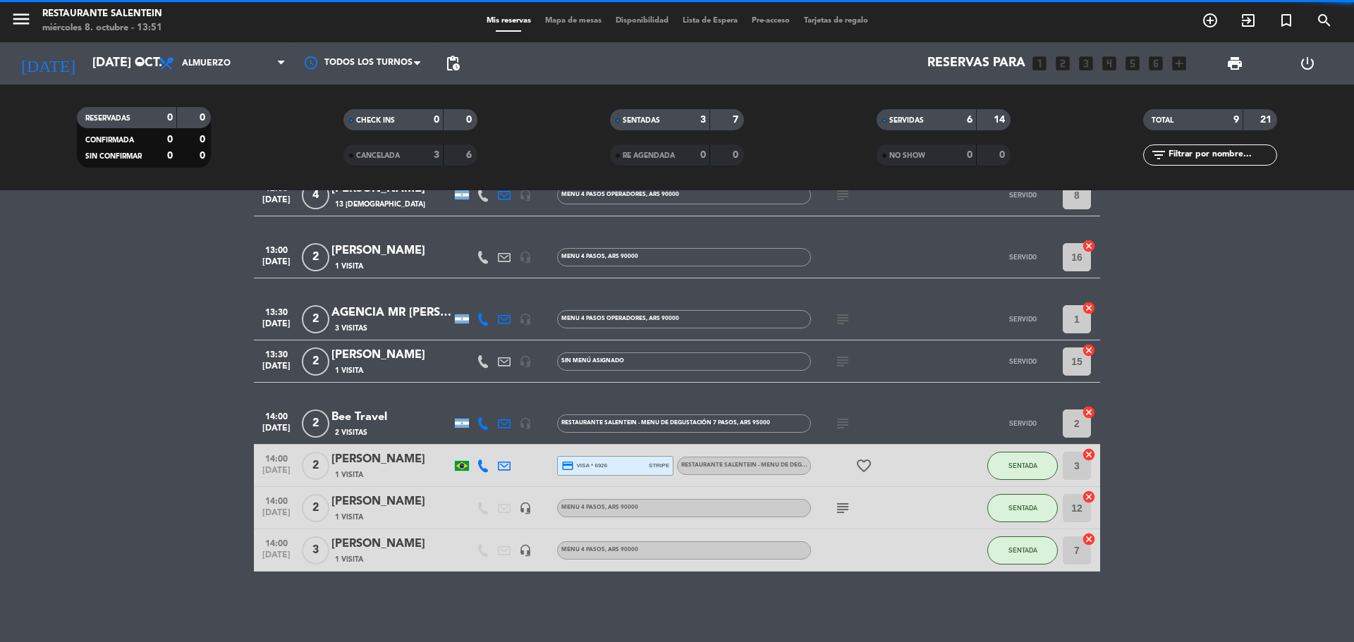
click at [1008, 466] on span "SENTADA" at bounding box center [1022, 466] width 29 height 8
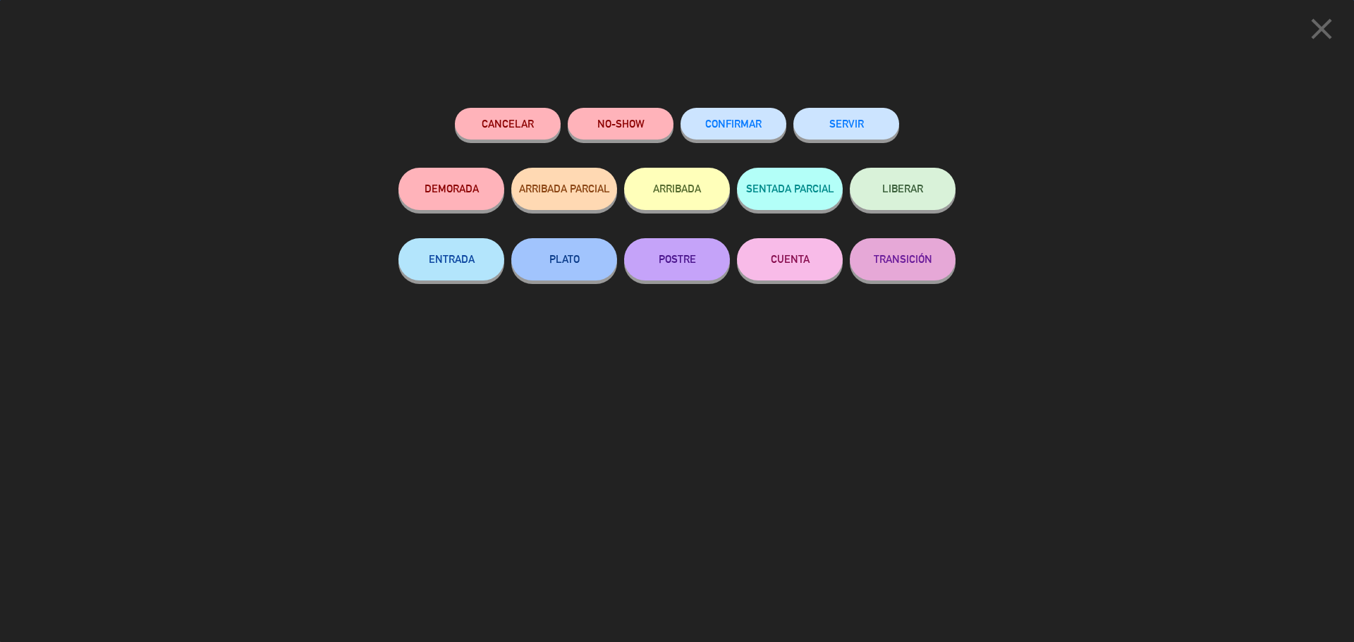
click at [820, 122] on button "SERVIR" at bounding box center [846, 124] width 106 height 32
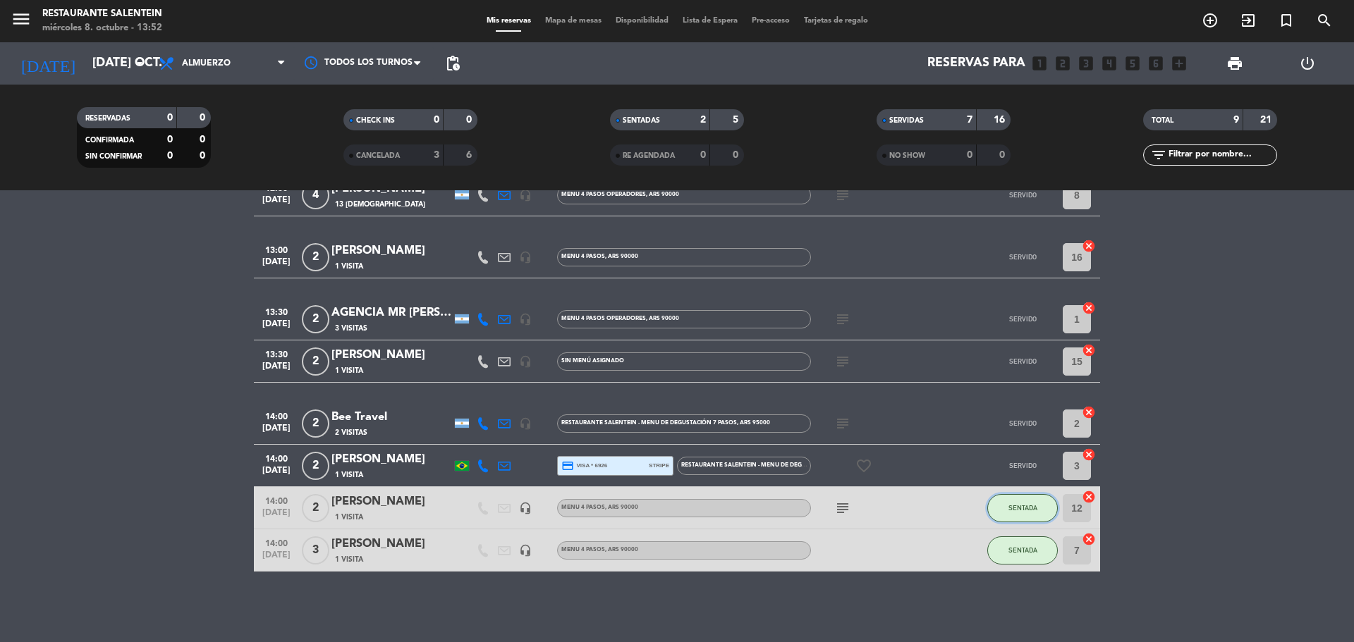
click at [1006, 498] on button "SENTADA" at bounding box center [1022, 508] width 71 height 28
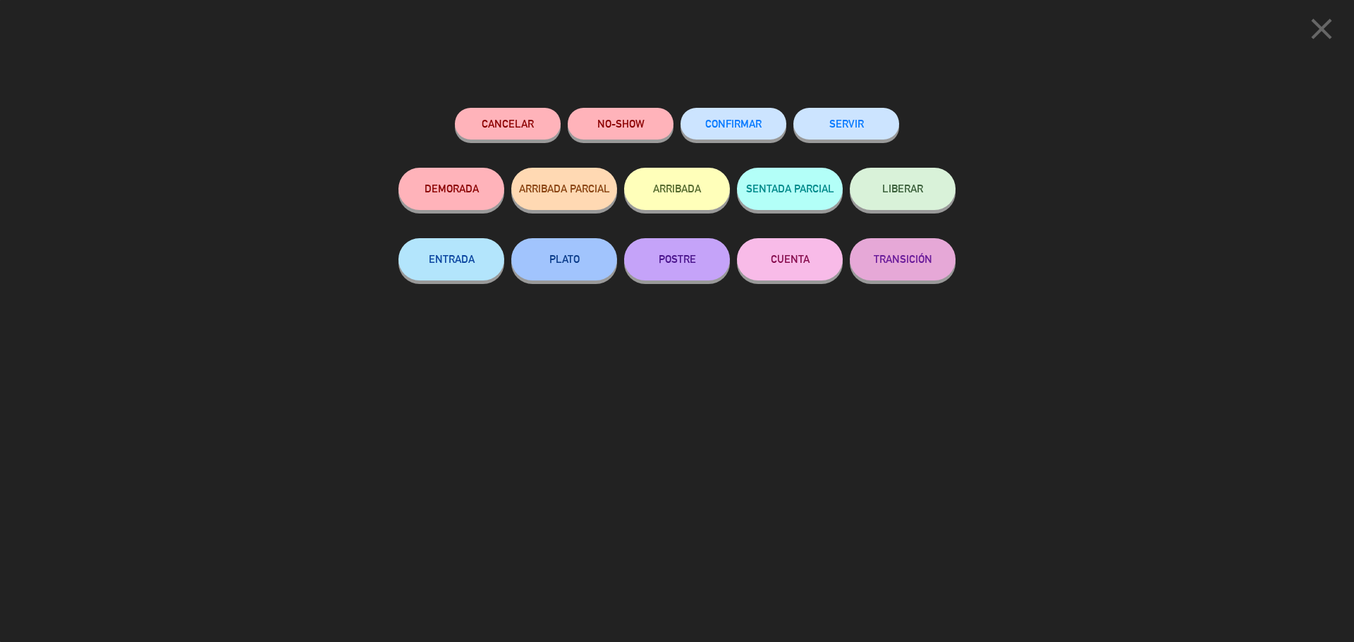
click at [834, 132] on button "SERVIR" at bounding box center [846, 124] width 106 height 32
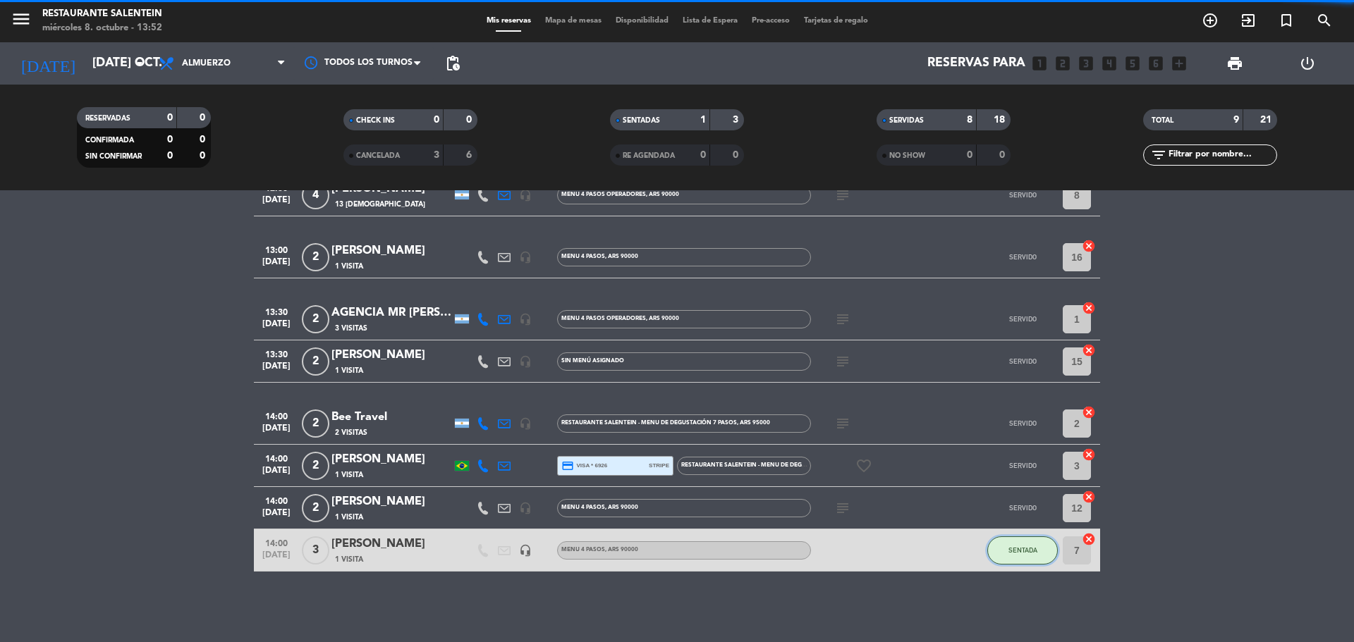
click at [1035, 559] on button "SENTADA" at bounding box center [1022, 551] width 71 height 28
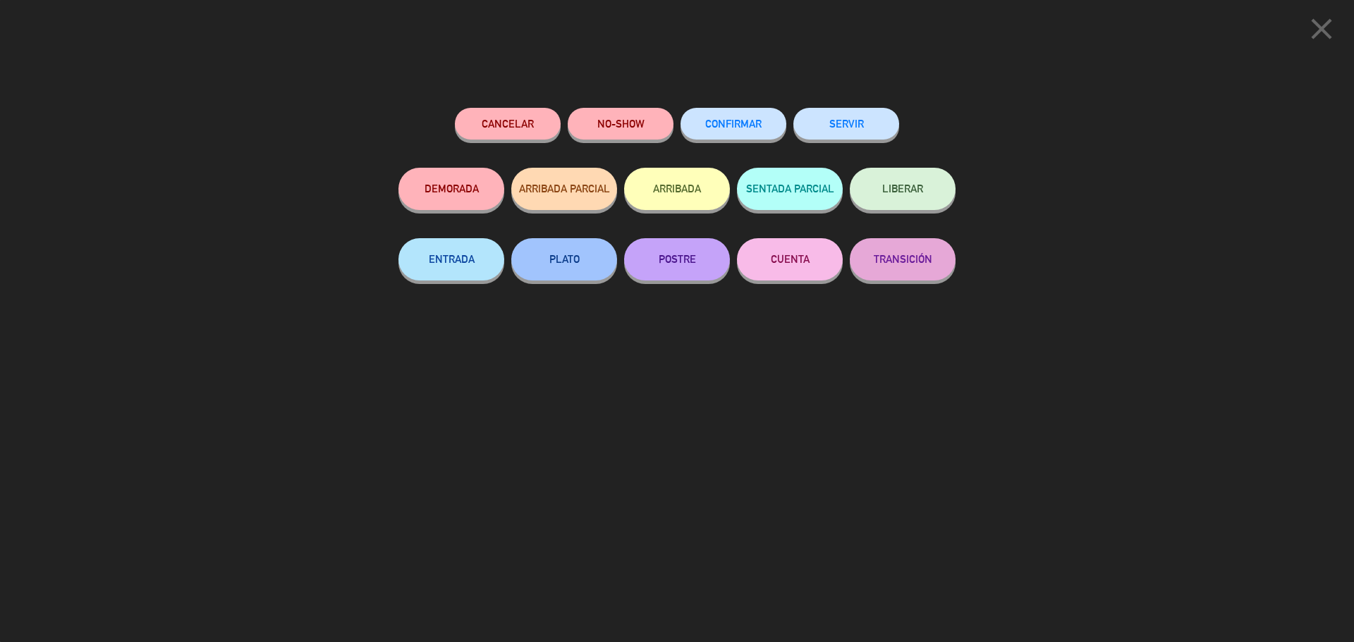
click at [859, 116] on button "SERVIR" at bounding box center [846, 124] width 106 height 32
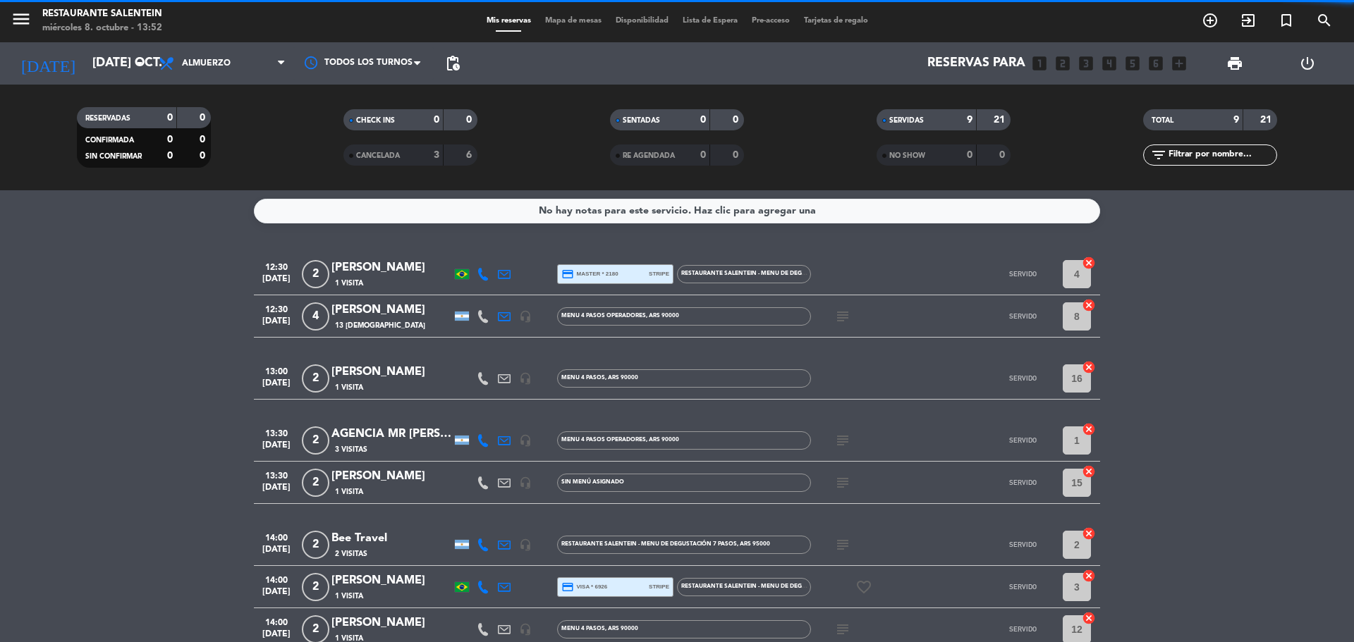
scroll to position [0, 0]
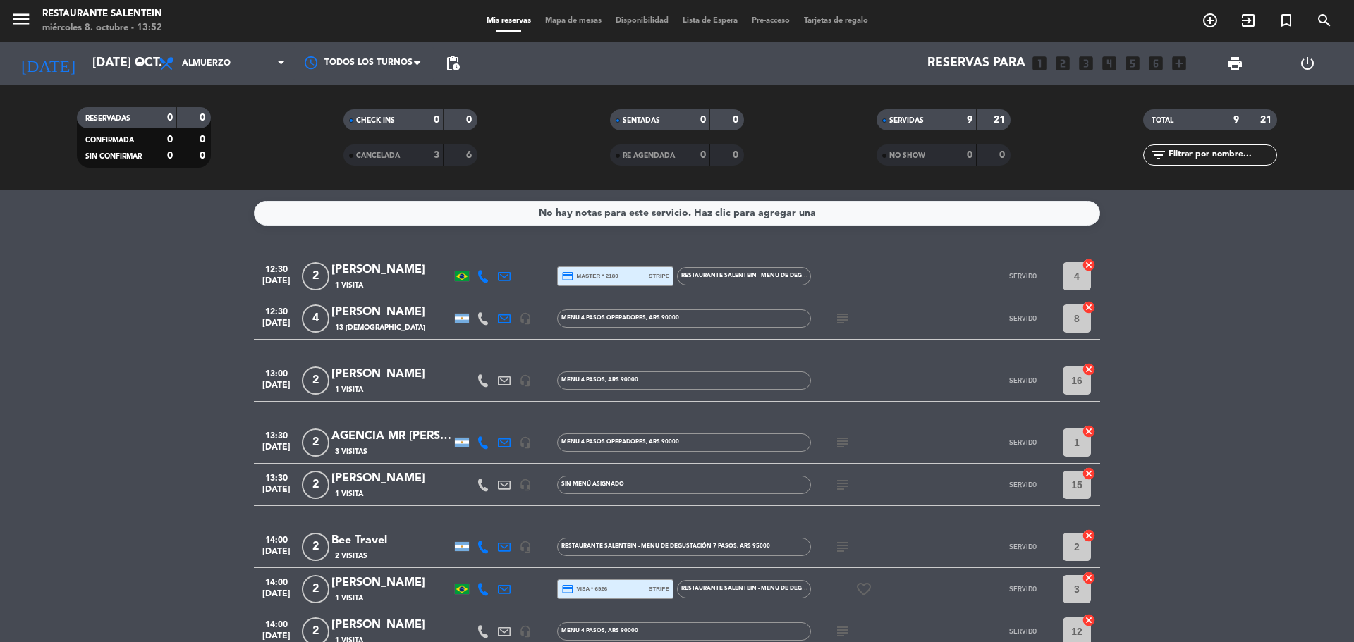
click at [109, 47] on div "[DATE] [DATE] oct. arrow_drop_down" at bounding box center [81, 63] width 141 height 42
click at [111, 62] on input "[DATE] oct." at bounding box center [167, 63] width 164 height 28
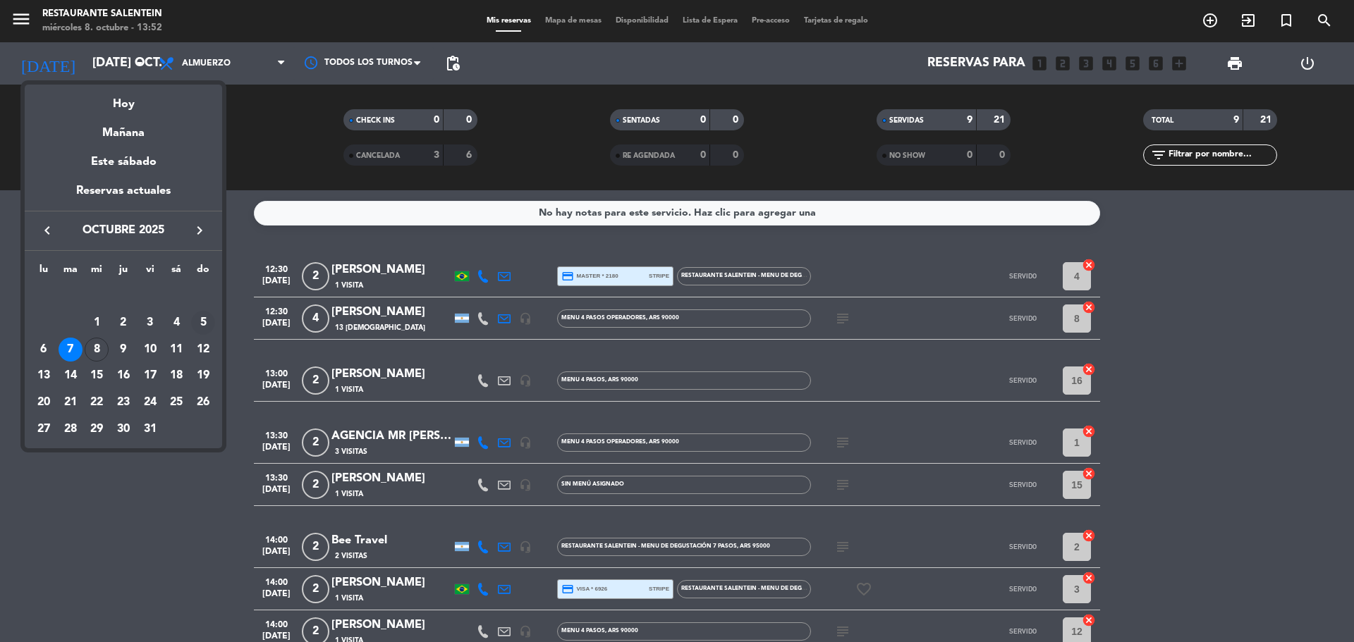
click at [206, 326] on div "5" at bounding box center [203, 323] width 24 height 24
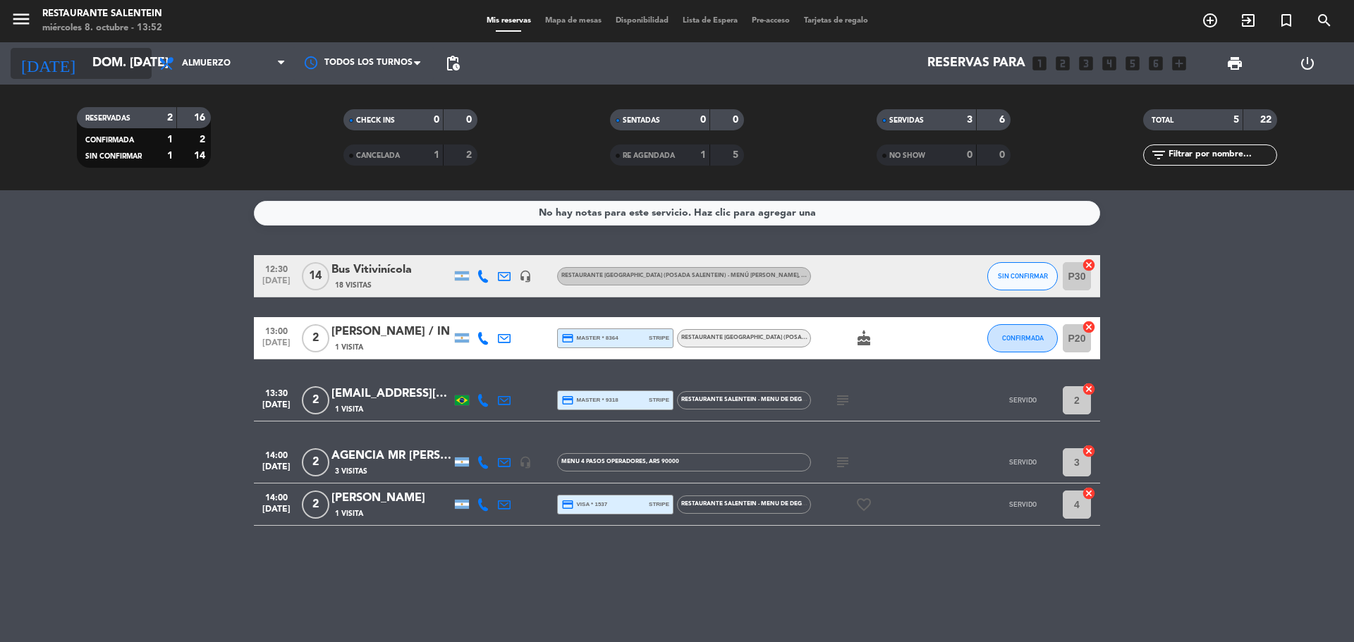
click at [140, 58] on icon "arrow_drop_down" at bounding box center [139, 63] width 17 height 17
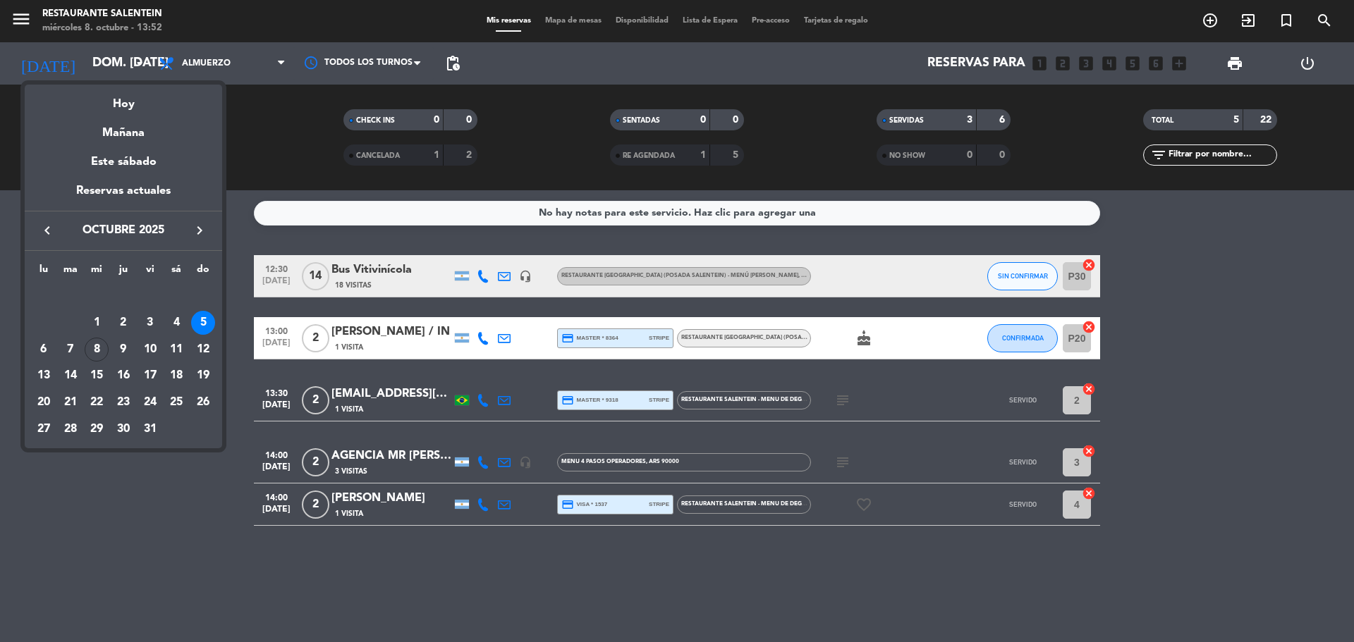
click at [180, 322] on div "4" at bounding box center [176, 323] width 24 height 24
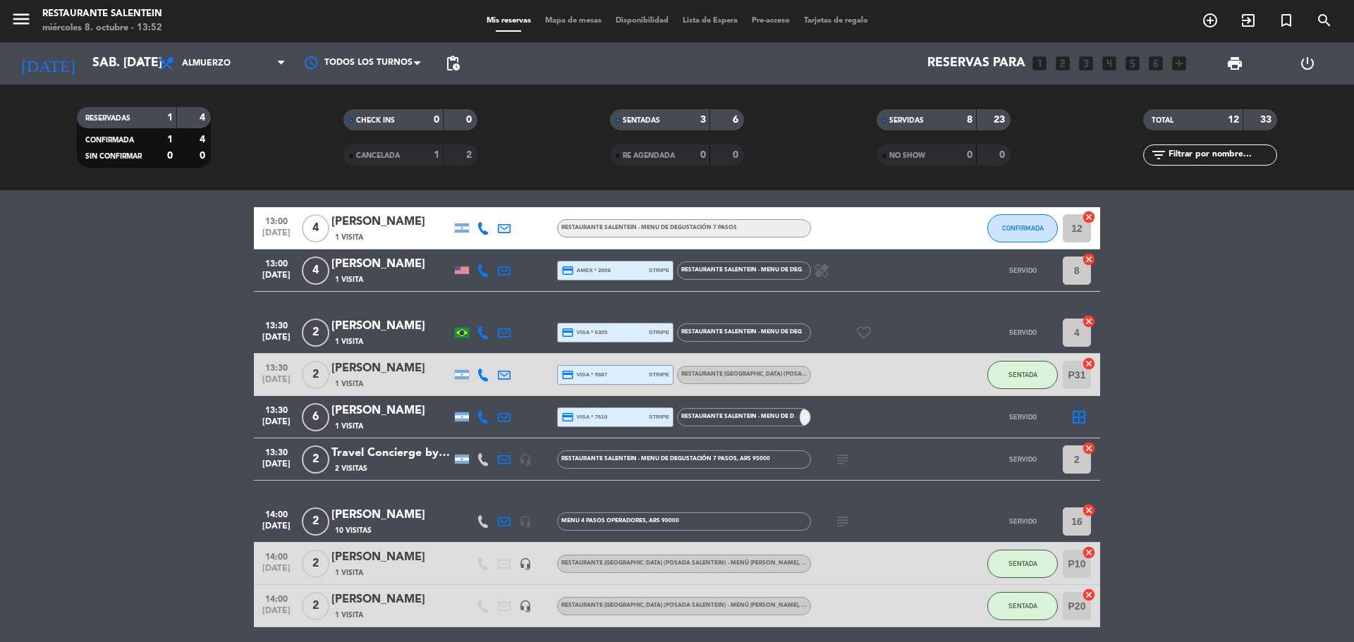
scroll to position [250, 0]
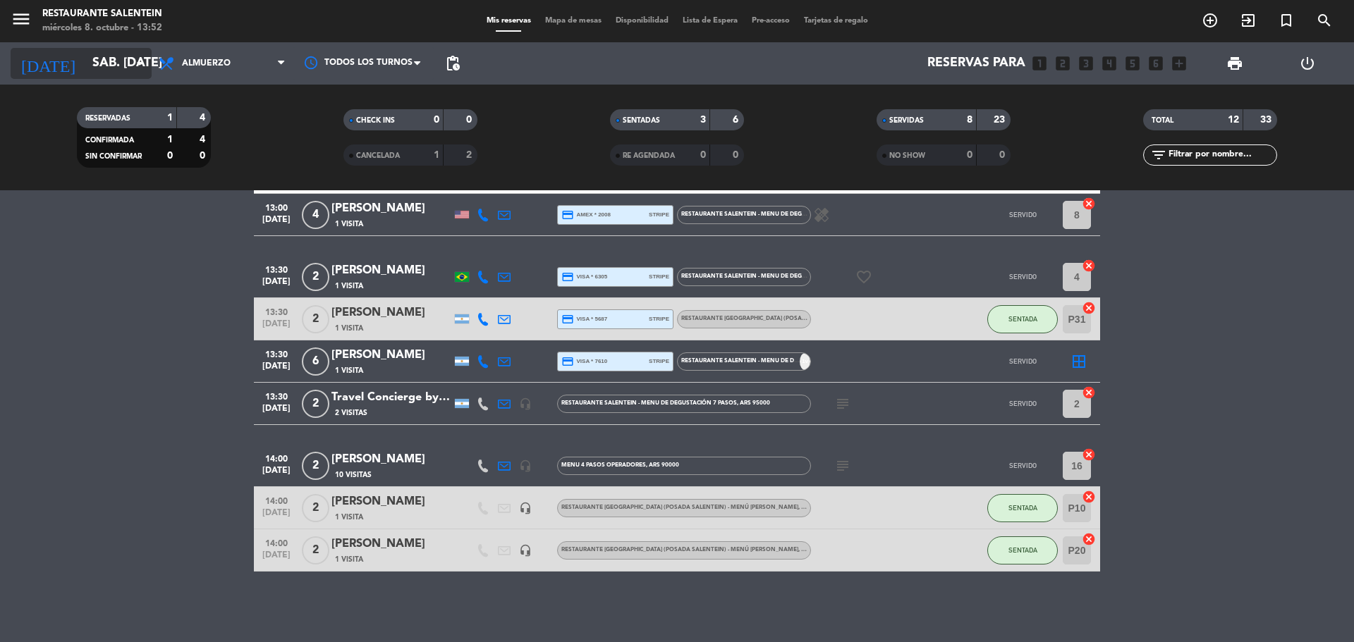
click at [136, 53] on input "sáb. [DATE]" at bounding box center [167, 63] width 164 height 28
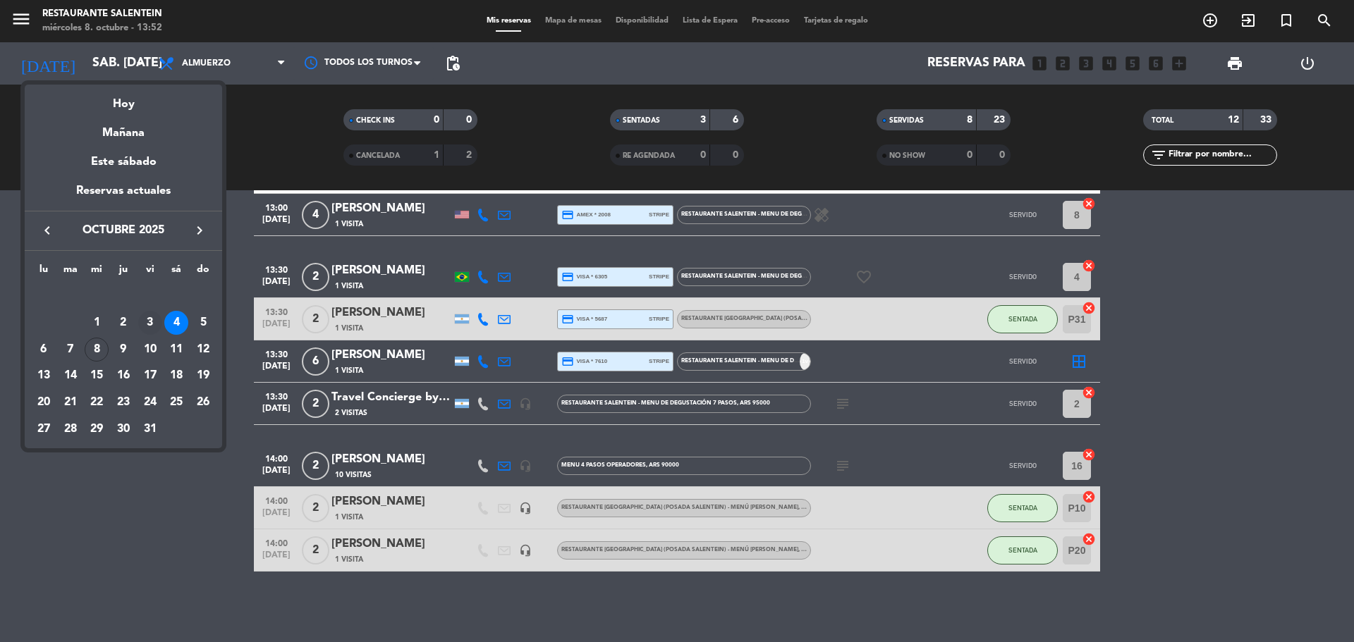
click at [149, 319] on div "3" at bounding box center [150, 323] width 24 height 24
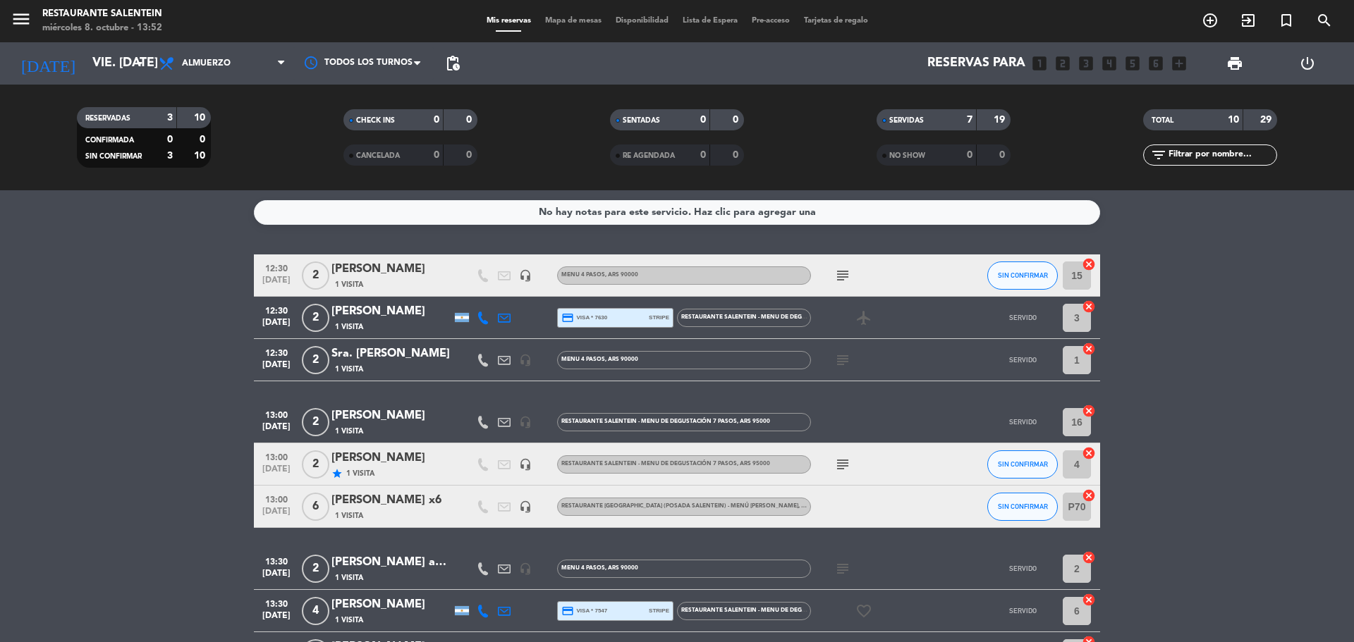
scroll to position [0, 0]
click at [85, 54] on input "vie. [DATE]" at bounding box center [167, 63] width 164 height 28
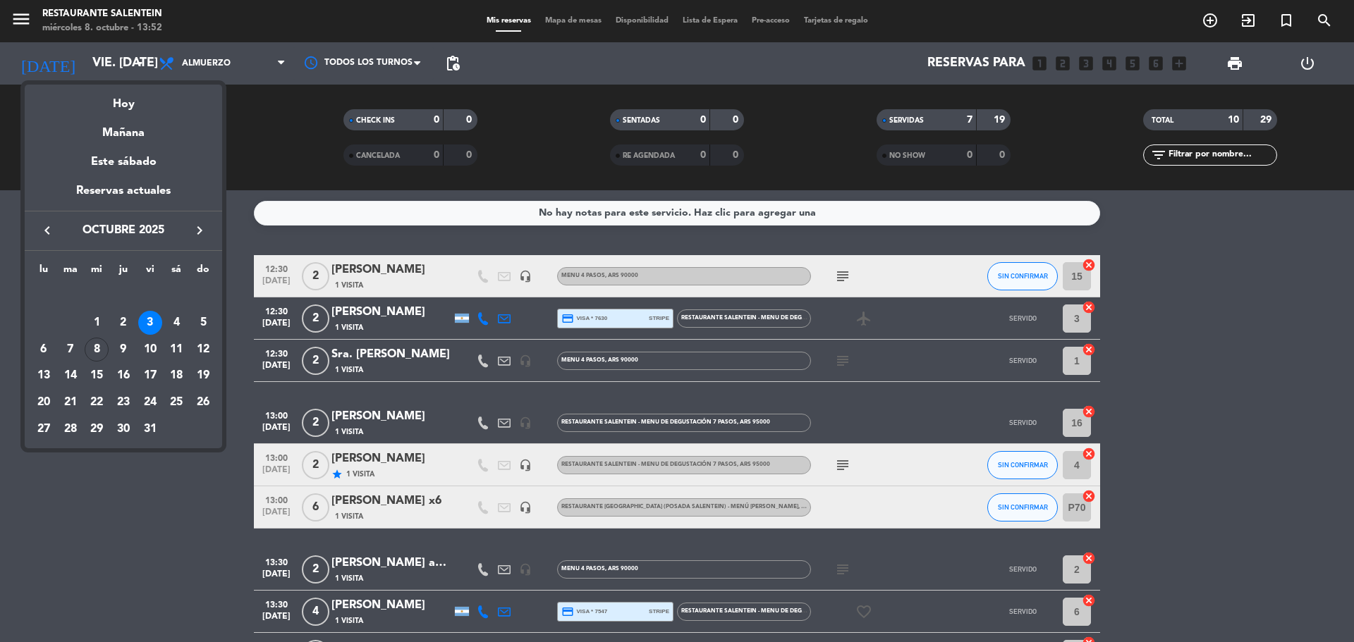
click at [127, 325] on div "2" at bounding box center [123, 323] width 24 height 24
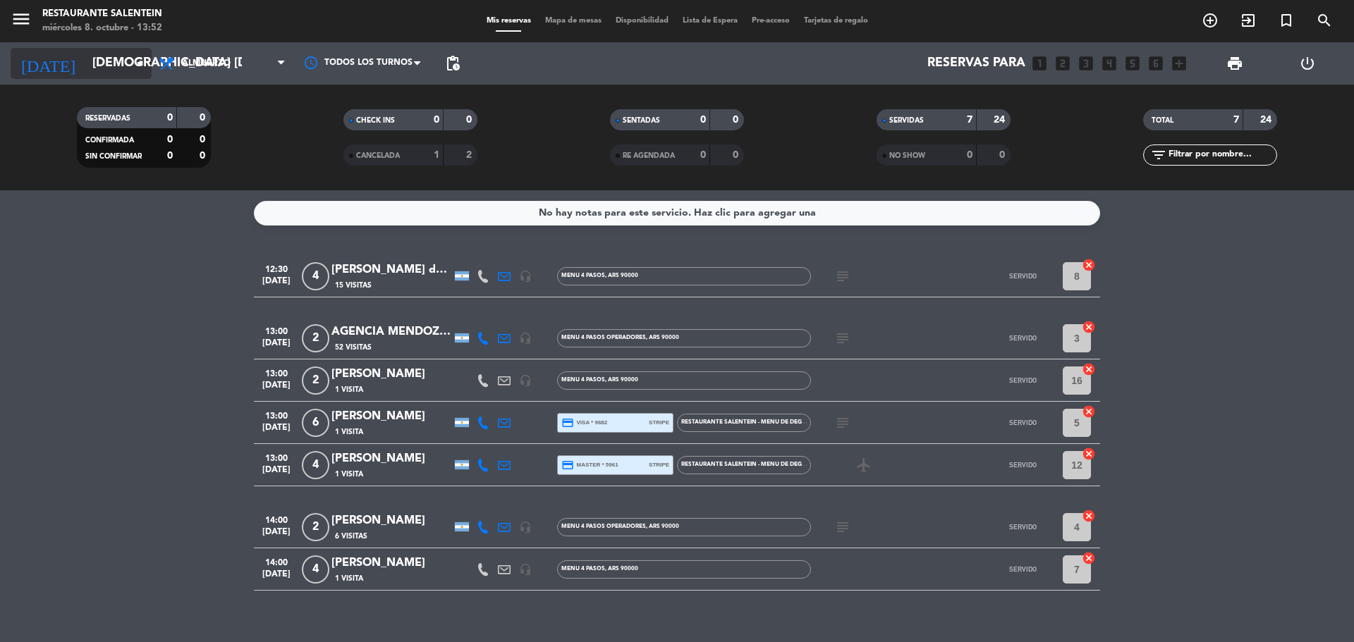
click at [117, 62] on input "[DEMOGRAPHIC_DATA] [DATE]" at bounding box center [167, 63] width 164 height 28
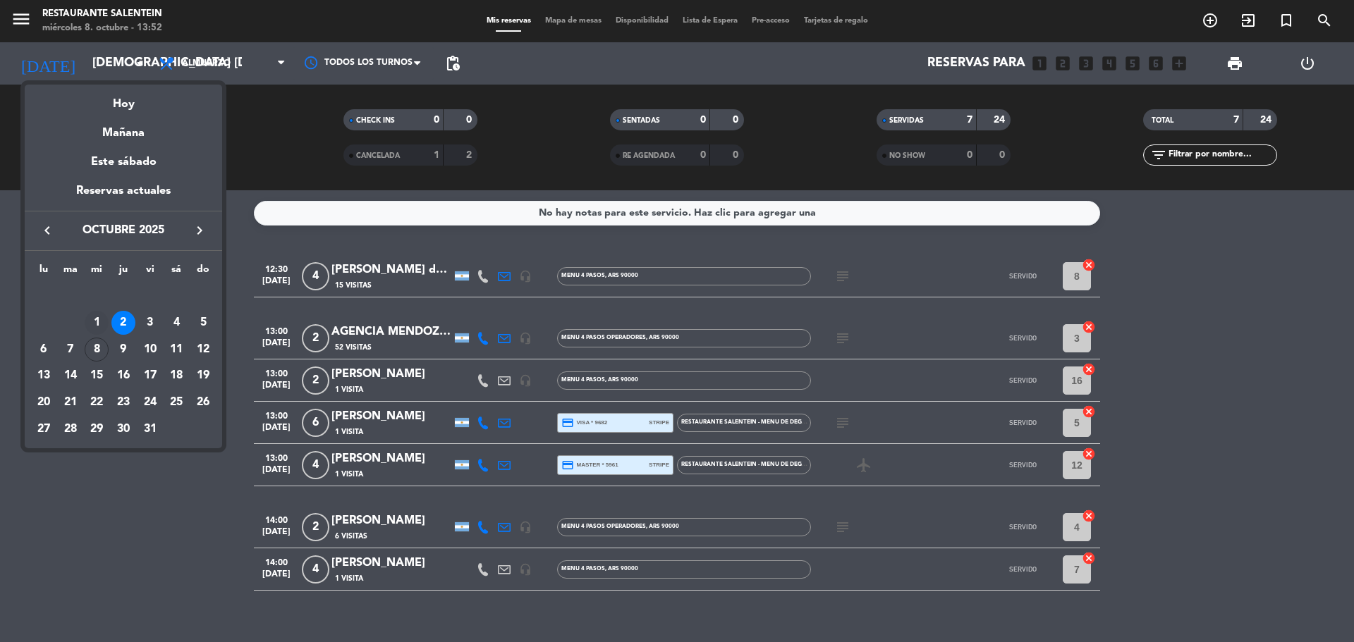
click at [103, 332] on div "1" at bounding box center [97, 323] width 24 height 24
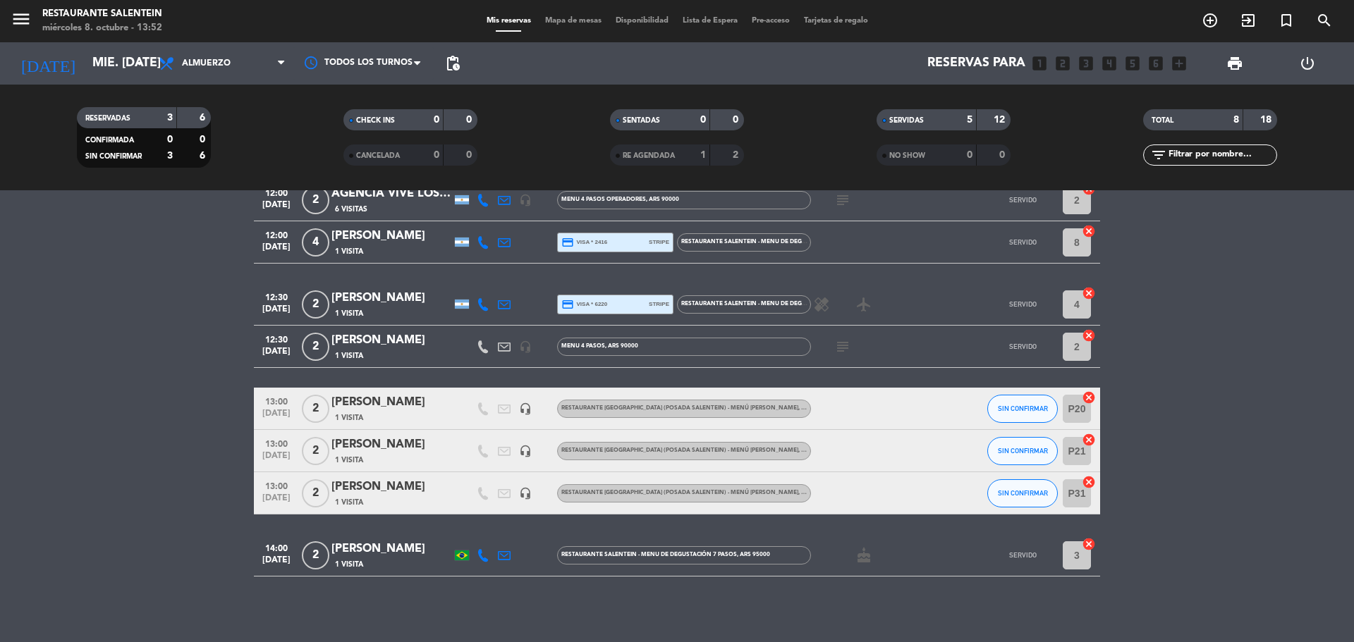
scroll to position [81, 0]
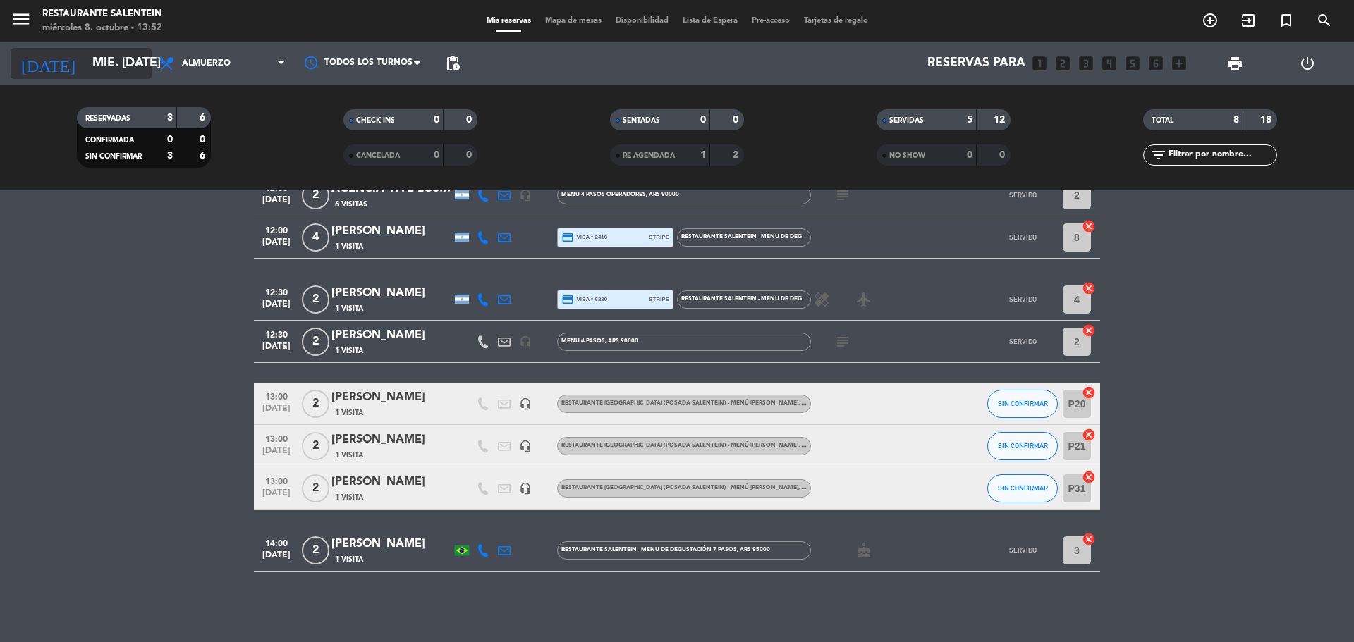
click at [99, 59] on input "mié. [DATE]" at bounding box center [167, 63] width 164 height 28
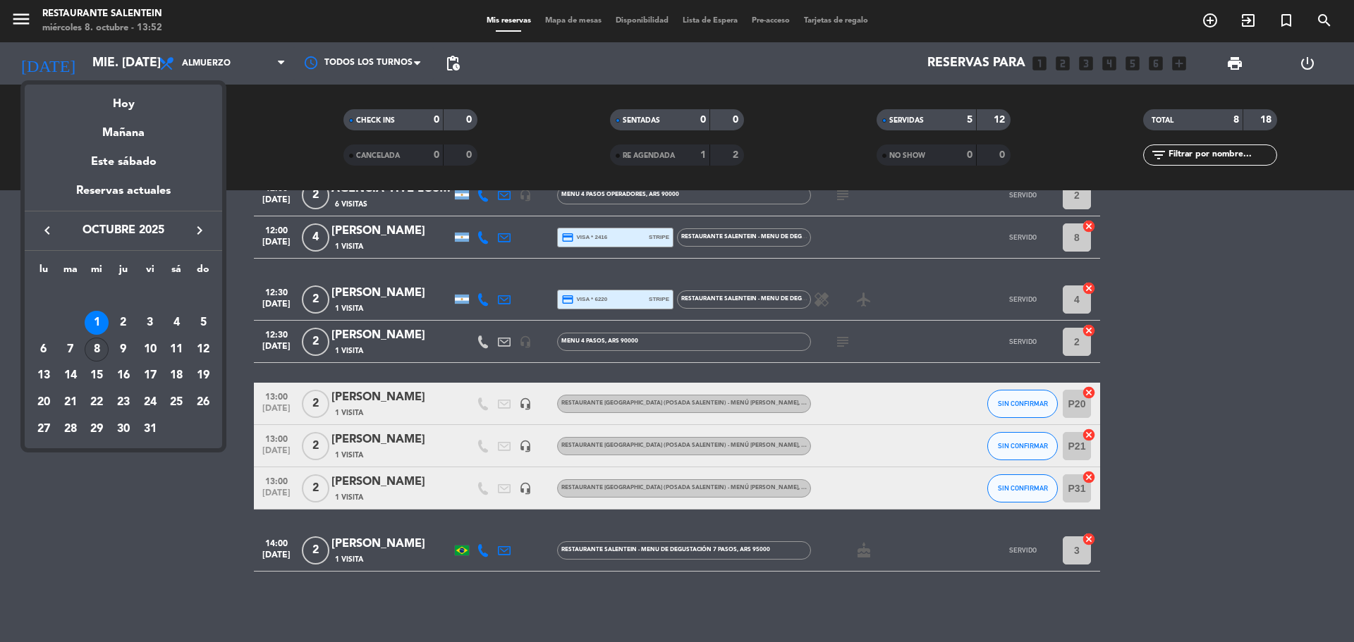
click at [104, 353] on div "8" at bounding box center [97, 350] width 24 height 24
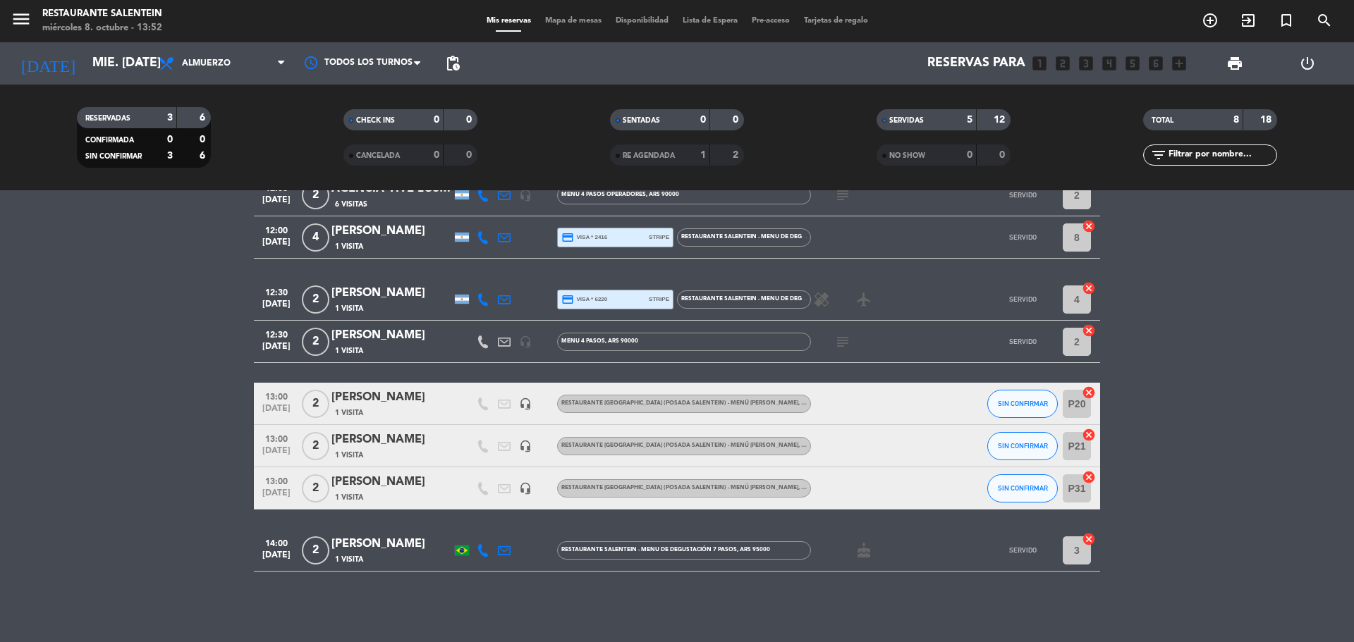
type input "mié. [DATE]"
